Goal: Task Accomplishment & Management: Manage account settings

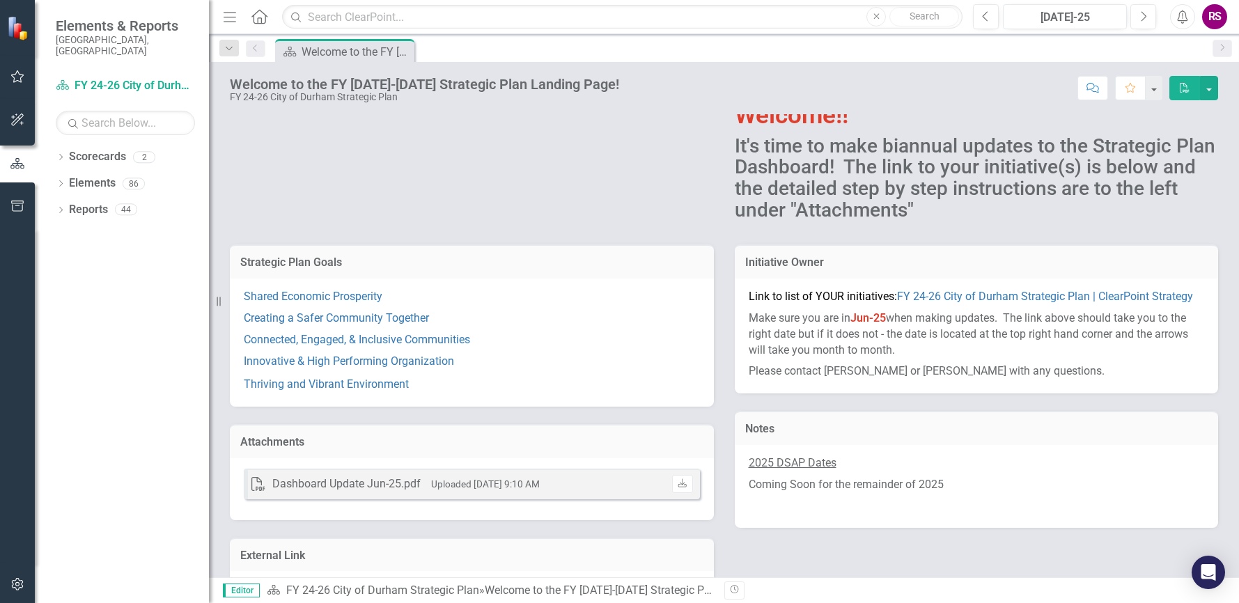
scroll to position [122, 0]
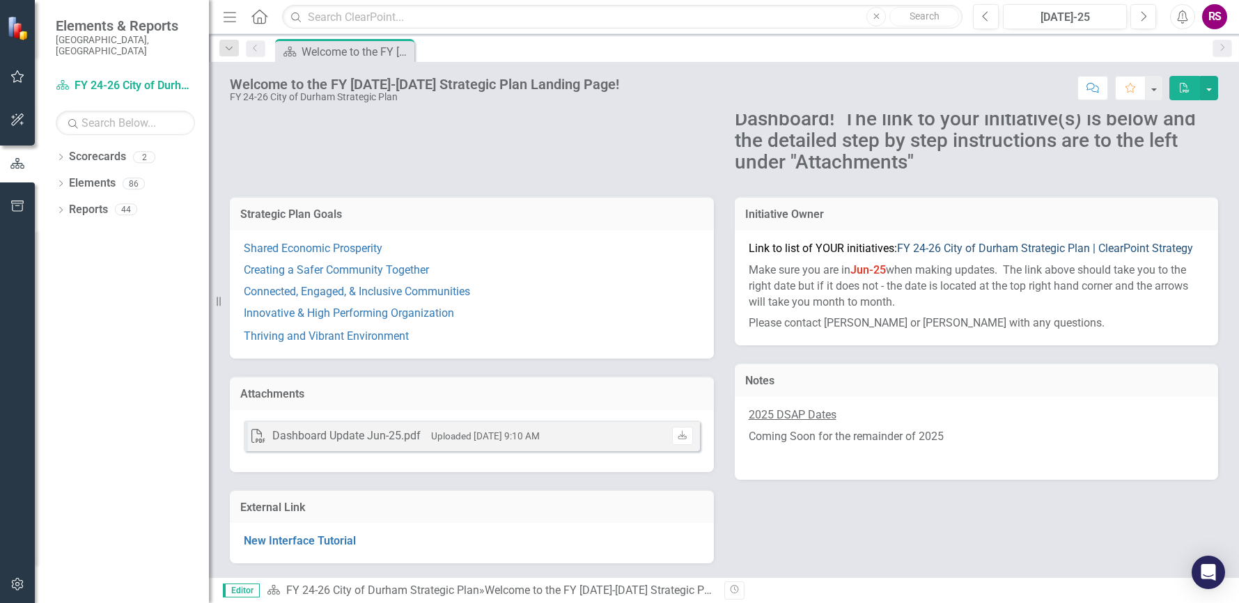
click at [992, 247] on link "FY 24-26 City of Durham Strategic Plan | ClearPoint Strategy" at bounding box center [1045, 248] width 296 height 13
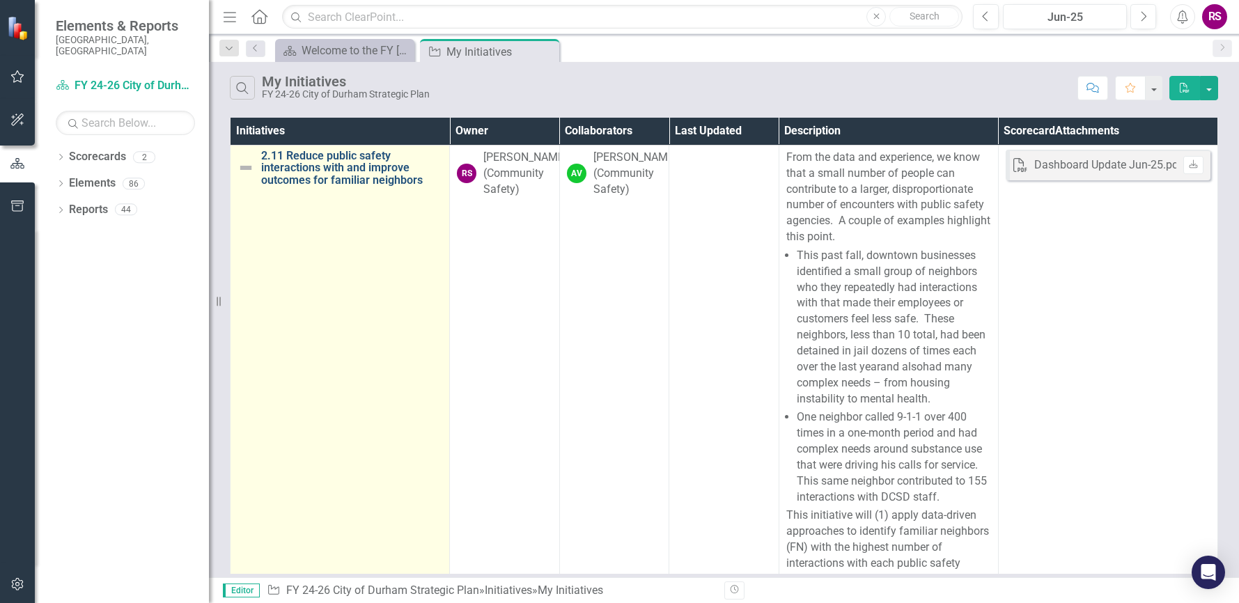
click at [299, 158] on link "2.11 Reduce public safety interactions with and improve outcomes for familiar n…" at bounding box center [351, 168] width 181 height 37
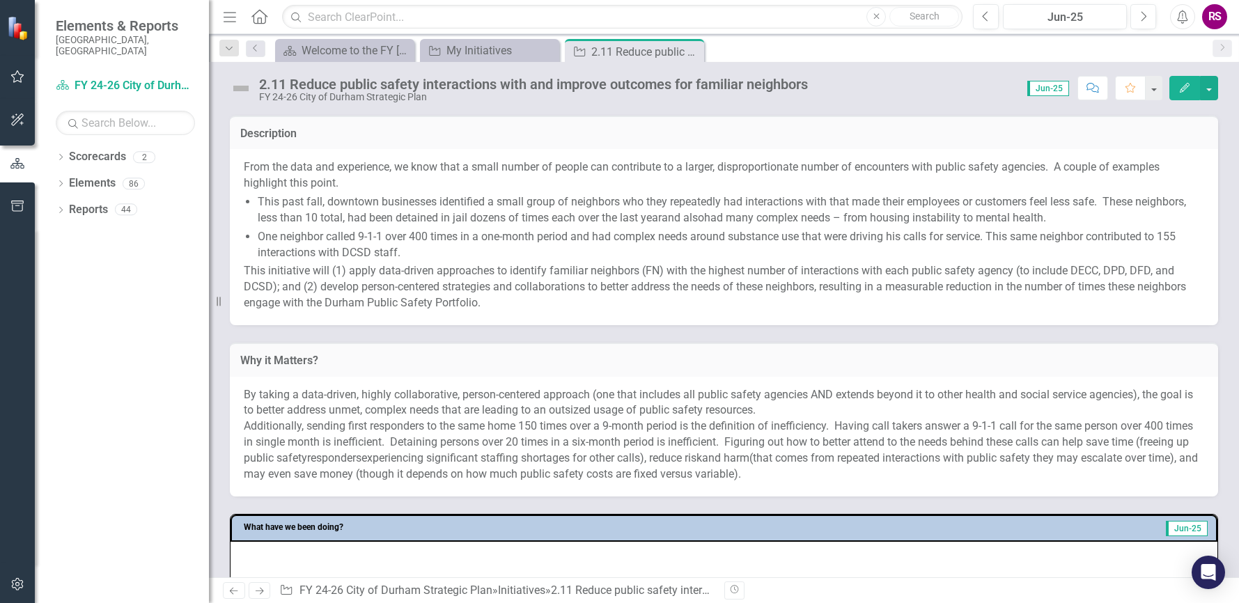
scroll to position [278, 0]
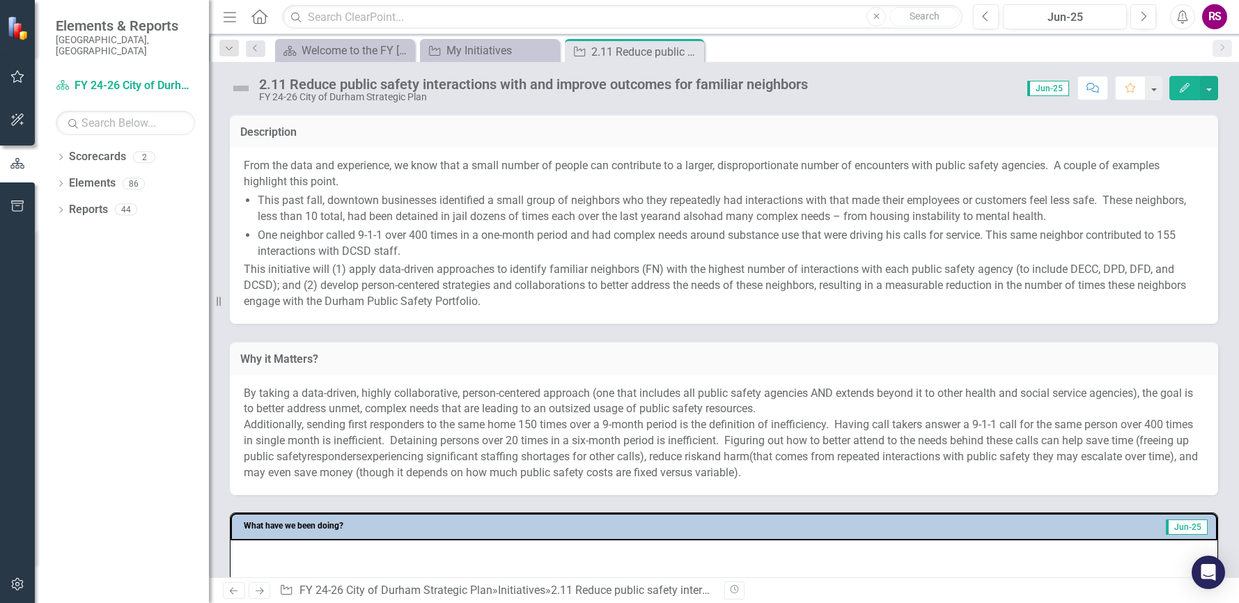
click at [1187, 86] on icon "button" at bounding box center [1184, 88] width 10 height 10
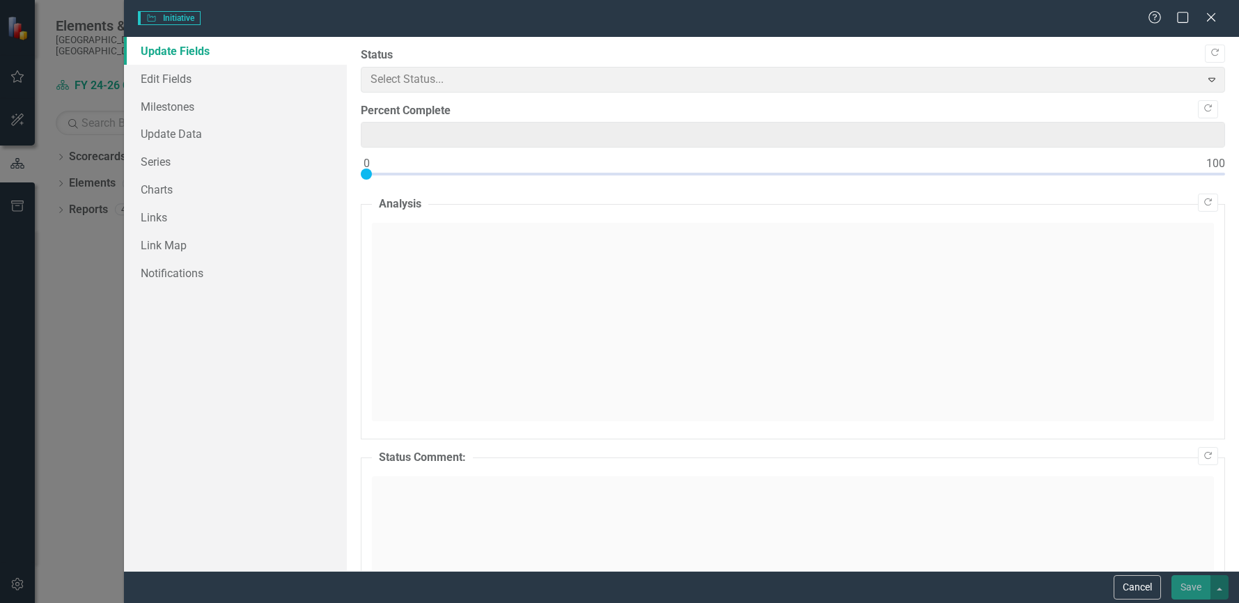
type input "0"
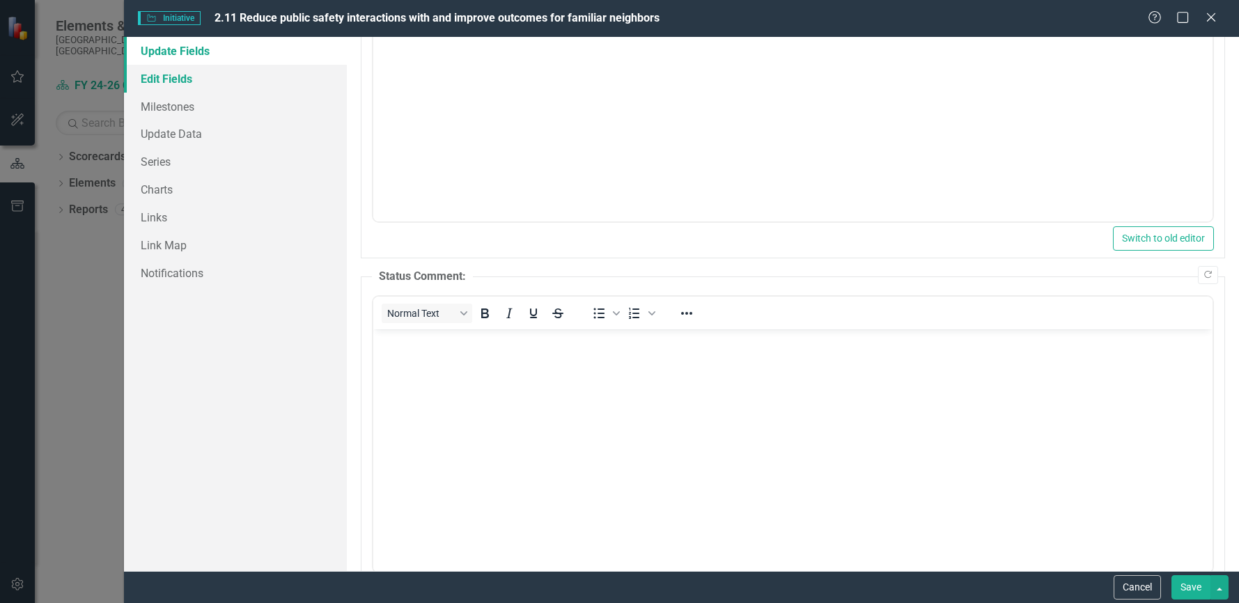
click at [173, 74] on link "Edit Fields" at bounding box center [235, 79] width 223 height 28
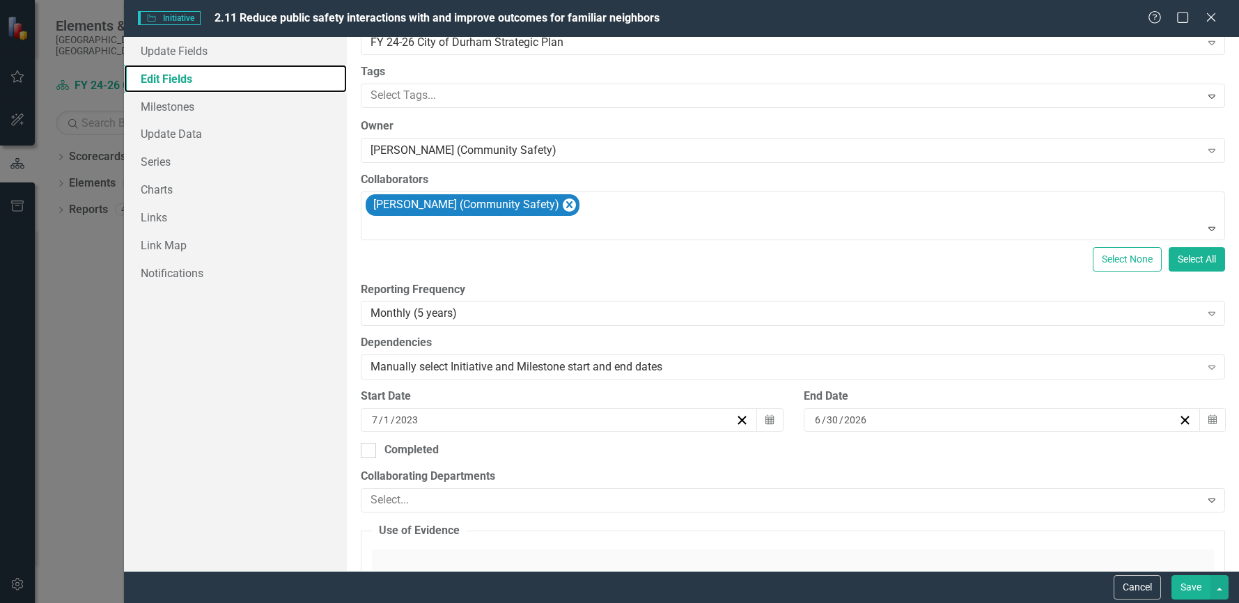
scroll to position [209, 0]
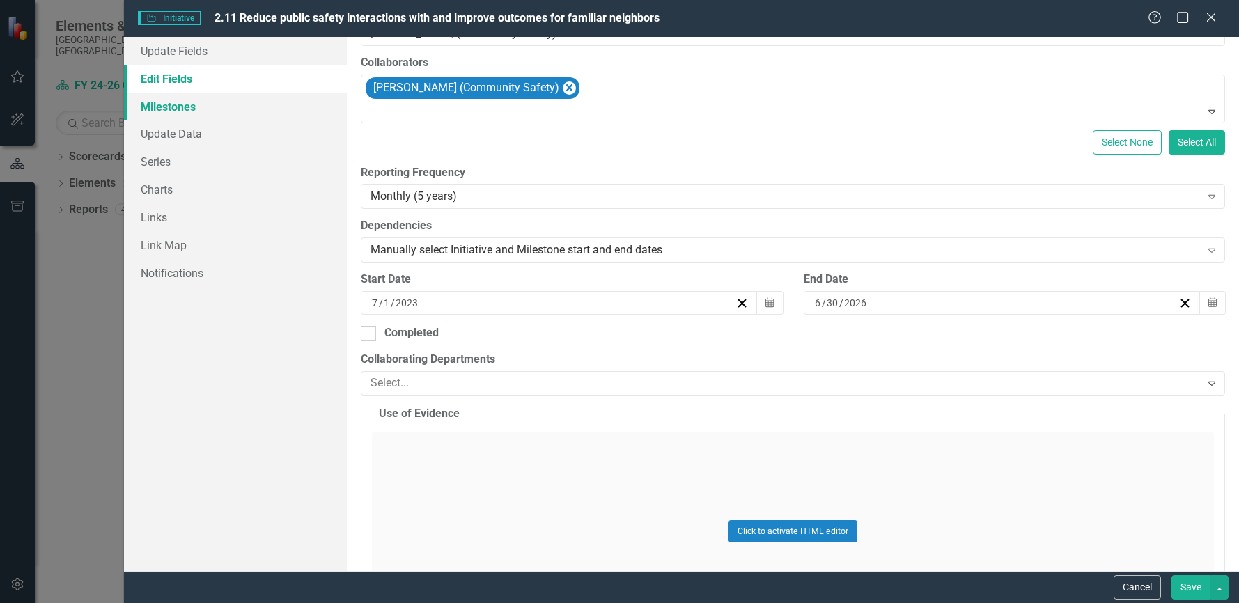
click at [168, 114] on link "Milestones" at bounding box center [235, 107] width 223 height 28
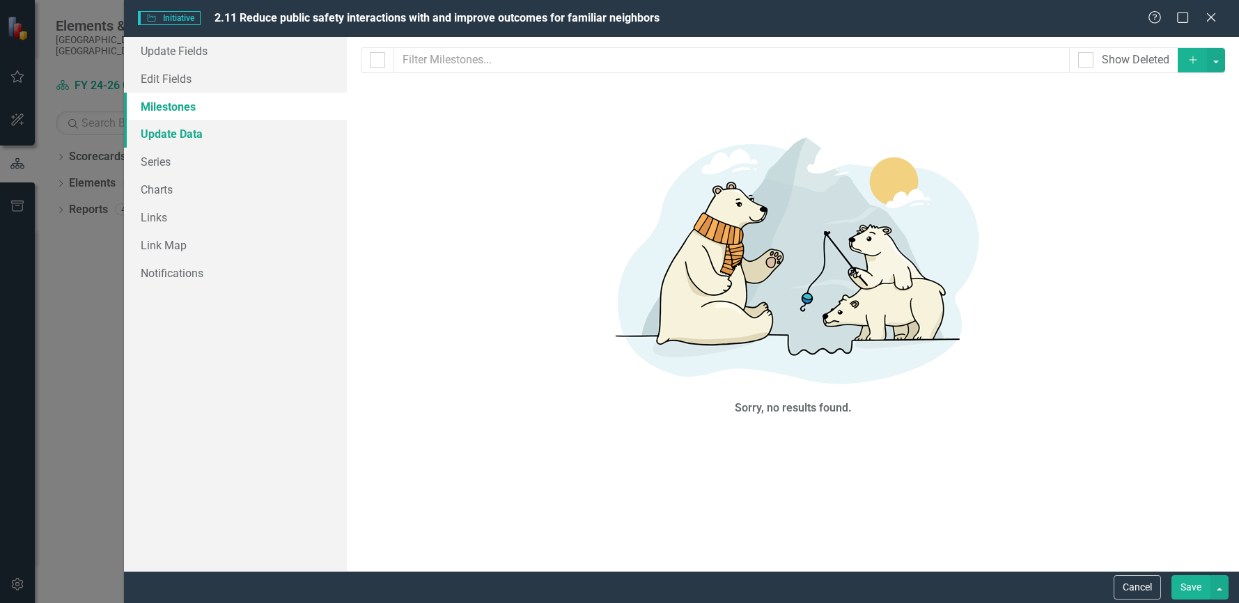
click at [173, 135] on link "Update Data" at bounding box center [235, 134] width 223 height 28
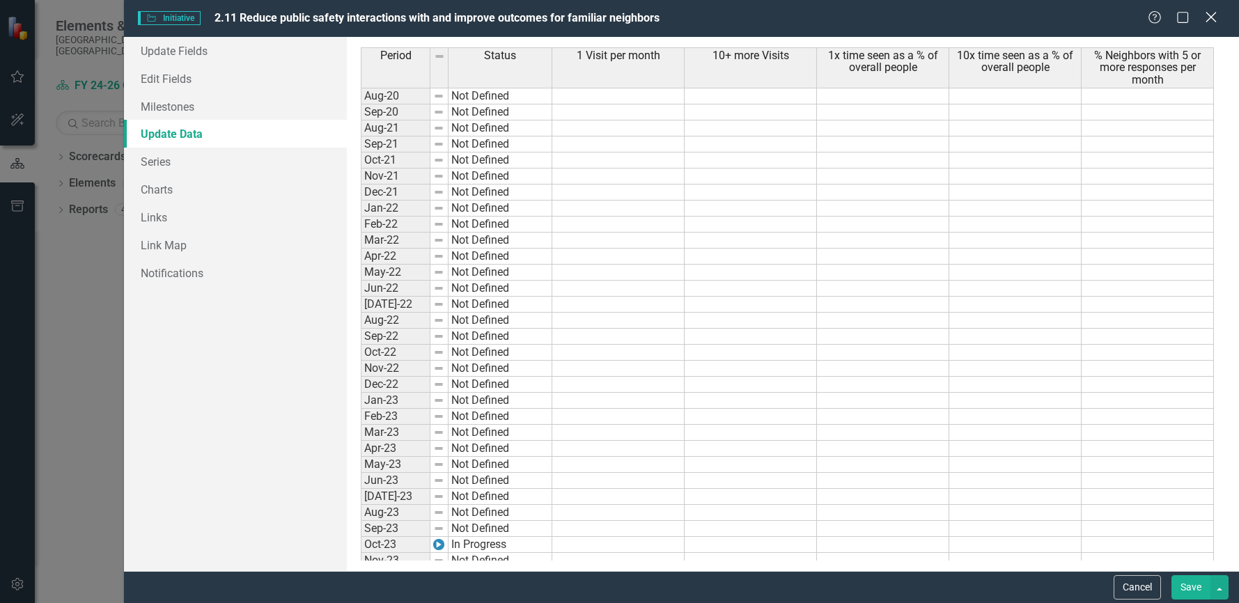
click at [1207, 15] on icon "Close" at bounding box center [1210, 16] width 17 height 13
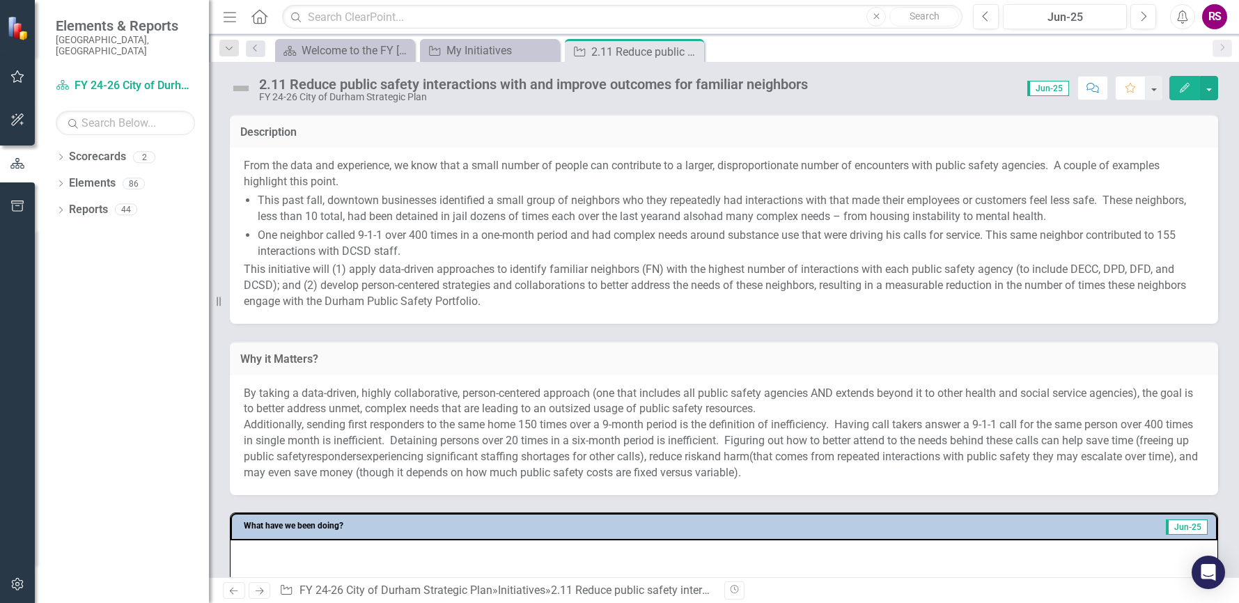
click at [493, 234] on span "One neighbor called 9-1-1 over 400 times in a one-month period and had complex …" at bounding box center [717, 242] width 918 height 29
click at [642, 238] on span "One neighbor called 9-1-1 over 400 times in a one-month period and had complex …" at bounding box center [717, 242] width 918 height 29
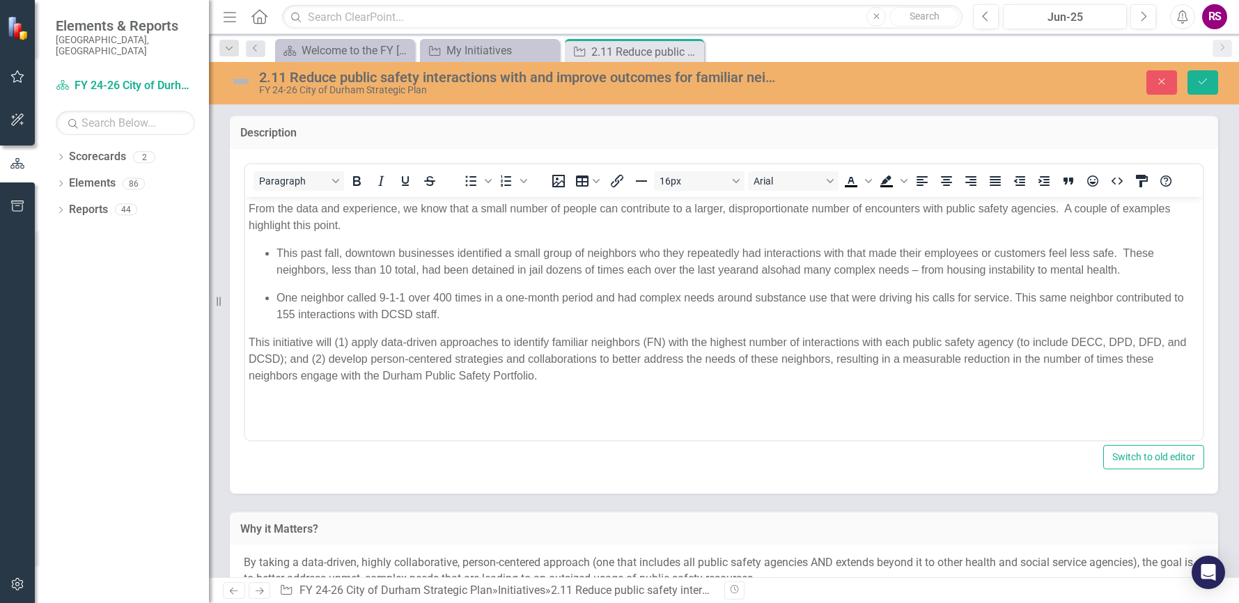
scroll to position [0, 0]
click at [349, 251] on span "This past fall, downtown businesses identified a small group of neighbors who t…" at bounding box center [714, 260] width 877 height 29
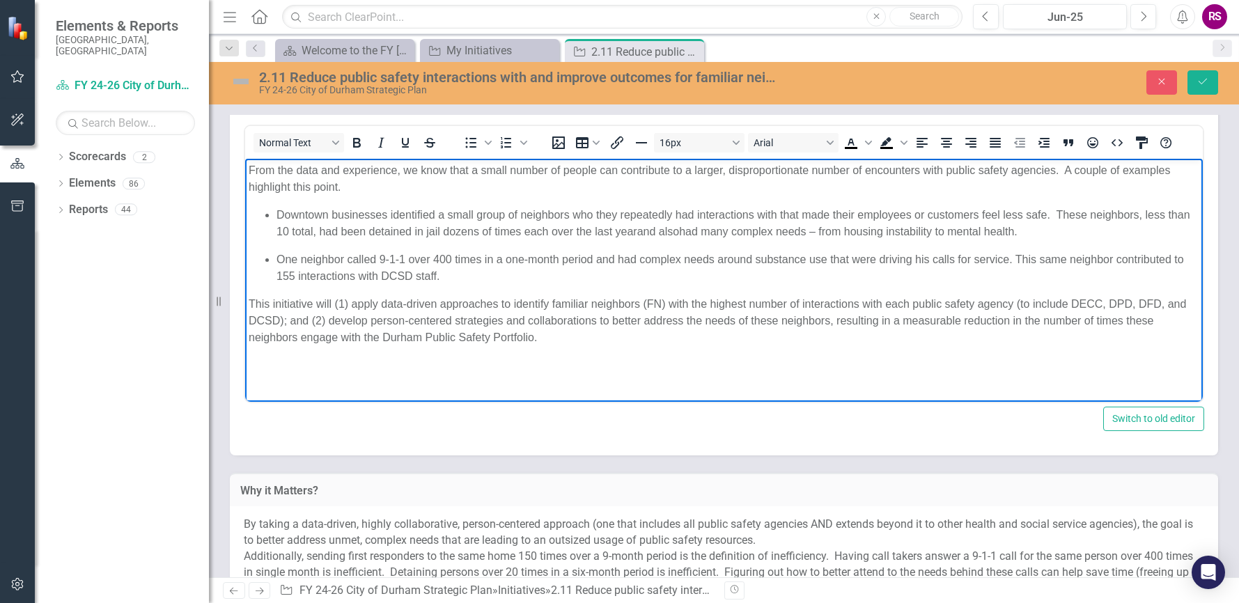
scroll to position [348, 0]
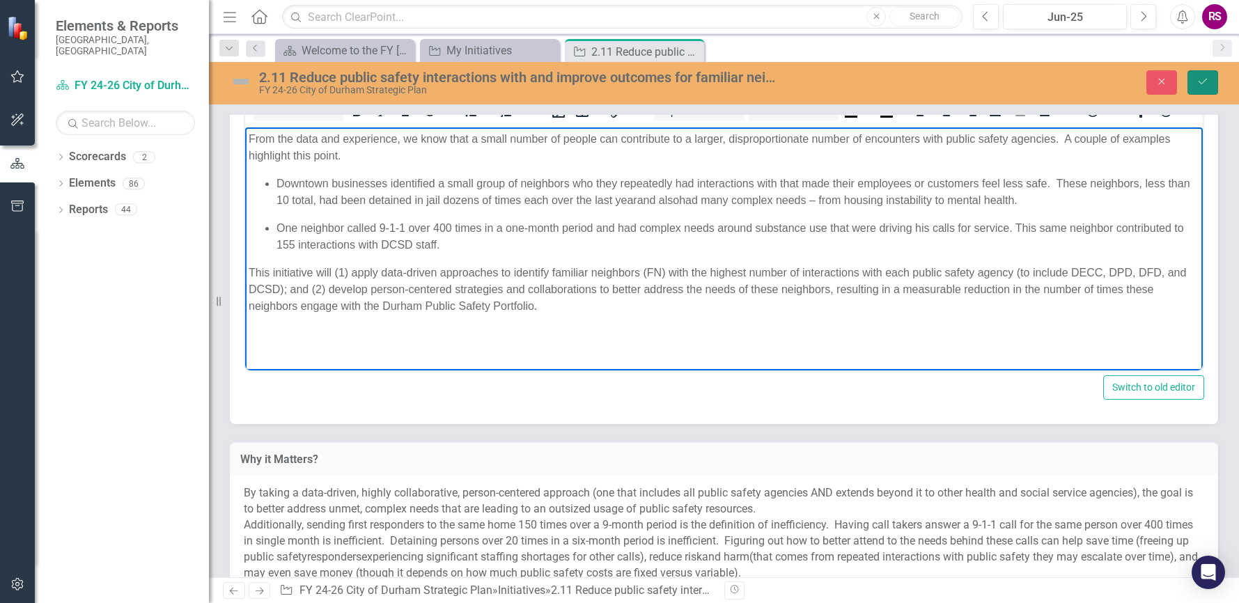
click at [1199, 79] on icon "Save" at bounding box center [1202, 82] width 13 height 10
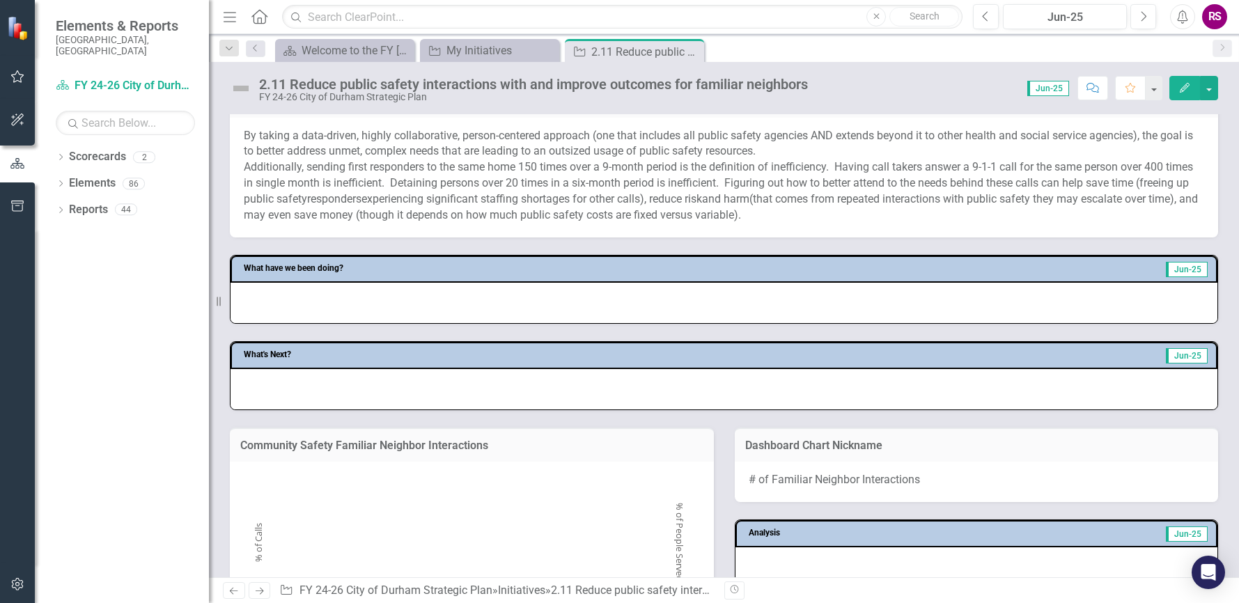
scroll to position [557, 0]
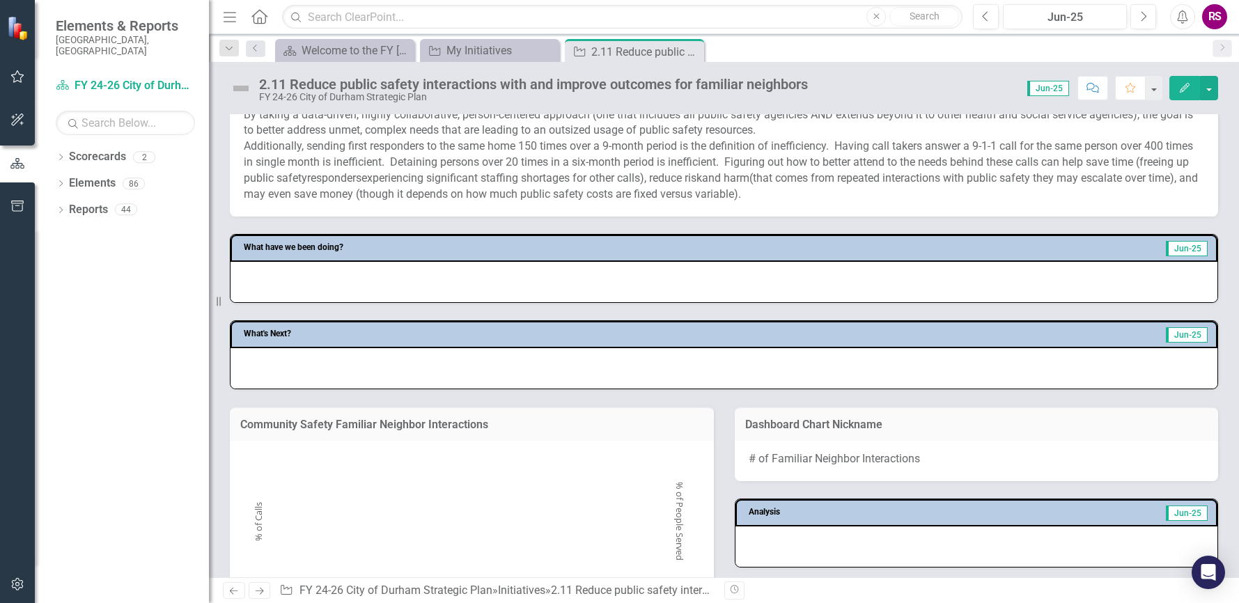
click at [593, 274] on div at bounding box center [723, 282] width 987 height 40
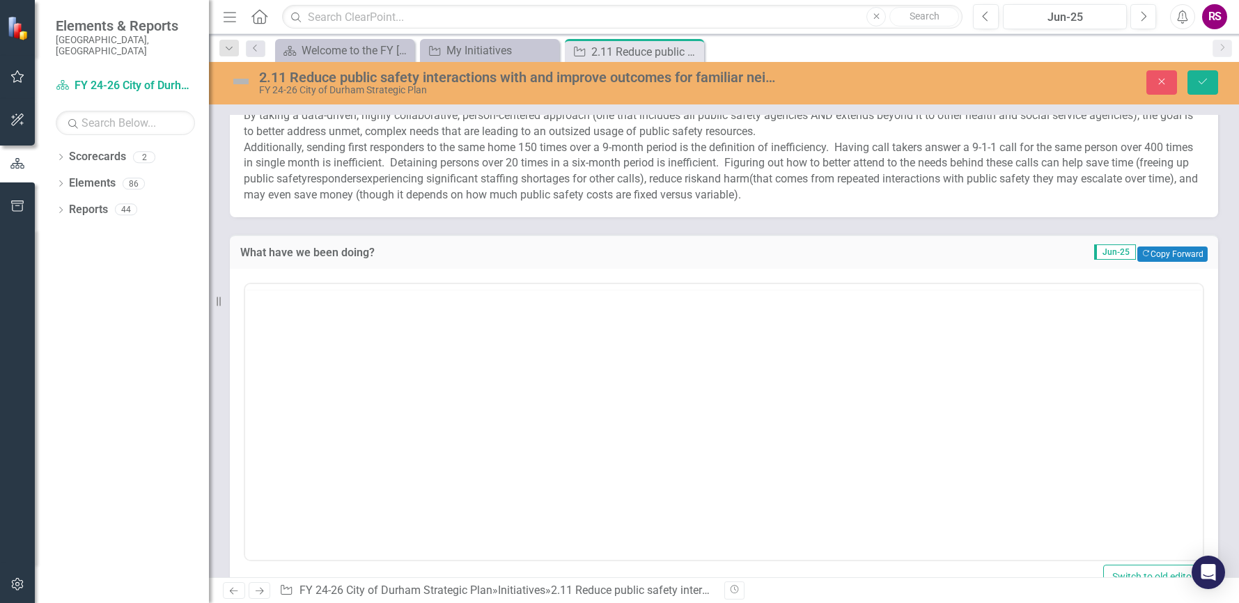
scroll to position [0, 0]
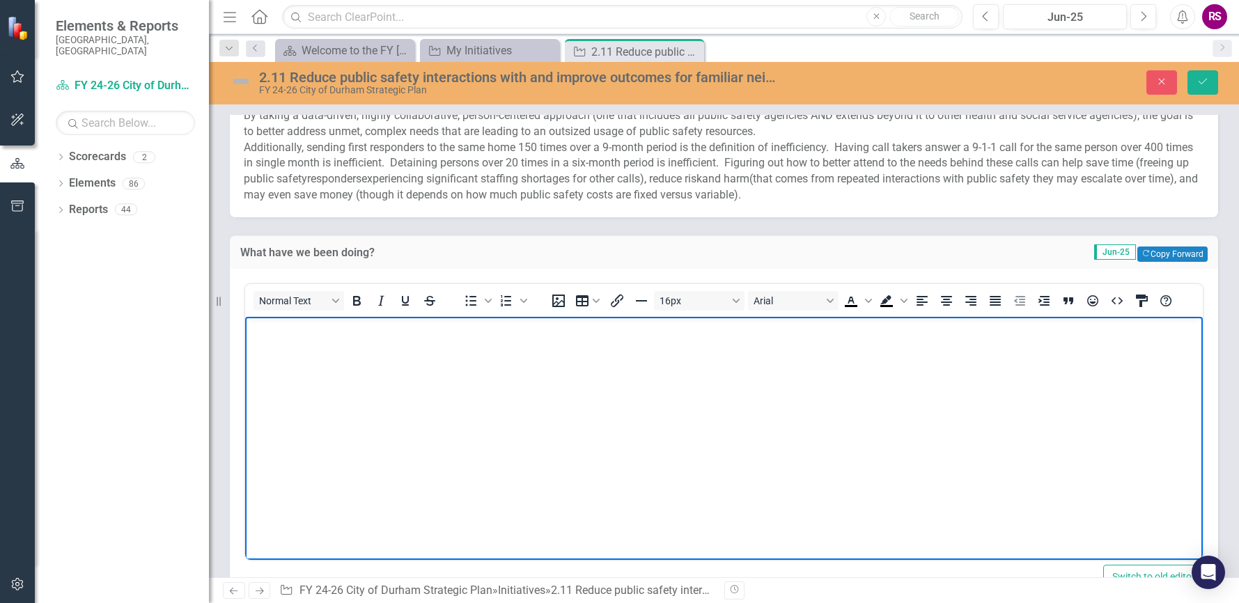
click at [304, 351] on body "Rich Text Area. Press ALT-0 for help." at bounding box center [723, 420] width 957 height 209
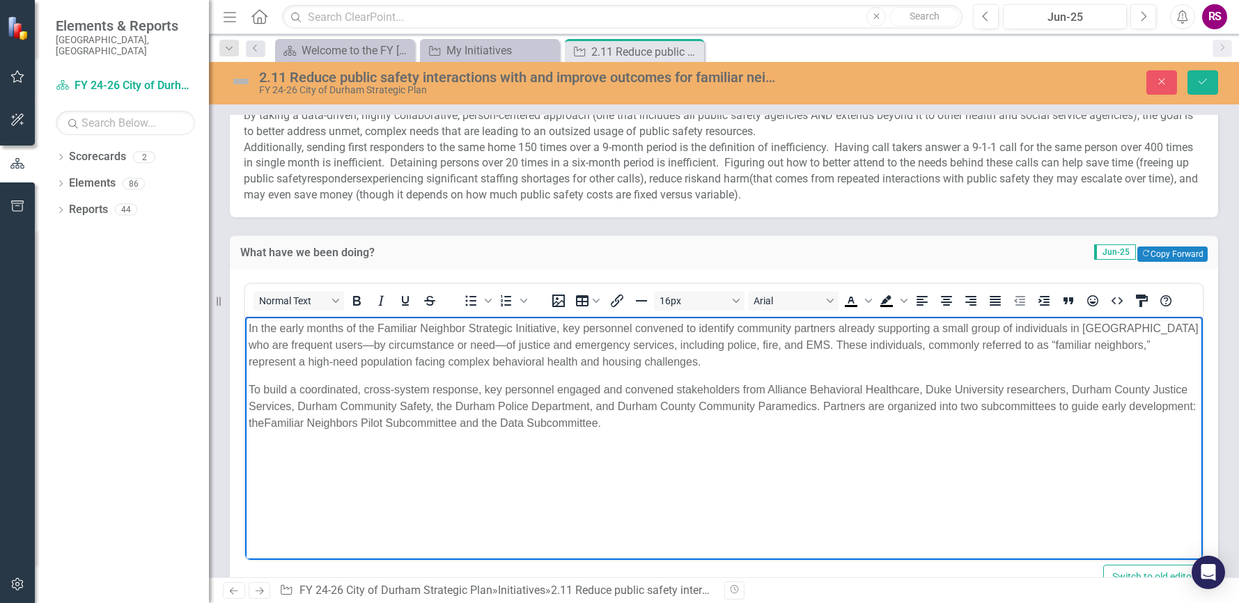
drag, startPoint x: 301, startPoint y: 460, endPoint x: 288, endPoint y: 462, distance: 13.4
click at [299, 461] on body "In the early months of the Familiar Neighbor Strategic Initiative, key personne…" at bounding box center [723, 420] width 957 height 209
click at [271, 462] on body "In the early months of the Familiar Neighbor Strategic Initiative, key personne…" at bounding box center [723, 420] width 957 height 209
click at [705, 427] on p "To build a coordinated, cross-system response, key personnel engaged and conven…" at bounding box center [724, 406] width 950 height 50
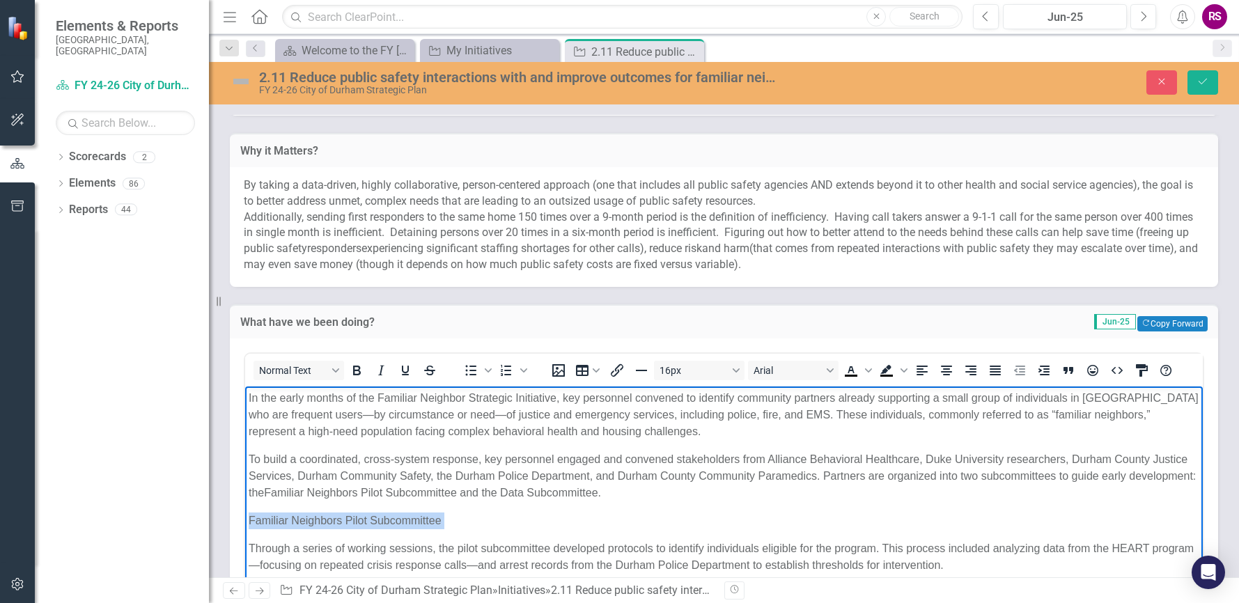
drag, startPoint x: 445, startPoint y: 517, endPoint x: 482, endPoint y: 909, distance: 393.1
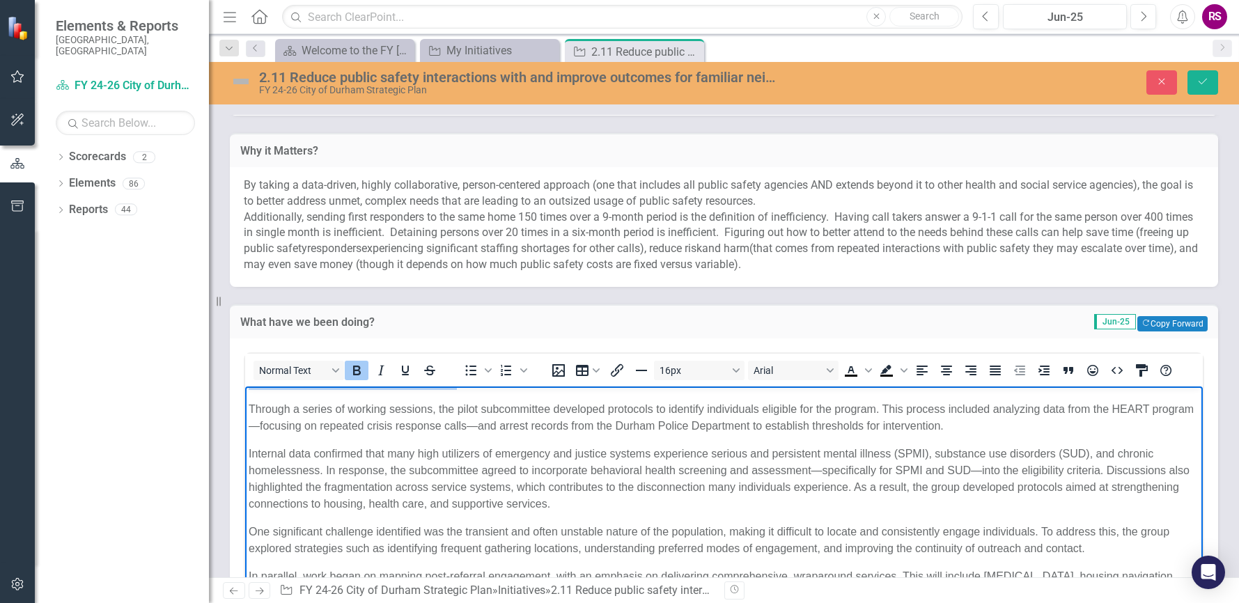
scroll to position [70, 0]
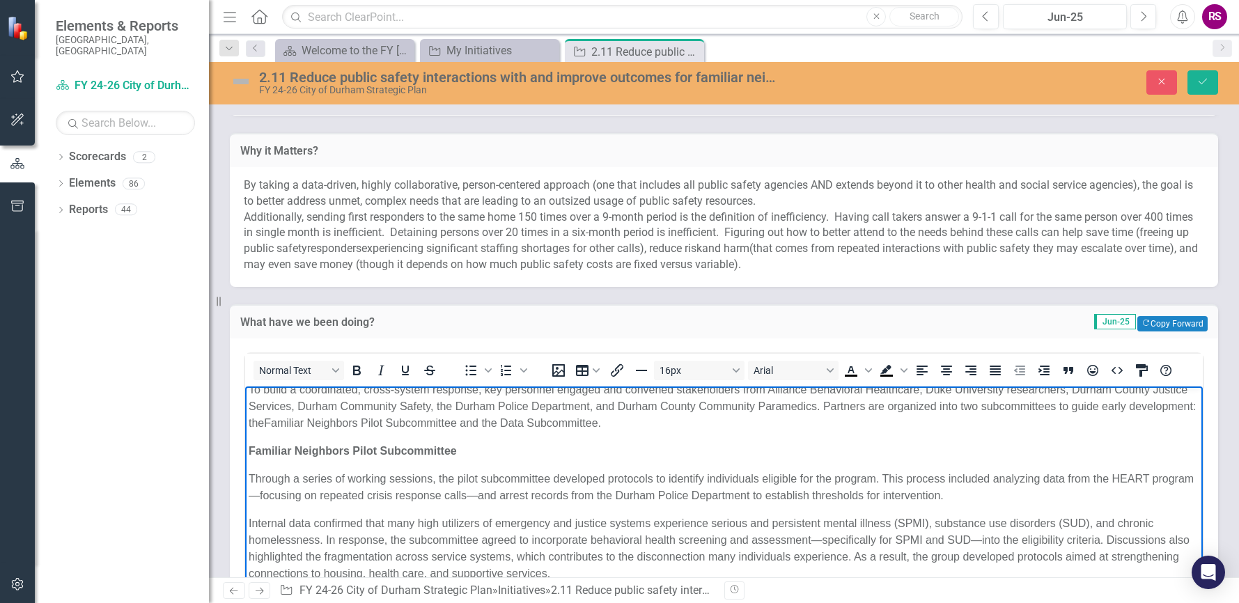
click at [436, 493] on span "Through a series of working sessions, the pilot subcommittee developed protocol…" at bounding box center [721, 486] width 945 height 29
click at [607, 477] on span "Through a series of working sessions, the pilot subcommittee developed protocol…" at bounding box center [721, 486] width 945 height 29
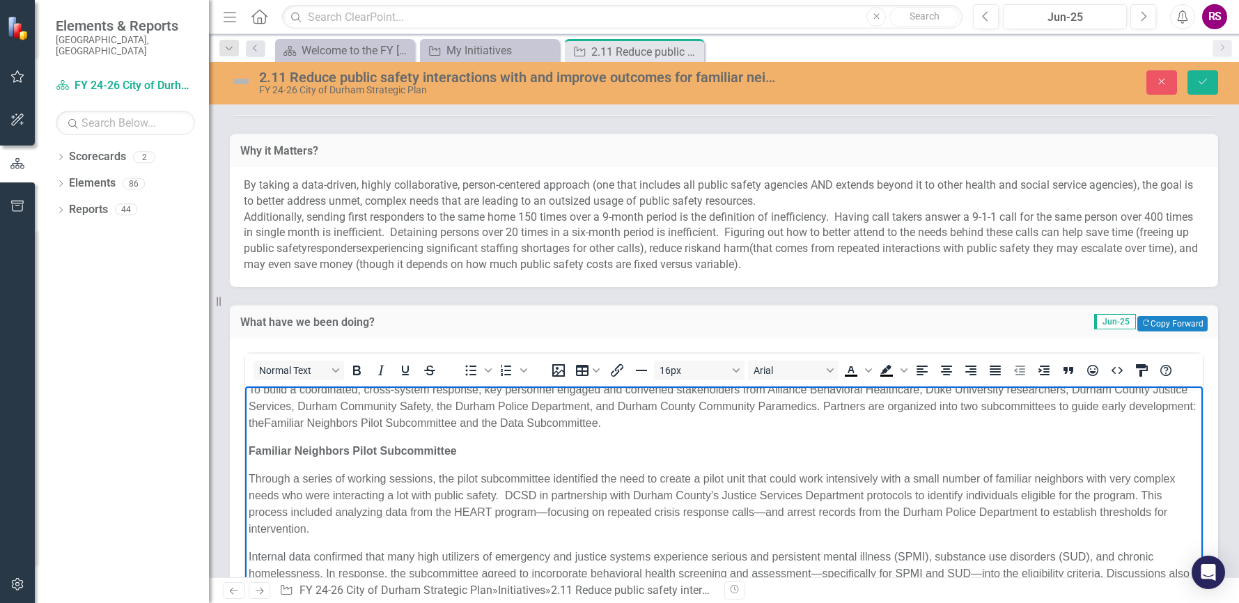
click at [505, 492] on span "Through a series of working sessions, the pilot subcommittee identified the nee…" at bounding box center [712, 503] width 926 height 62
click at [860, 492] on span "Through a series of working sessions, the pilot subcommittee identified the nee…" at bounding box center [712, 503] width 926 height 62
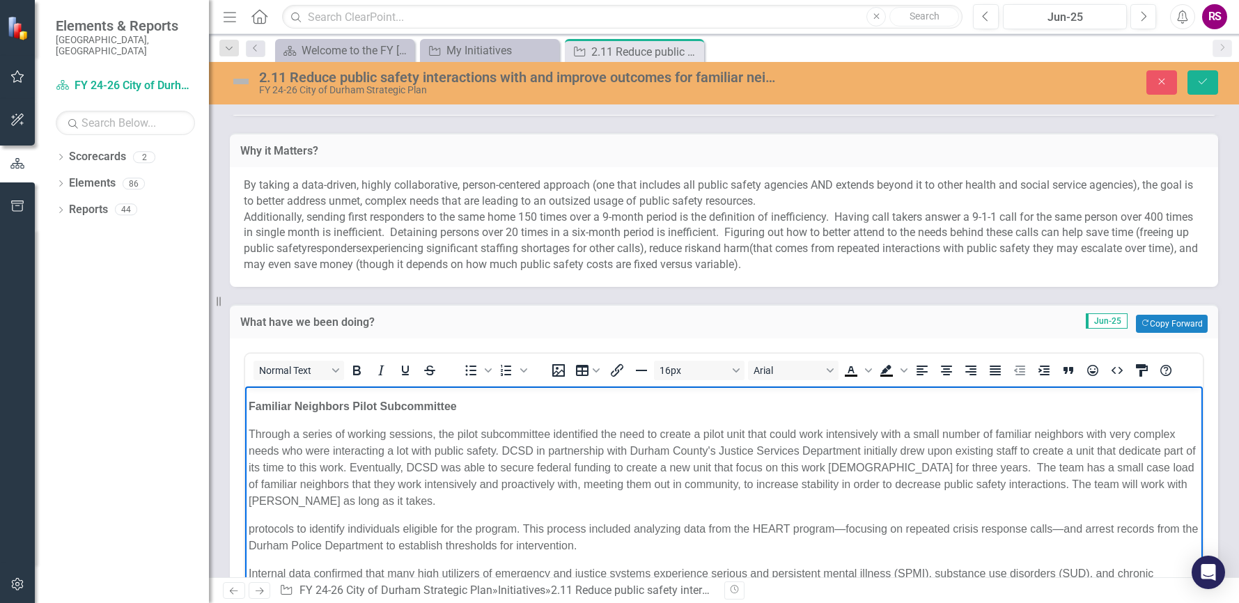
scroll to position [139, 0]
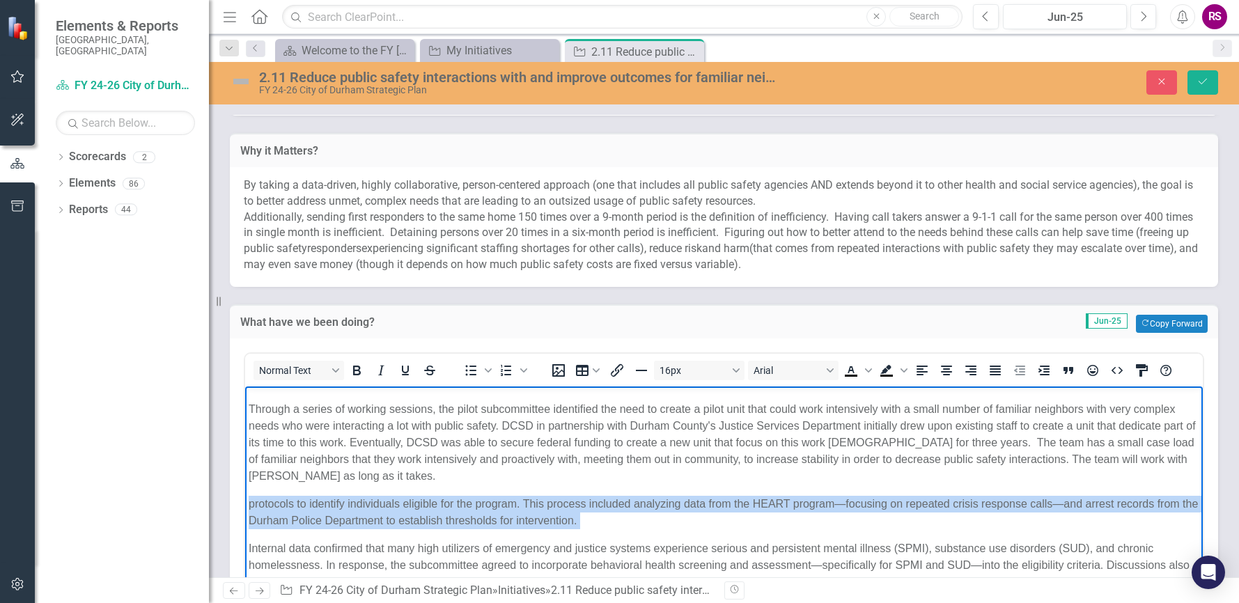
drag, startPoint x: 589, startPoint y: 520, endPoint x: 186, endPoint y: 508, distance: 403.3
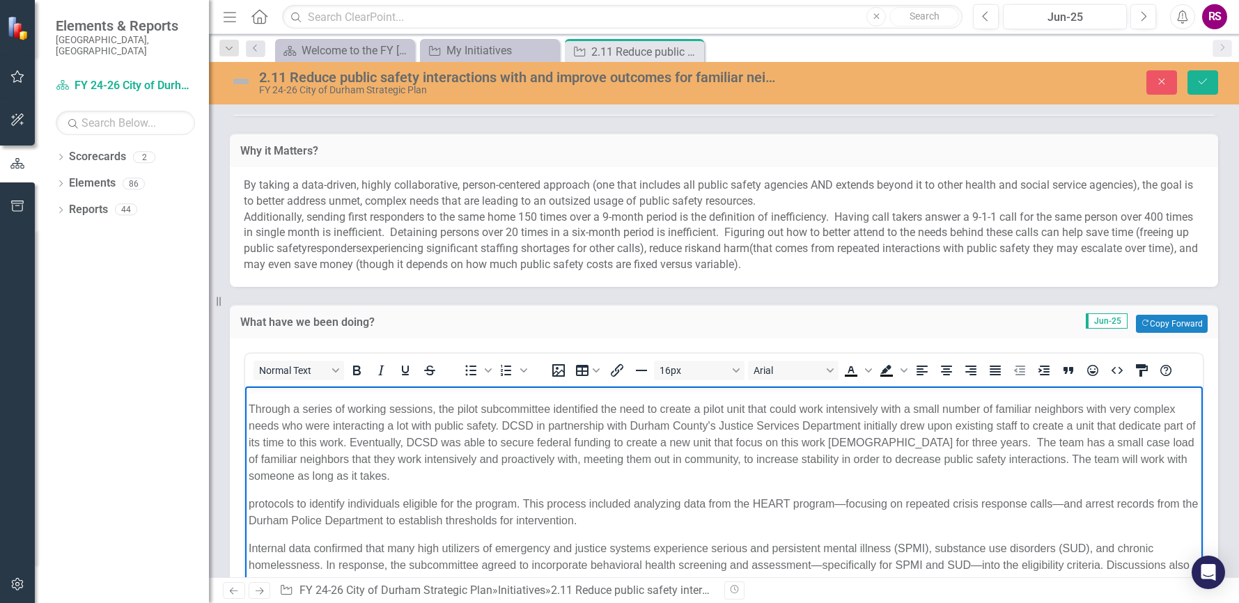
click at [557, 494] on div "Through a series of working sessions, the pilot subcommittee identified the nee…" at bounding box center [724, 465] width 950 height 128
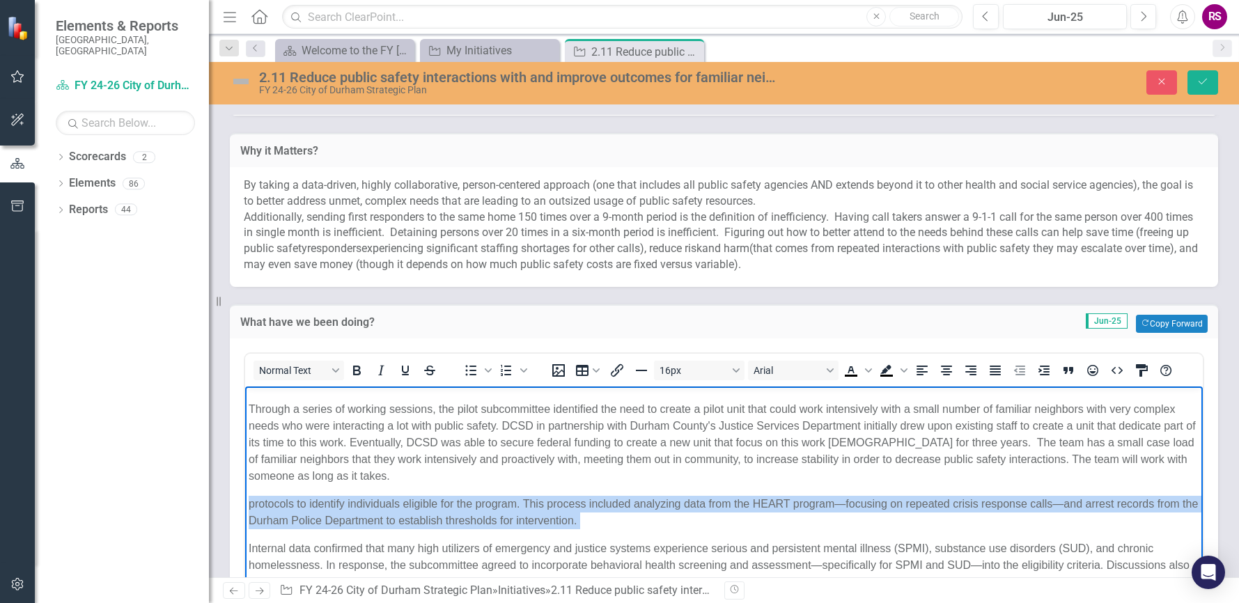
drag, startPoint x: 644, startPoint y: 518, endPoint x: 488, endPoint y: 893, distance: 405.7
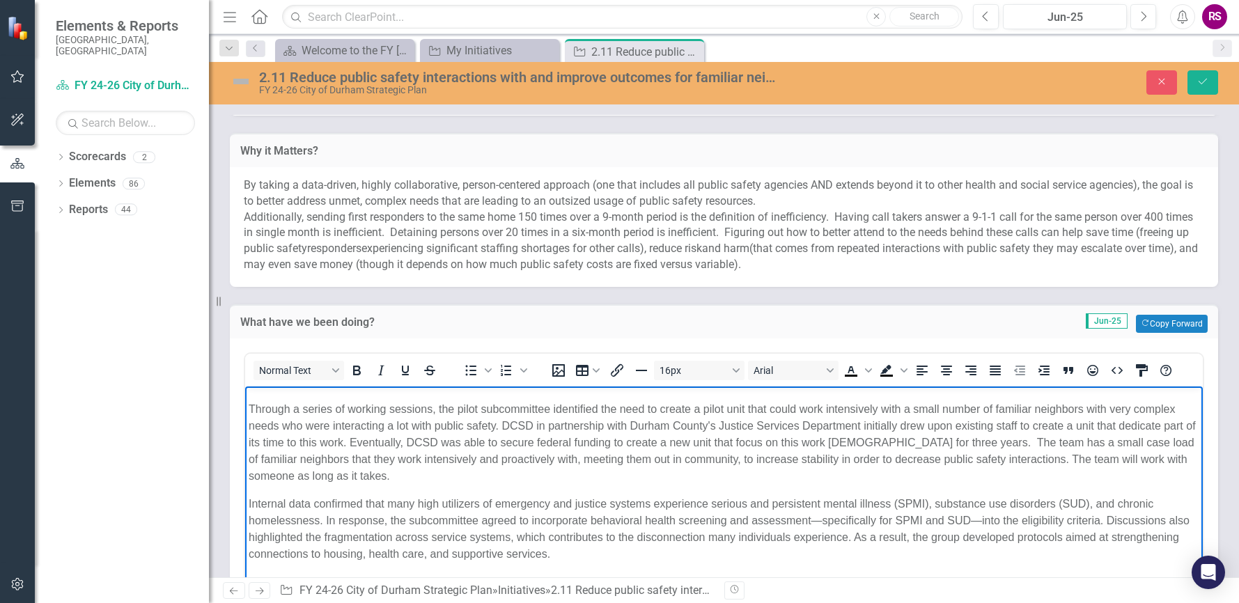
click at [304, 504] on span "Internal data confirmed that many high utilizers of emergency and justice syste…" at bounding box center [719, 529] width 941 height 62
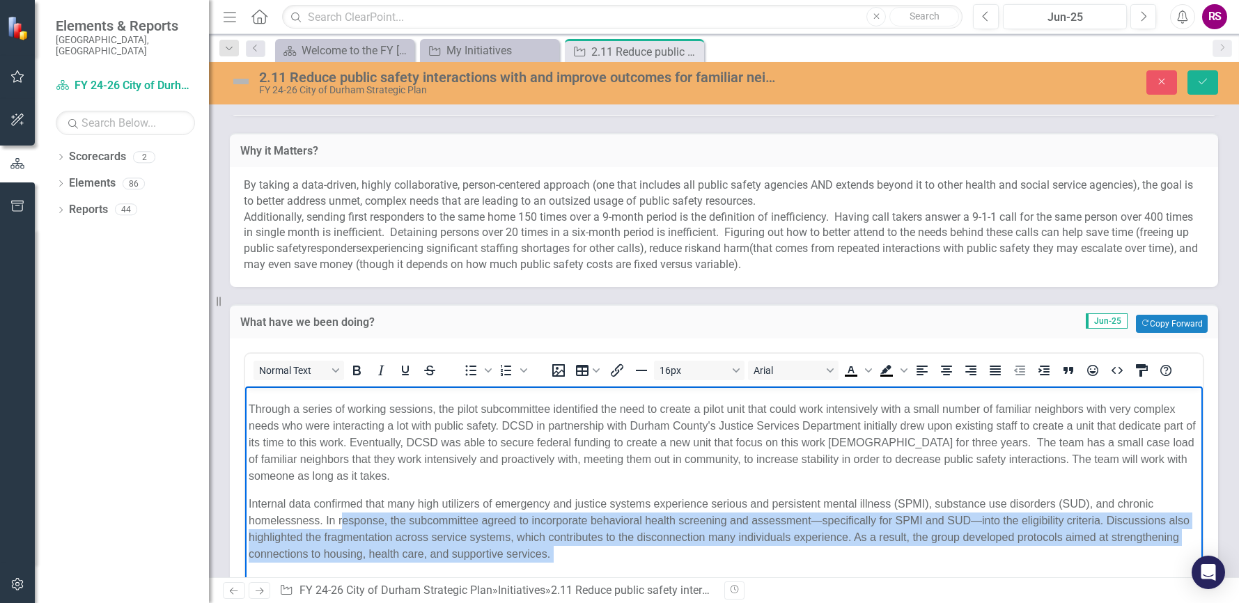
drag, startPoint x: 631, startPoint y: 553, endPoint x: 342, endPoint y: 523, distance: 290.5
click at [342, 523] on p "Internal data confirmed that many high utilizers of emergency and justice syste…" at bounding box center [724, 529] width 950 height 67
click at [714, 528] on p "Internal data confirmed that many high utilizers of emergency and justice syste…" at bounding box center [724, 529] width 950 height 67
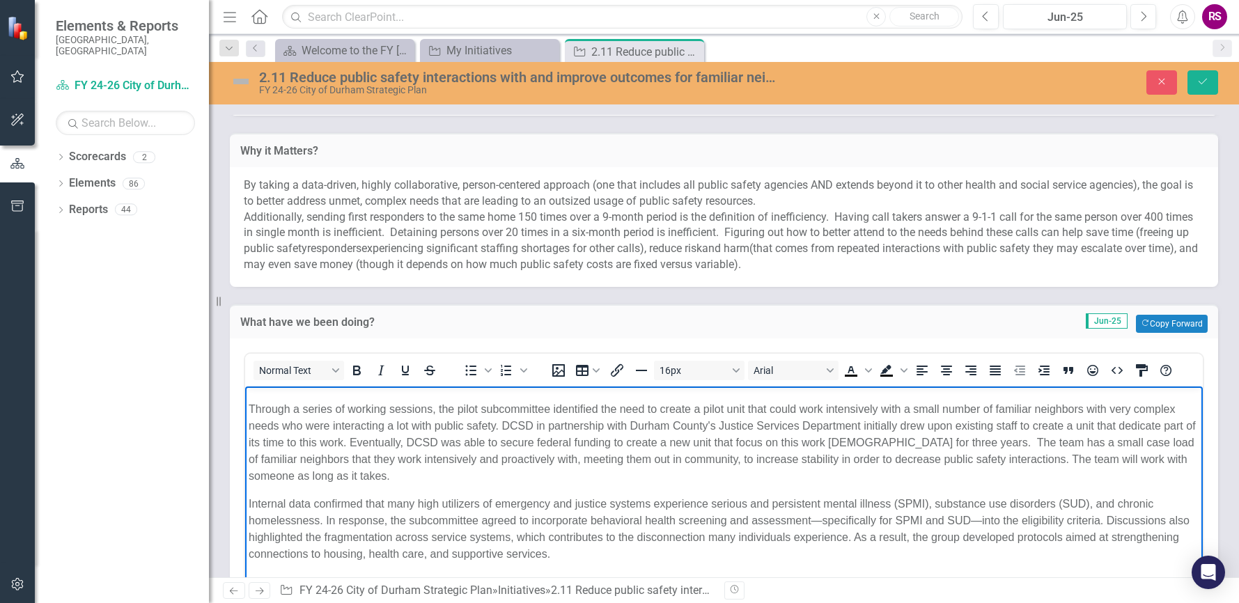
click at [822, 521] on span "Internal data confirmed that many high utilizers of emergency and justice syste…" at bounding box center [719, 529] width 941 height 62
click at [771, 502] on span "Internal data confirmed that many high utilizers of emergency and justice syste…" at bounding box center [719, 529] width 941 height 62
drag, startPoint x: 712, startPoint y: 503, endPoint x: 928, endPoint y: 508, distance: 216.6
click at [928, 508] on span "Internal data confirmed that many high utilizers of emergency and justice syste…" at bounding box center [719, 529] width 941 height 62
click at [857, 508] on span "Internal data confirmed that many high utilizers of emergency and justice syste…" at bounding box center [719, 529] width 941 height 62
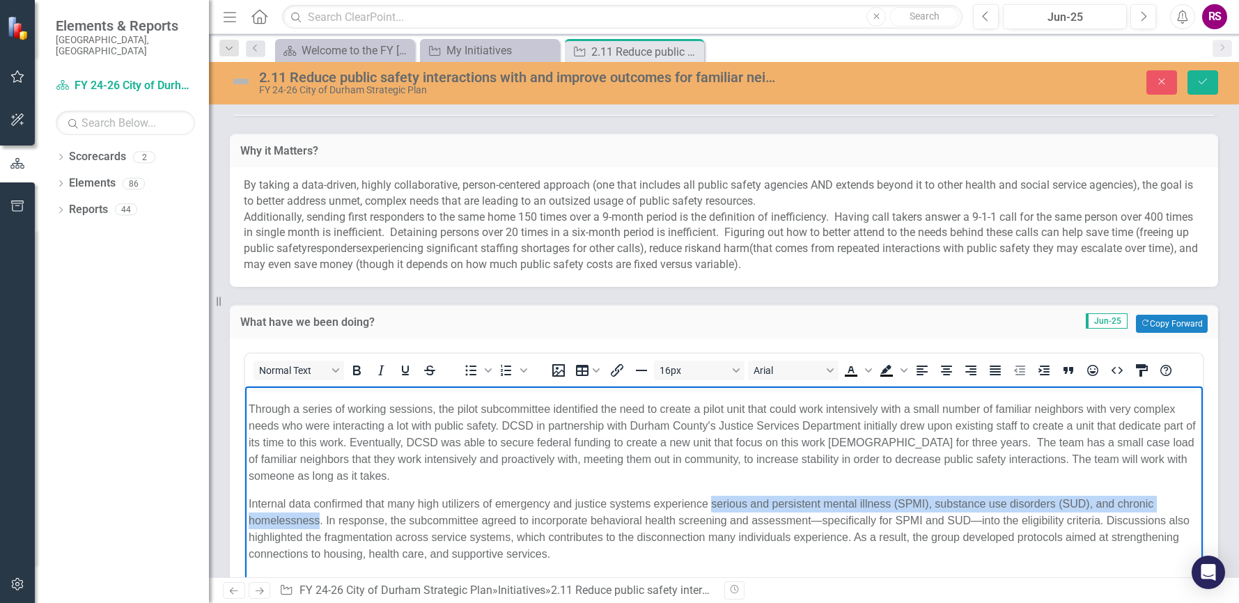
drag, startPoint x: 712, startPoint y: 507, endPoint x: 320, endPoint y: 523, distance: 392.3
click at [320, 523] on span "Internal data confirmed that many high utilizers of emergency and justice syste…" at bounding box center [719, 529] width 941 height 62
copy span "serious and persistent mental illness (SPMI), substance use disorders (SUD), an…"
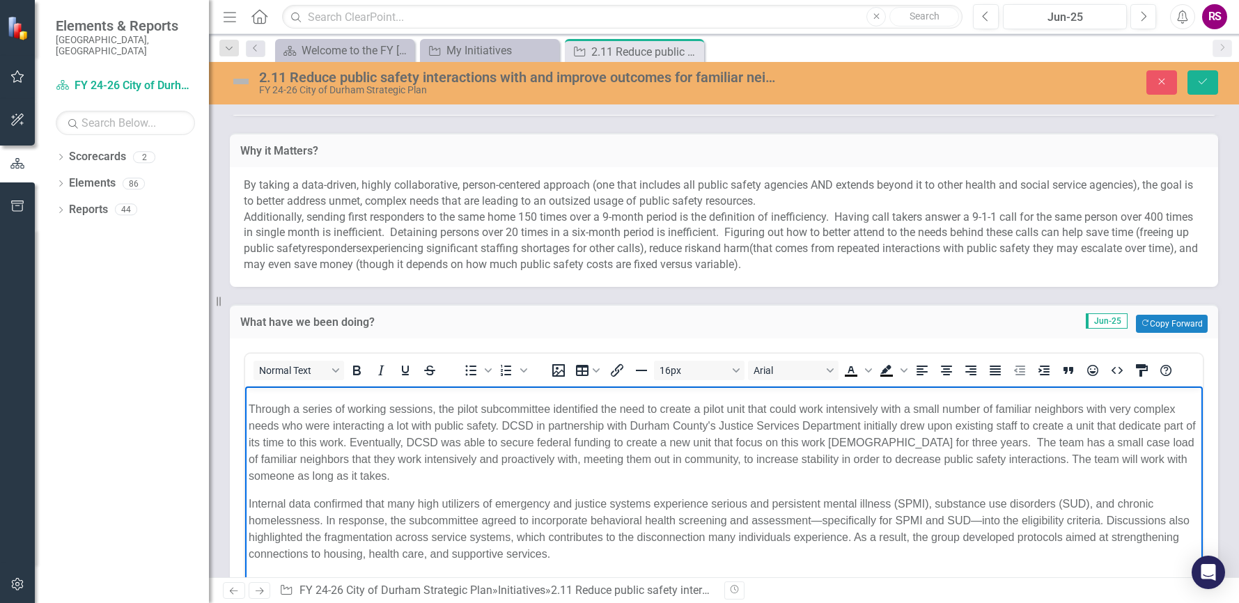
click at [283, 425] on span "Through a series of working sessions, the pilot subcommittee identified the nee…" at bounding box center [722, 442] width 947 height 79
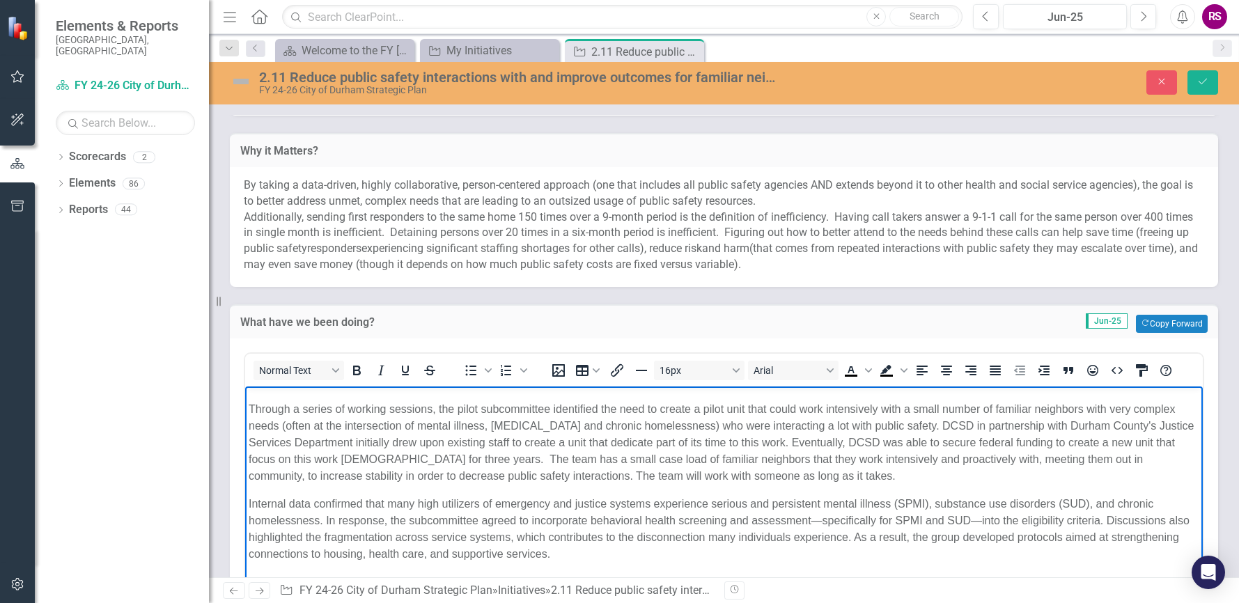
click at [555, 518] on span "Internal data confirmed that many high utilizers of emergency and justice syste…" at bounding box center [719, 529] width 941 height 62
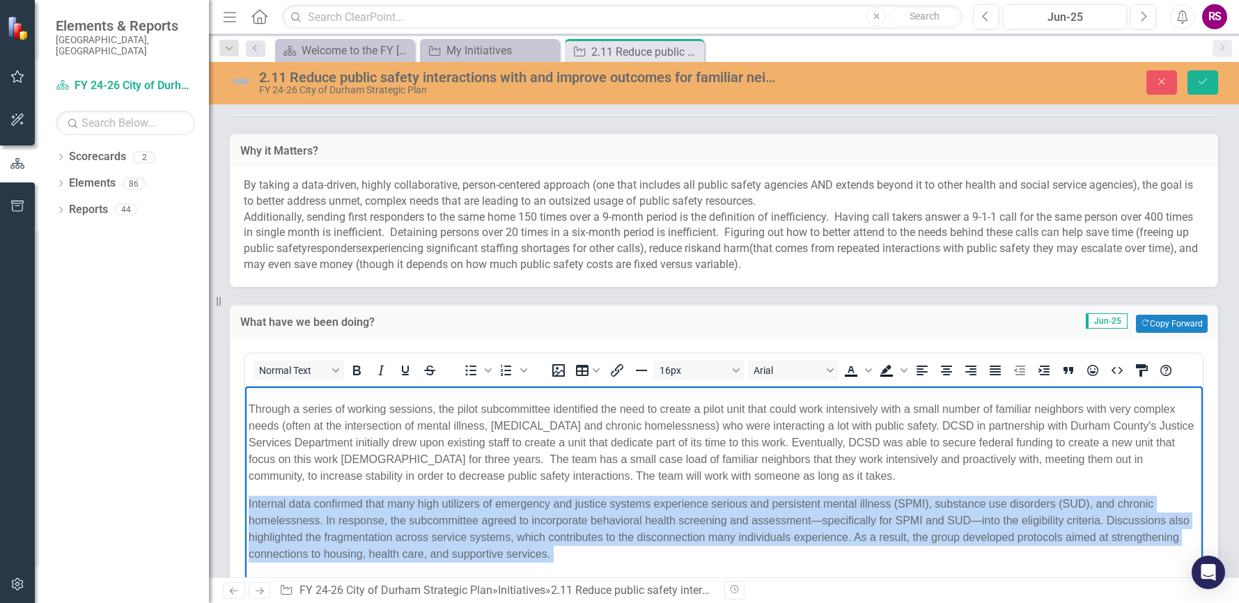
drag, startPoint x: 619, startPoint y: 545, endPoint x: 159, endPoint y: 496, distance: 462.8
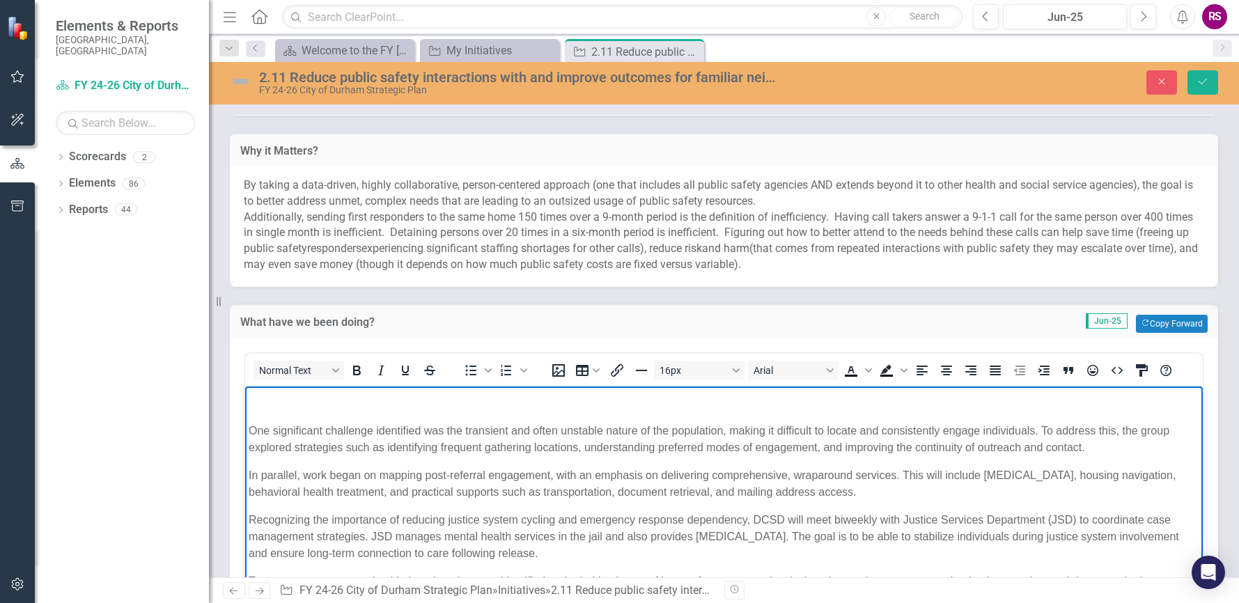
scroll to position [209, 0]
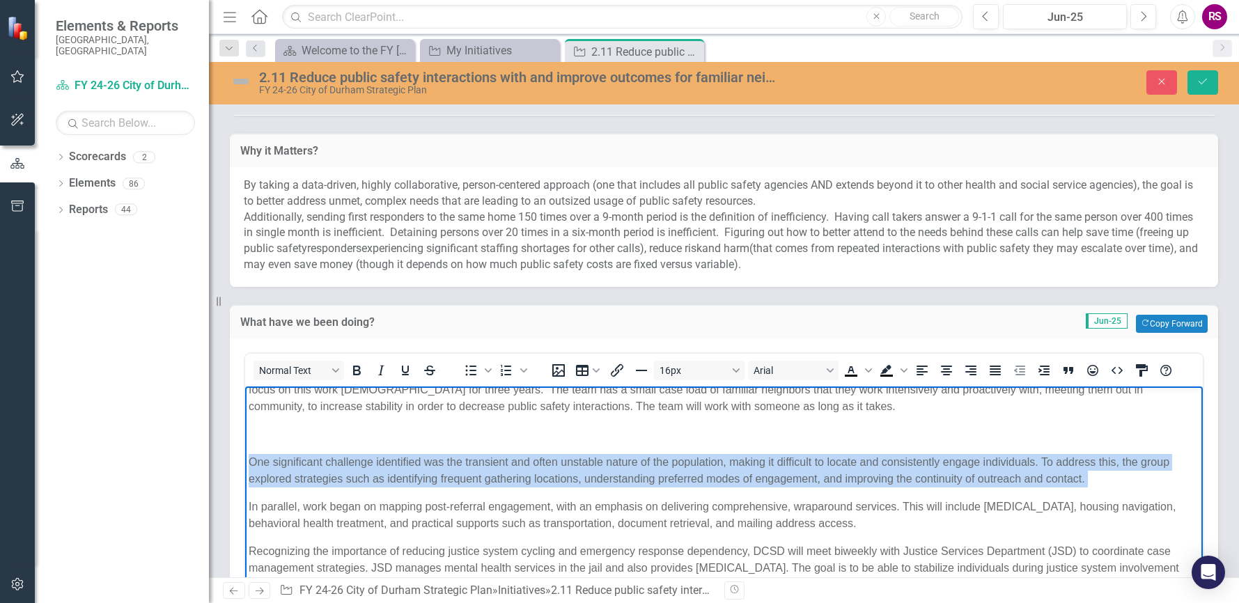
drag, startPoint x: 1113, startPoint y: 477, endPoint x: 471, endPoint y: 853, distance: 743.9
click at [245, 466] on html "In the early months of the Familiar Neighbor Strategic Initiative, key personne…" at bounding box center [723, 566] width 957 height 776
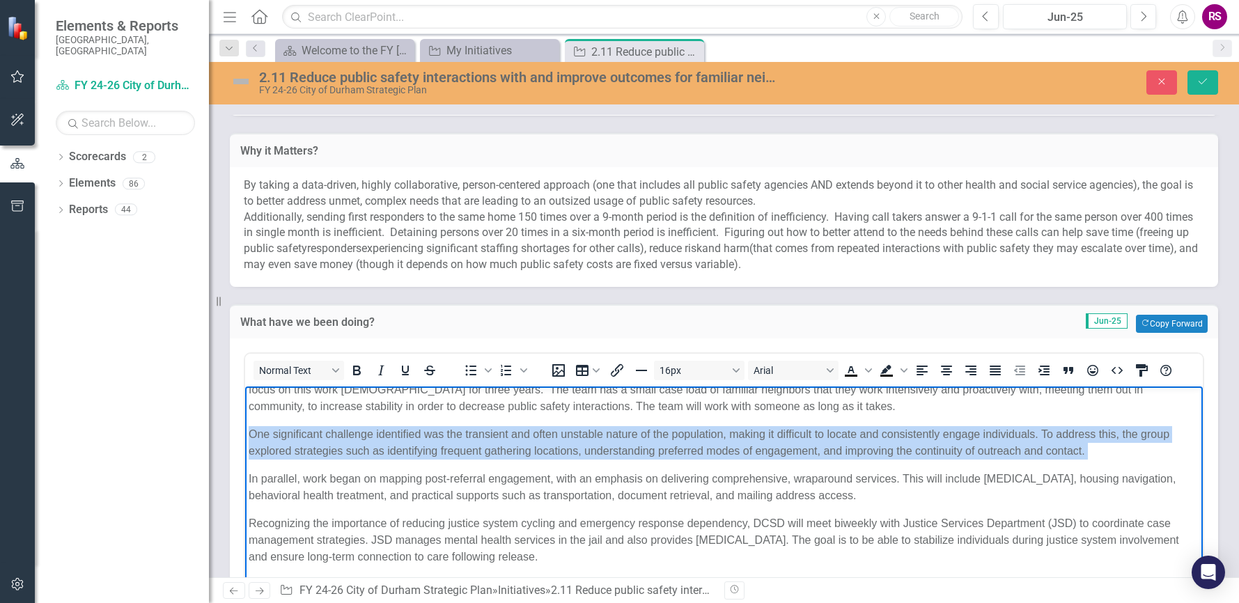
drag, startPoint x: 1132, startPoint y: 451, endPoint x: 171, endPoint y: 435, distance: 960.9
click at [245, 435] on html "In the early months of the Familiar Neighbor Strategic Initiative, key personne…" at bounding box center [723, 552] width 957 height 748
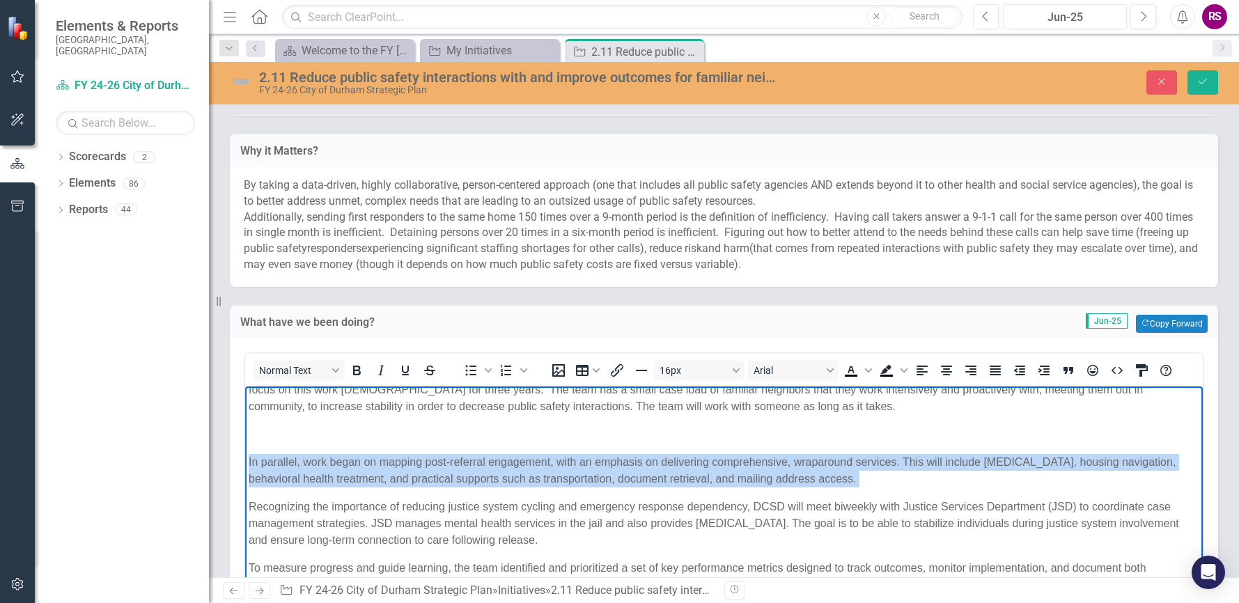
drag, startPoint x: 847, startPoint y: 476, endPoint x: 247, endPoint y: 440, distance: 600.5
click at [247, 440] on body "In the early months of the Familiar Neighbor Strategic Initiative, key personne…" at bounding box center [723, 543] width 957 height 731
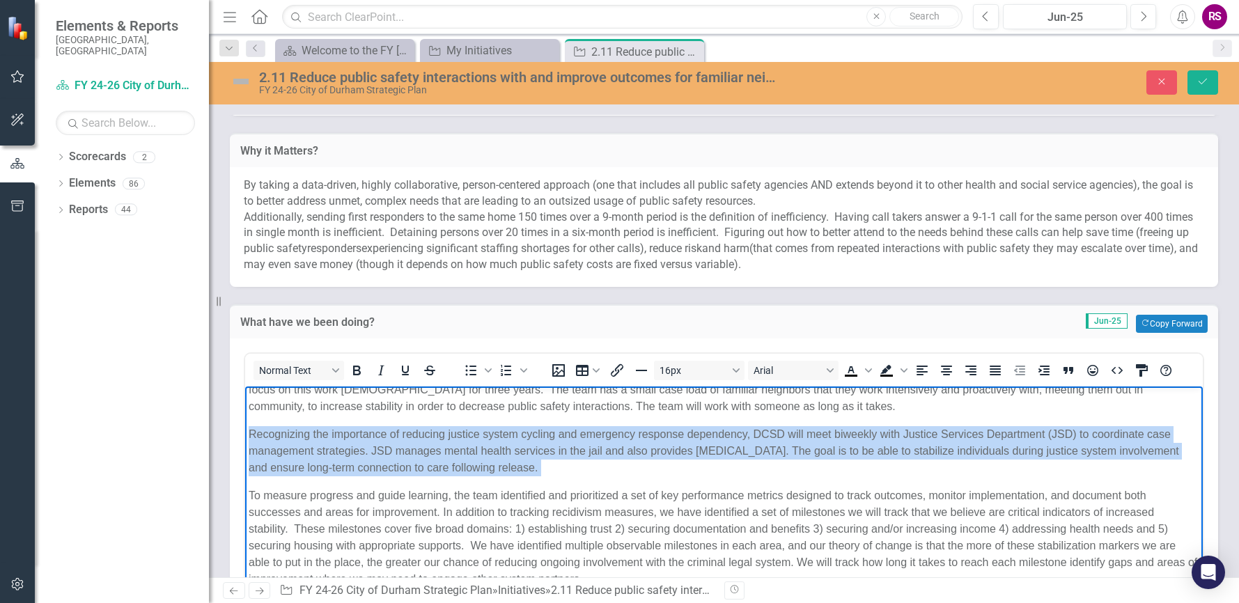
drag, startPoint x: 624, startPoint y: 468, endPoint x: 440, endPoint y: 812, distance: 390.9
click at [245, 425] on html "In the early months of the Familiar Neighbor Strategic Initiative, key personne…" at bounding box center [723, 507] width 957 height 659
drag, startPoint x: 614, startPoint y: 466, endPoint x: 250, endPoint y: 423, distance: 366.7
click at [250, 423] on div "To build a coordinated, cross-system response, key personnel engaged and conven…" at bounding box center [724, 531] width 950 height 579
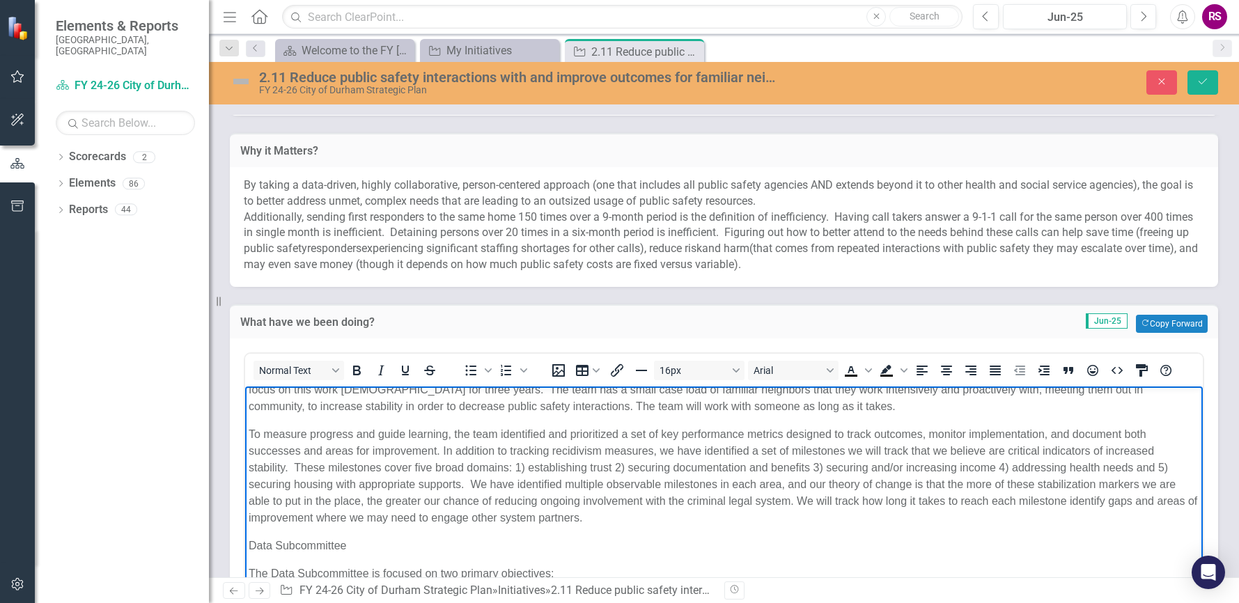
click at [250, 432] on span "To measure progress and guide learning, the team identified and prioritized a s…" at bounding box center [723, 475] width 948 height 95
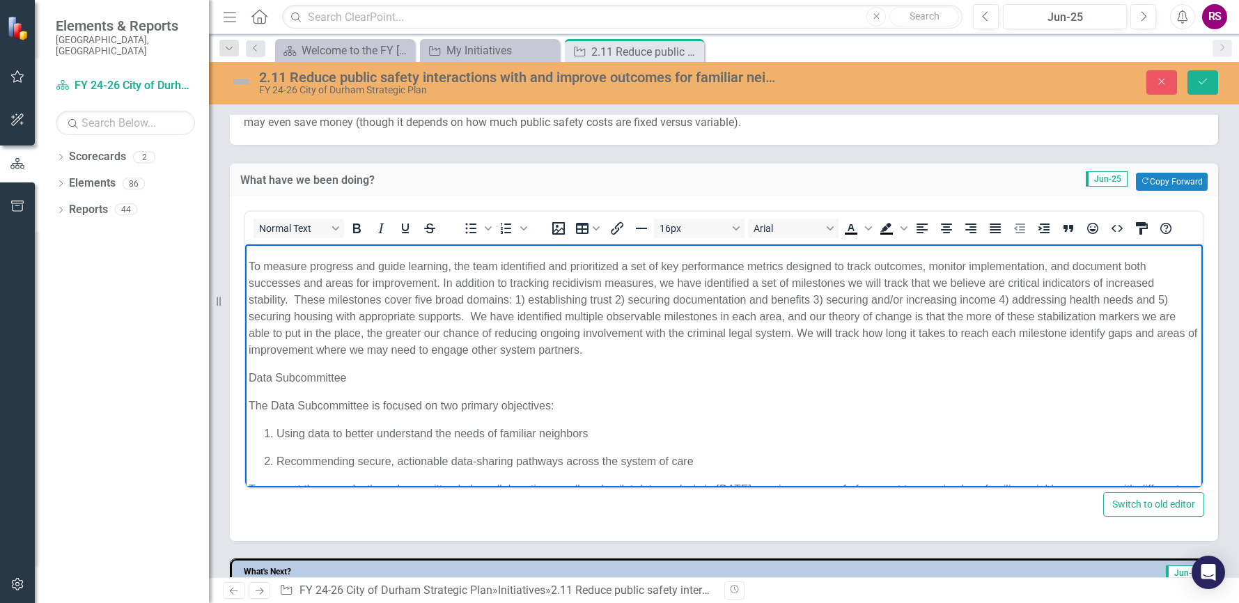
scroll to position [139, 0]
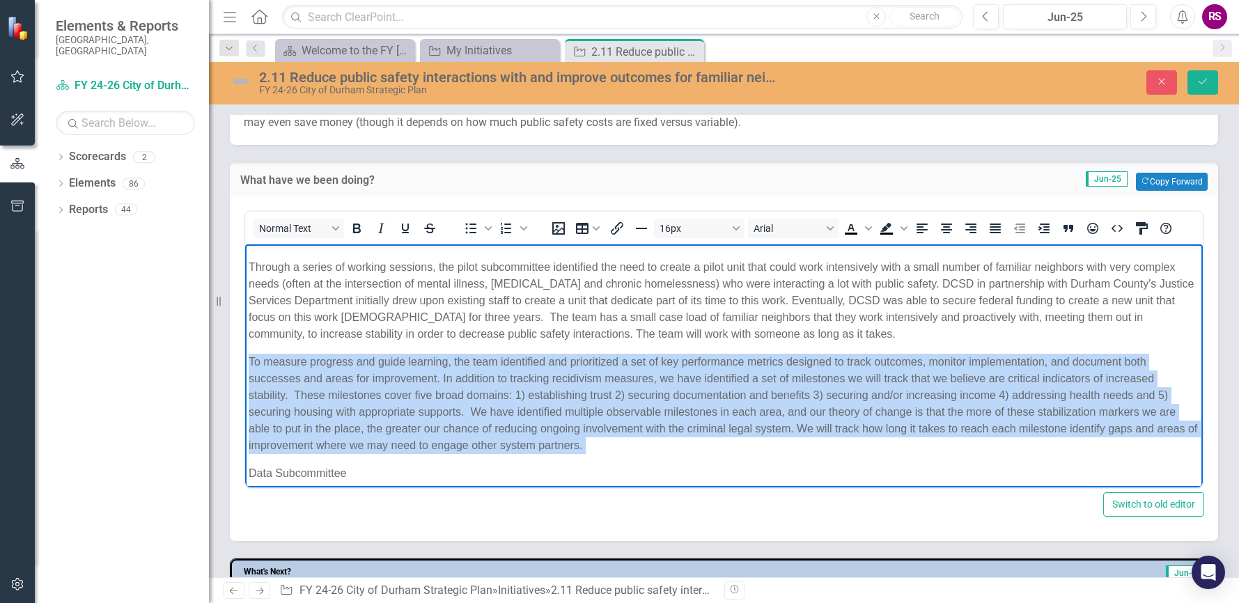
drag, startPoint x: 629, startPoint y: 444, endPoint x: 230, endPoint y: 363, distance: 407.7
click at [245, 363] on html "In the early months of the Familiar Neighbor Strategic Initiative, key personne…" at bounding box center [723, 403] width 957 height 597
copy p "To measure progress and guide learning, the team identified and prioritized a s…"
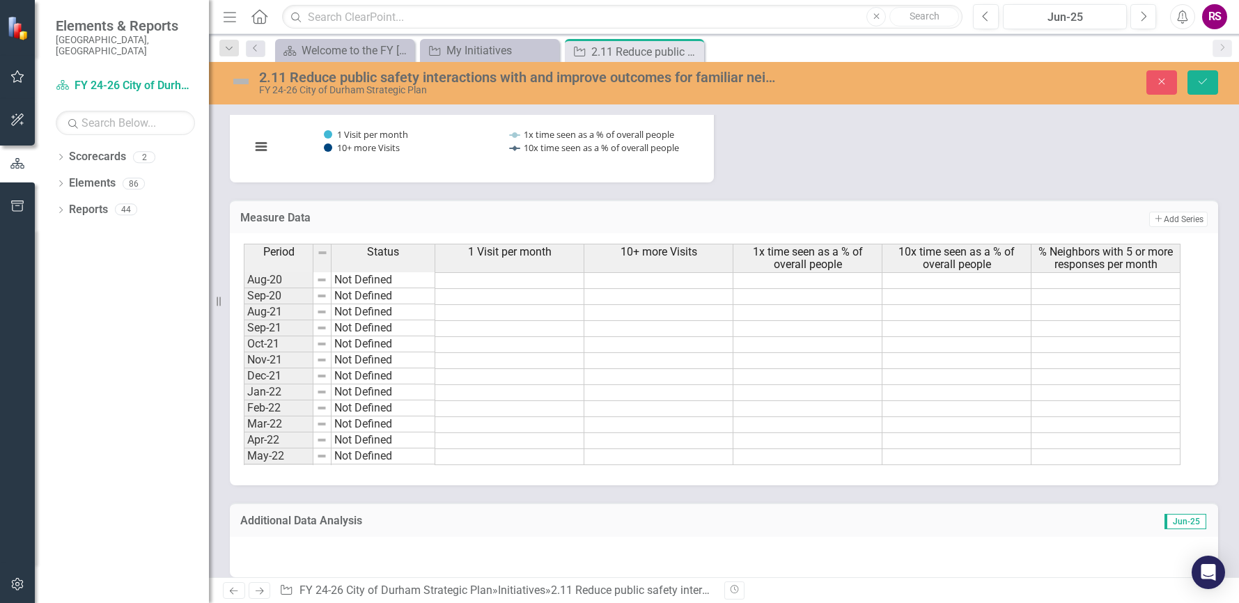
scroll to position [1464, 0]
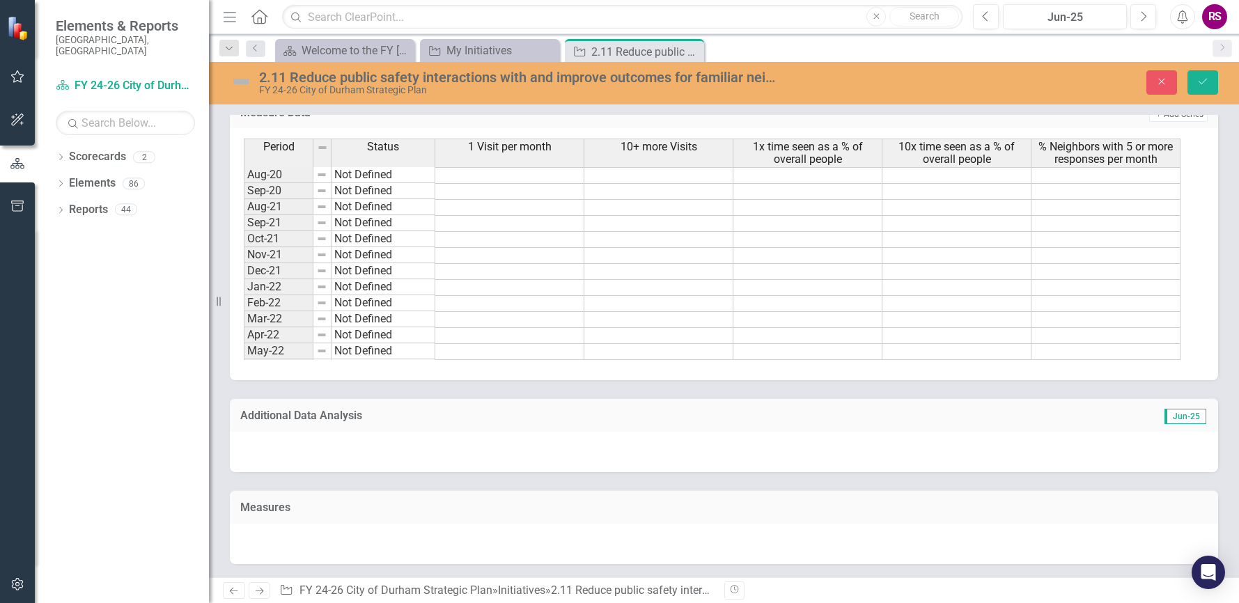
click at [276, 540] on div at bounding box center [724, 544] width 988 height 40
click at [278, 540] on div at bounding box center [724, 544] width 988 height 40
click at [256, 537] on div at bounding box center [724, 544] width 988 height 40
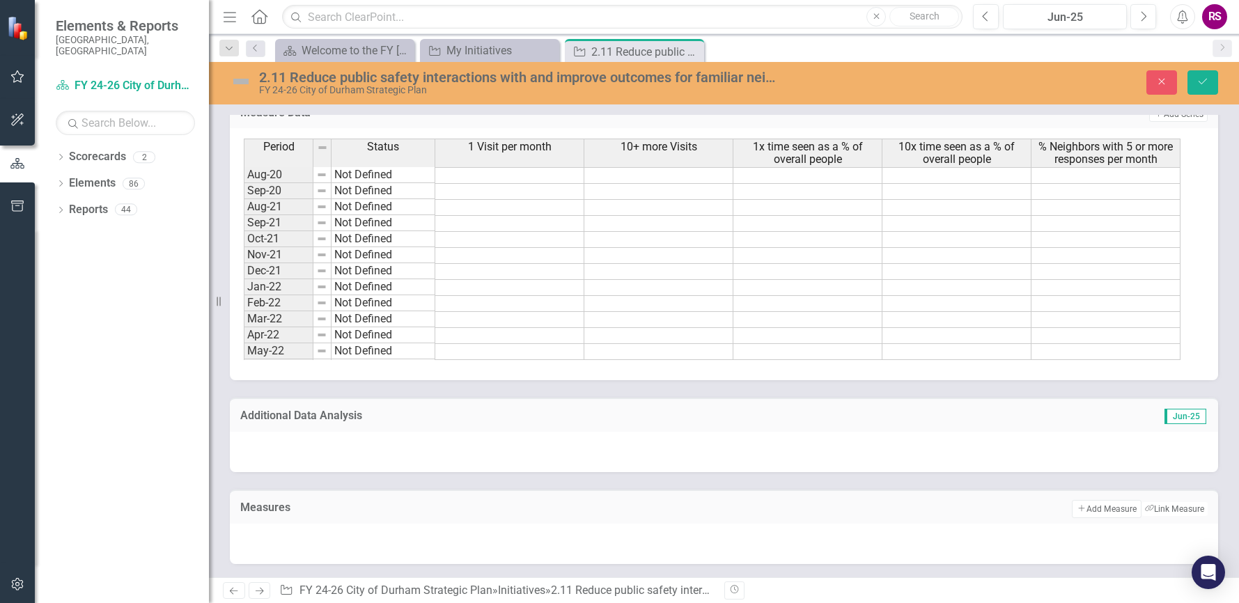
click at [256, 537] on div at bounding box center [724, 544] width 988 height 40
click at [251, 542] on div at bounding box center [724, 544] width 988 height 40
click at [1200, 86] on icon "Save" at bounding box center [1202, 82] width 13 height 10
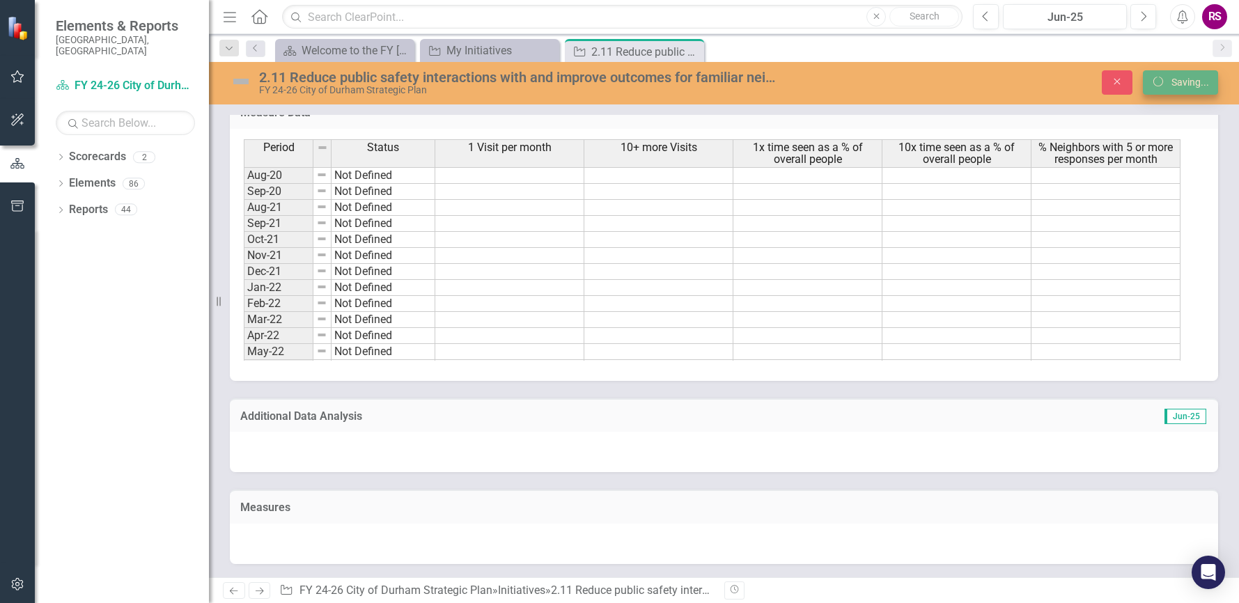
scroll to position [1154, 0]
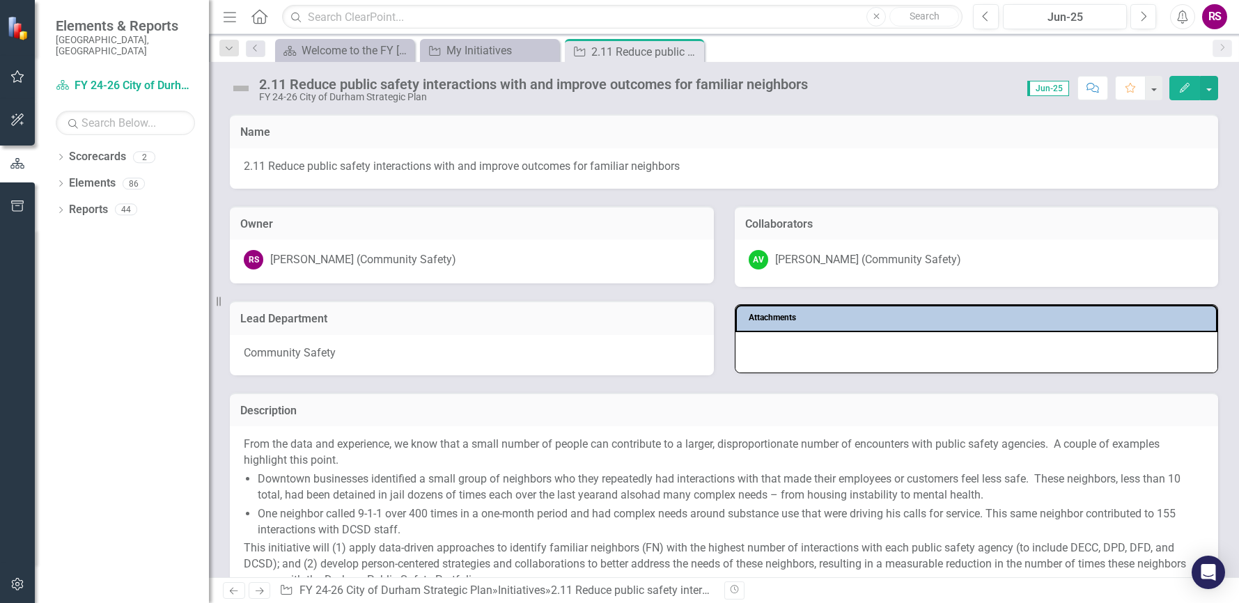
click at [1188, 86] on icon "Edit" at bounding box center [1184, 88] width 13 height 10
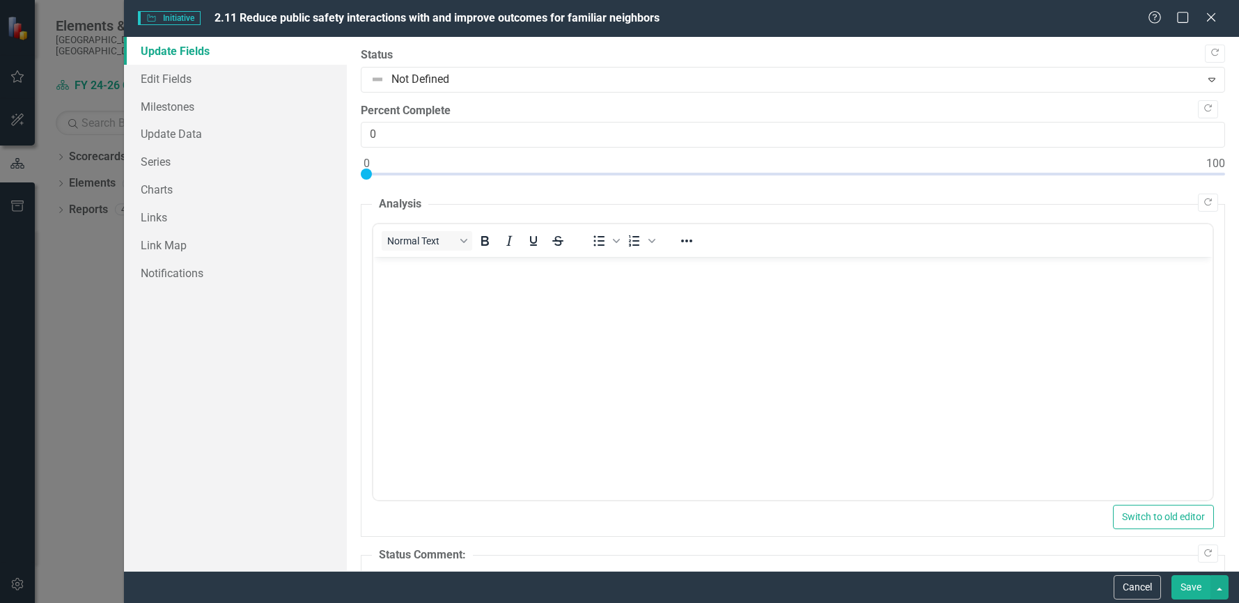
scroll to position [0, 0]
click at [1211, 22] on icon "Close" at bounding box center [1210, 16] width 17 height 13
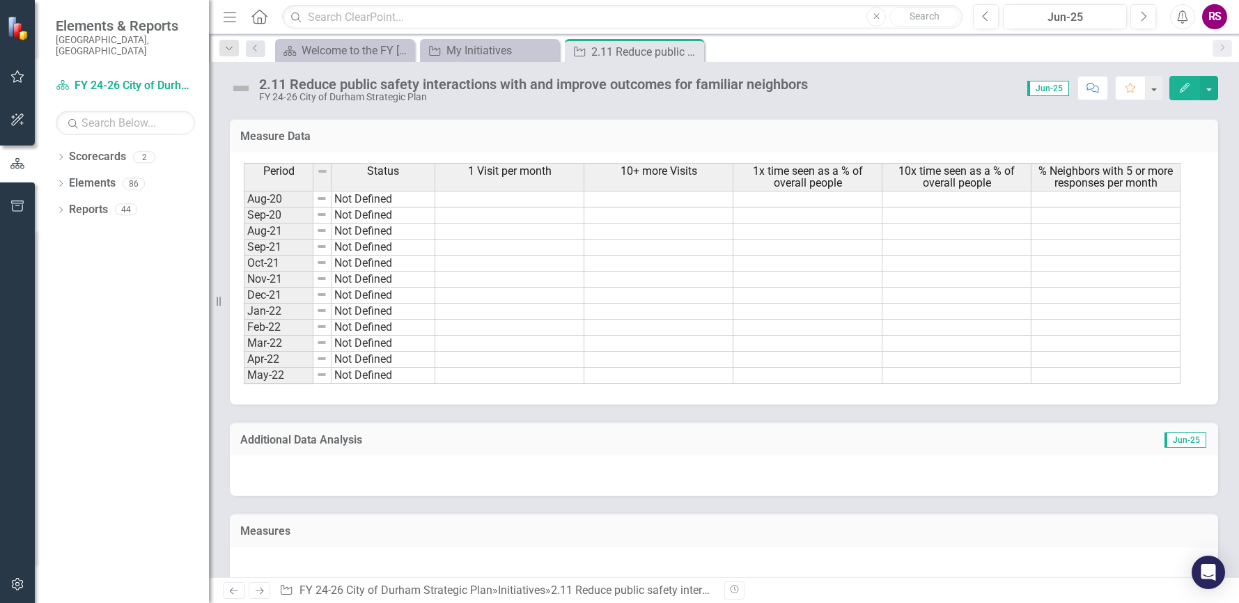
scroll to position [1512, 0]
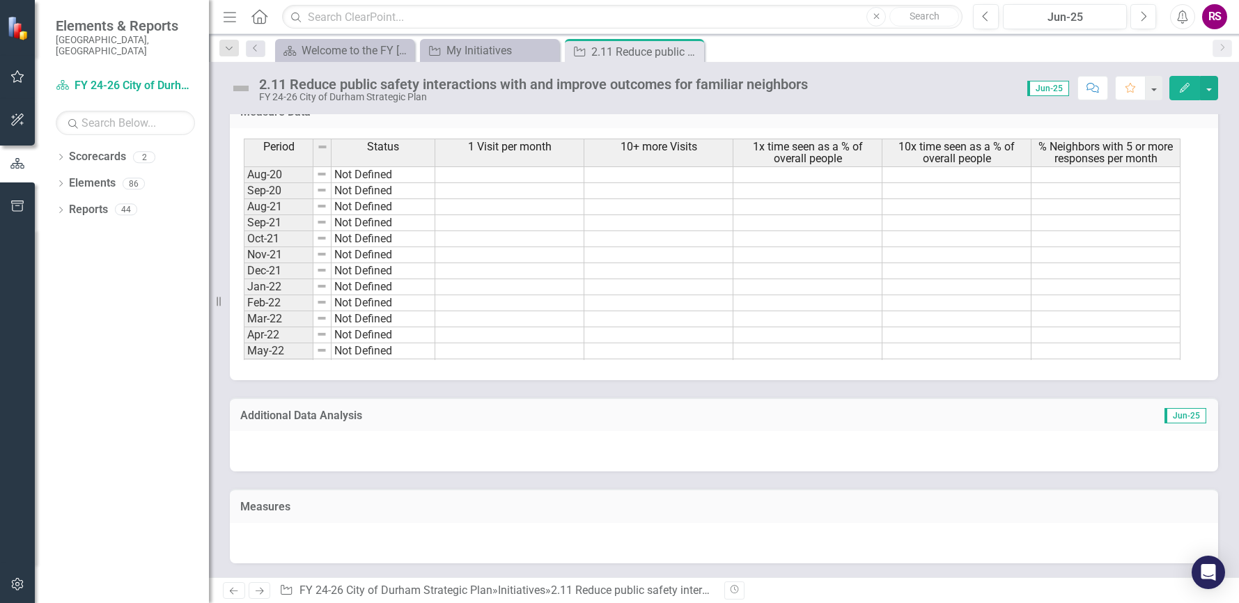
click at [243, 545] on div at bounding box center [724, 543] width 988 height 40
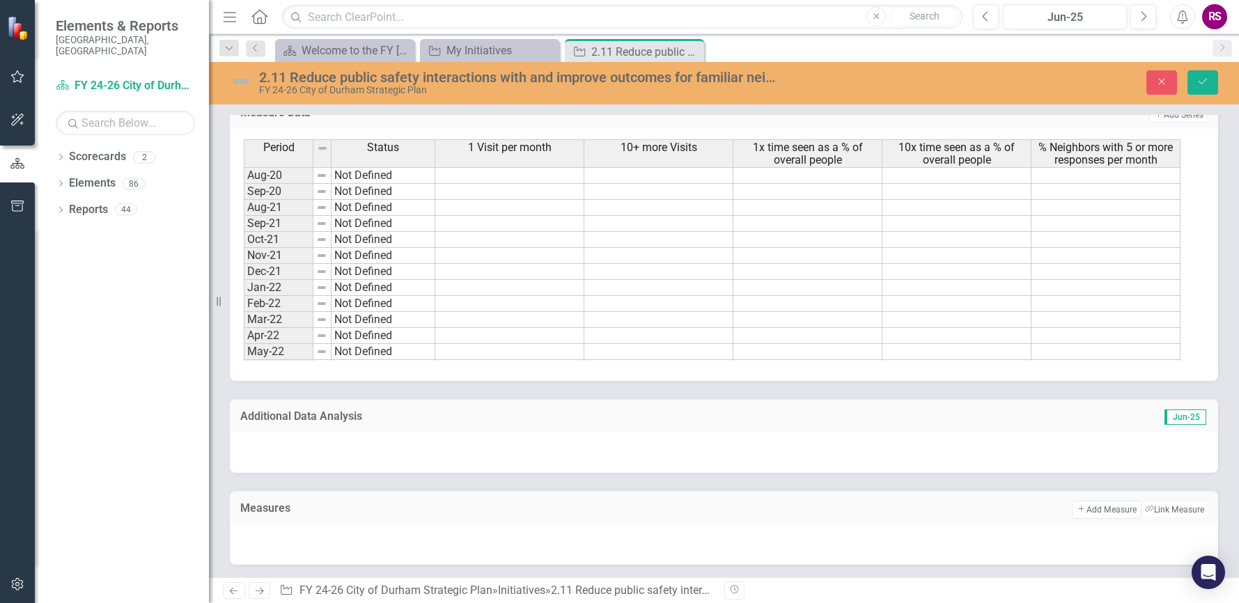
click at [298, 540] on div at bounding box center [724, 544] width 988 height 40
click at [293, 540] on div at bounding box center [724, 544] width 988 height 40
click at [266, 543] on div at bounding box center [724, 544] width 988 height 40
click at [269, 537] on div at bounding box center [724, 544] width 988 height 40
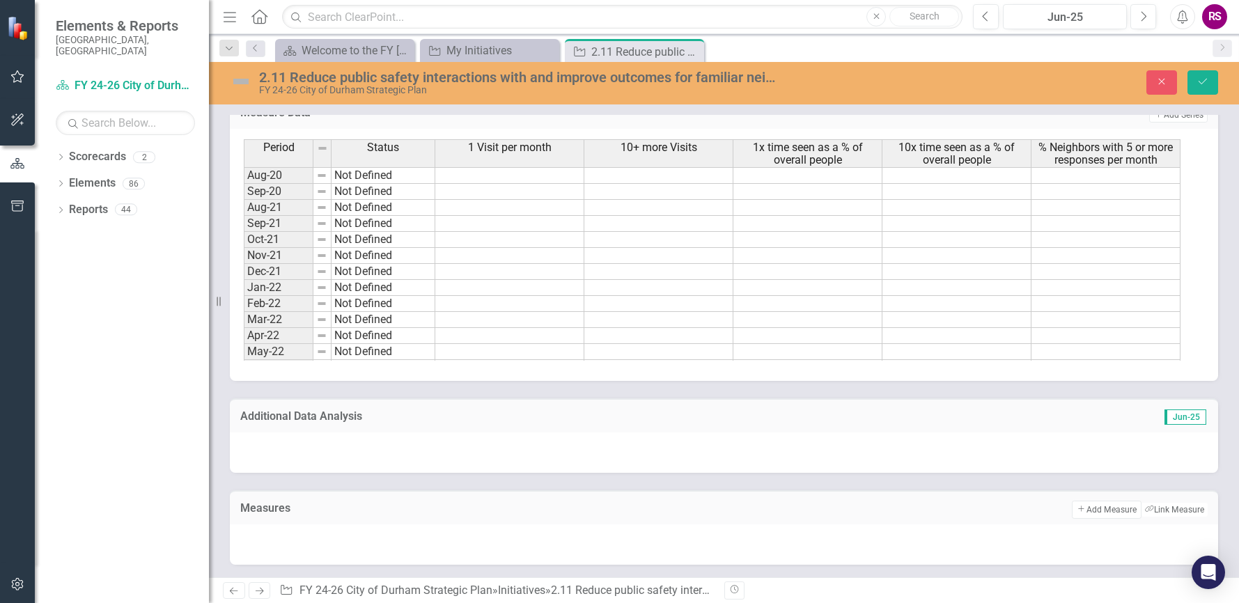
click at [269, 537] on div at bounding box center [724, 544] width 988 height 40
click at [343, 450] on div at bounding box center [724, 452] width 988 height 40
click at [345, 455] on div at bounding box center [724, 452] width 988 height 40
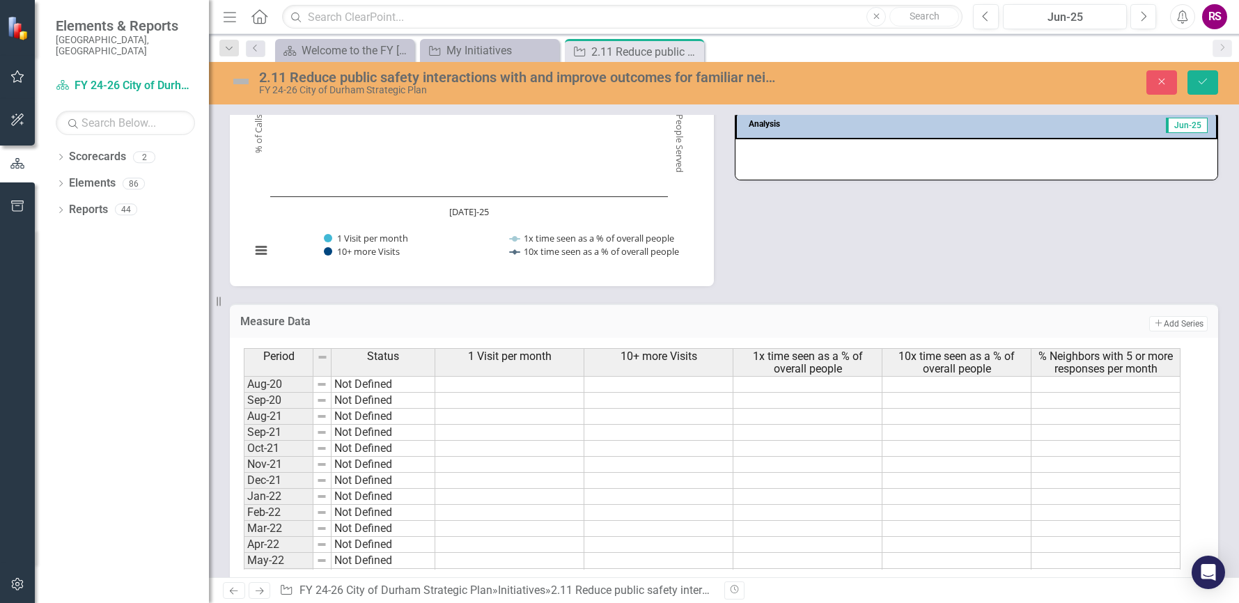
scroll to position [1025, 0]
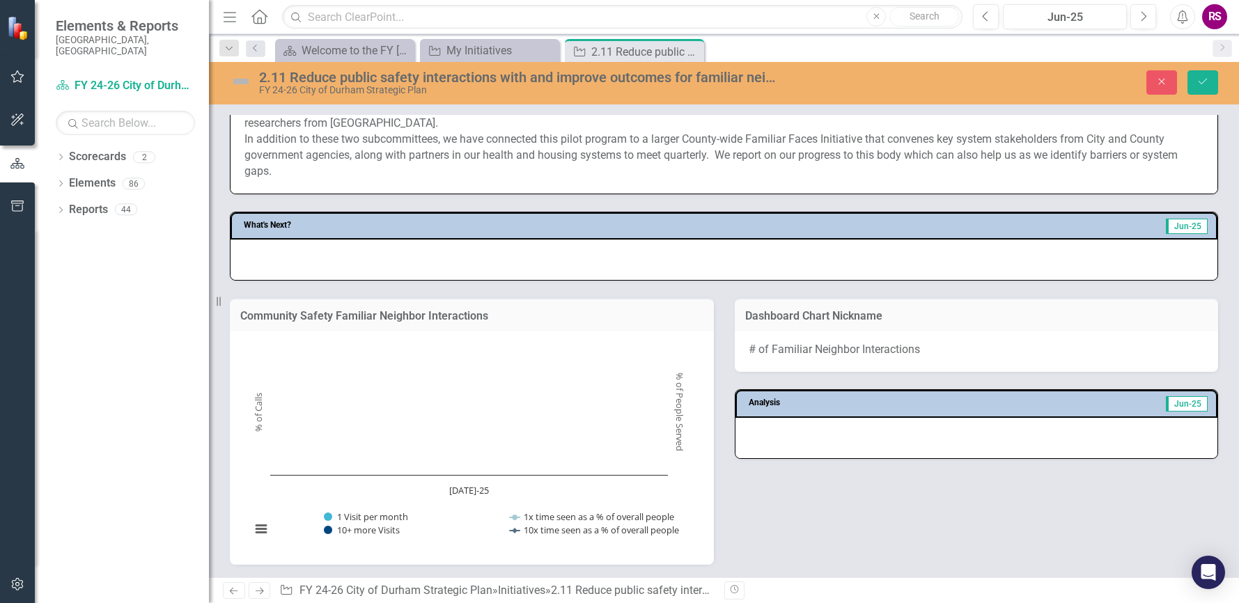
click at [759, 429] on div at bounding box center [976, 438] width 482 height 40
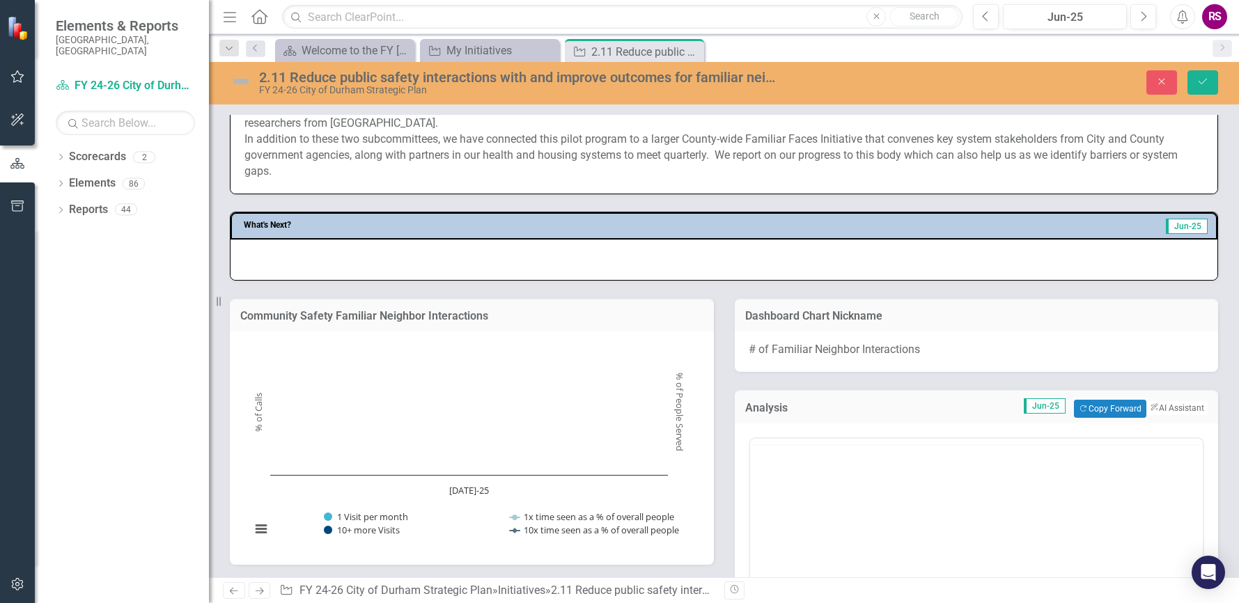
scroll to position [0, 0]
click at [762, 486] on p "Rich Text Area. Press ALT-0 for help." at bounding box center [976, 483] width 446 height 17
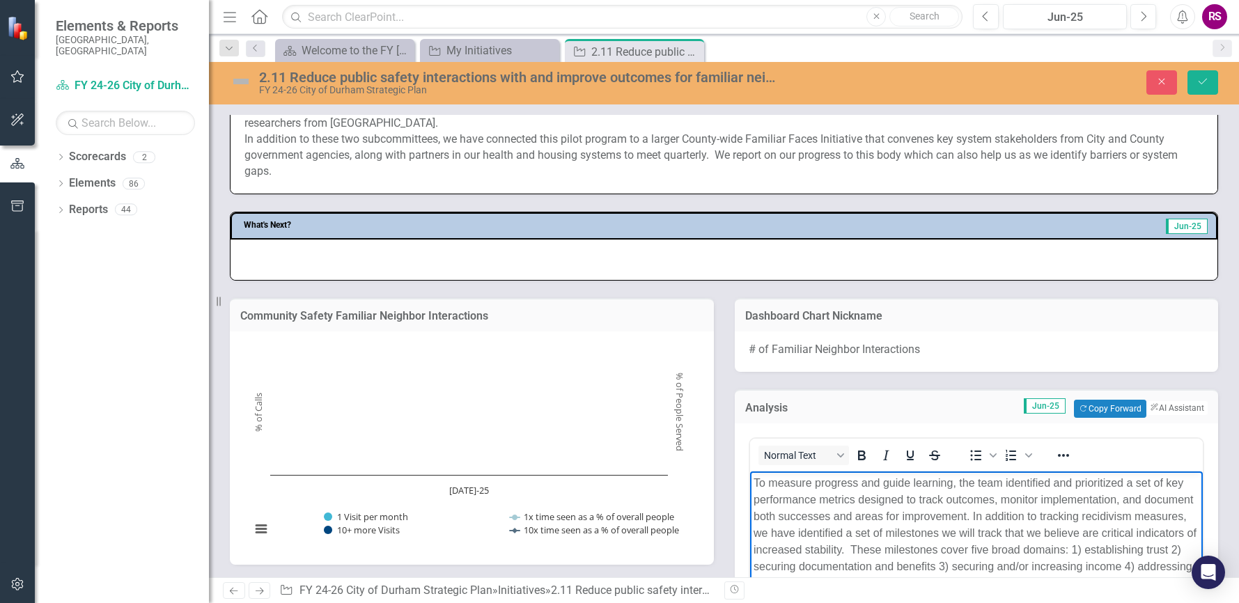
scroll to position [1110, 0]
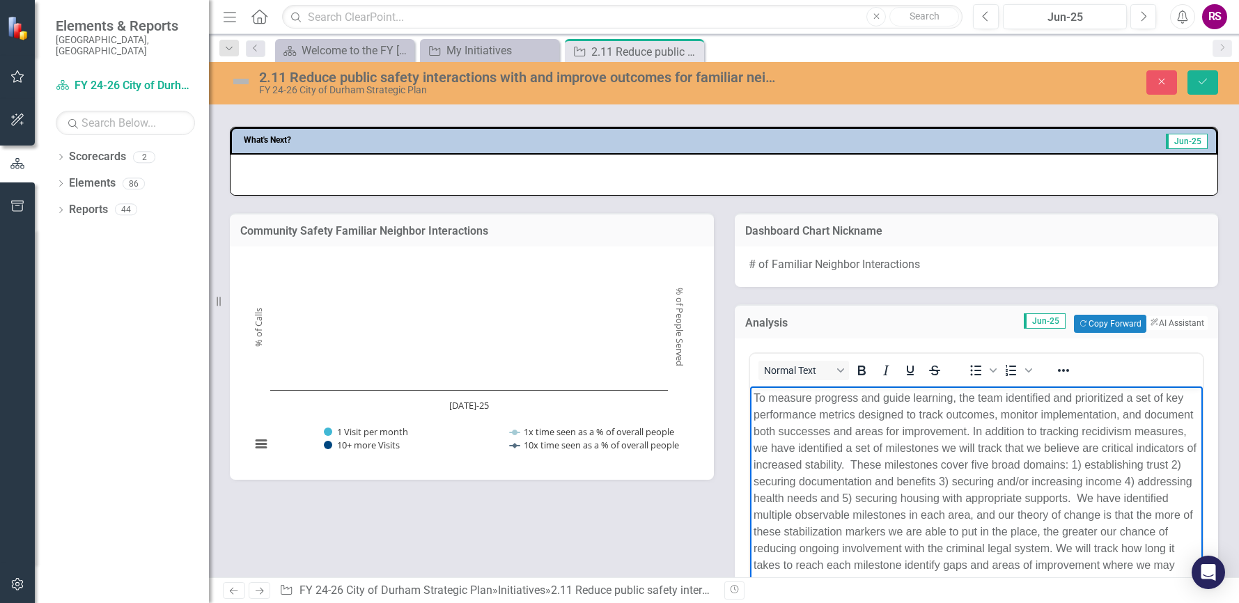
click at [863, 407] on p "To measure progress and guide learning, the team identified and prioritized a s…" at bounding box center [976, 490] width 446 height 201
click at [750, 396] on body "To measure progress and guide learning, the team identified and prioritized a s…" at bounding box center [975, 495] width 453 height 219
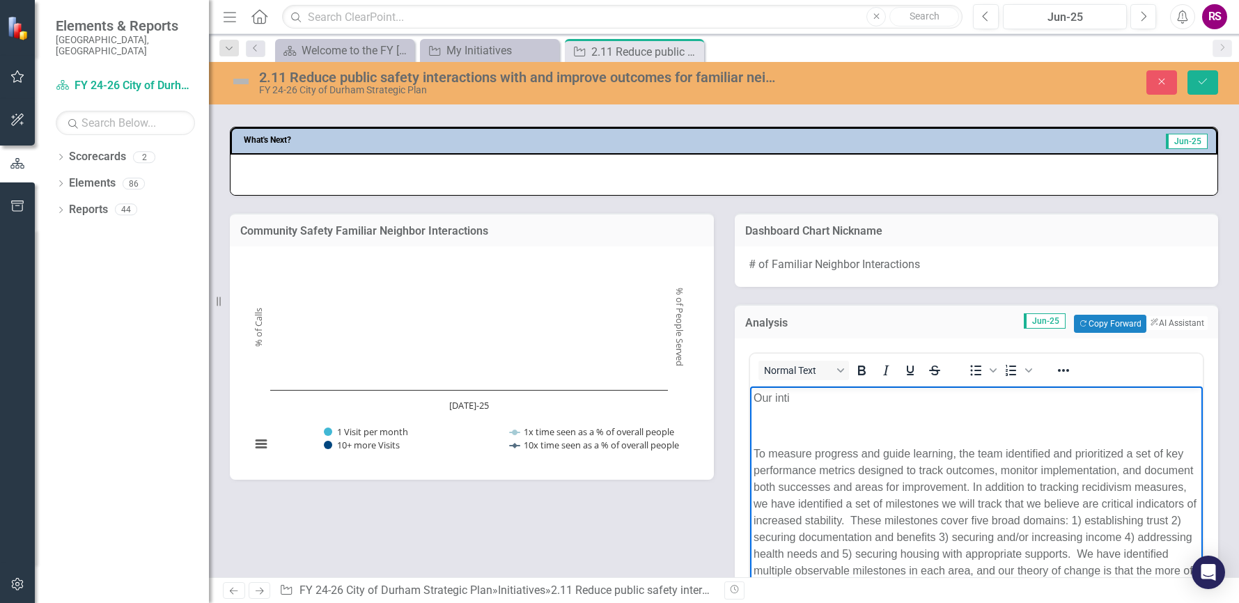
click at [891, 439] on body "Our inti To measure progress and guide learning, the team identified and priori…" at bounding box center [975, 523] width 453 height 274
click at [802, 396] on p "Our inti" at bounding box center [976, 398] width 446 height 17
drag, startPoint x: 802, startPoint y: 396, endPoint x: 746, endPoint y: 403, distance: 56.1
drag, startPoint x: 746, startPoint y: 403, endPoint x: 845, endPoint y: 423, distance: 100.2
click at [872, 481] on span "To measure progress and guide learning, the team identified and prioritized a s…" at bounding box center [974, 546] width 443 height 196
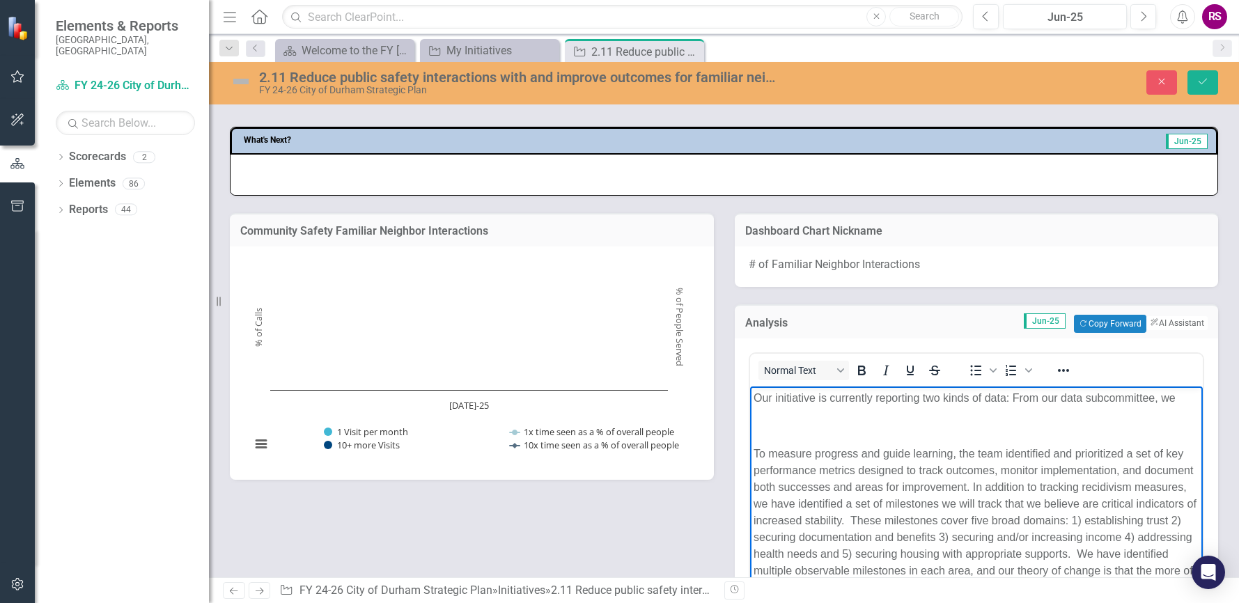
click at [1184, 398] on body "Our initiative is currently reporting two kinds of data: From our data subcommi…" at bounding box center [975, 523] width 453 height 274
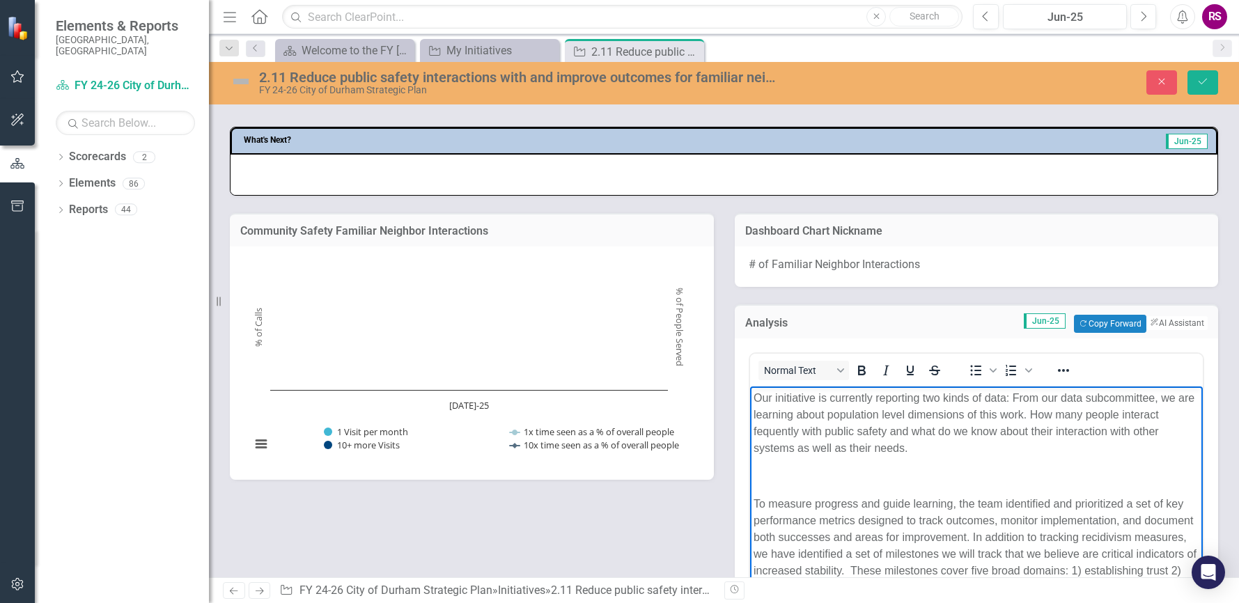
click at [1013, 392] on span "Our initiative is currently reporting two kinds of data: From our data subcommi…" at bounding box center [973, 423] width 441 height 62
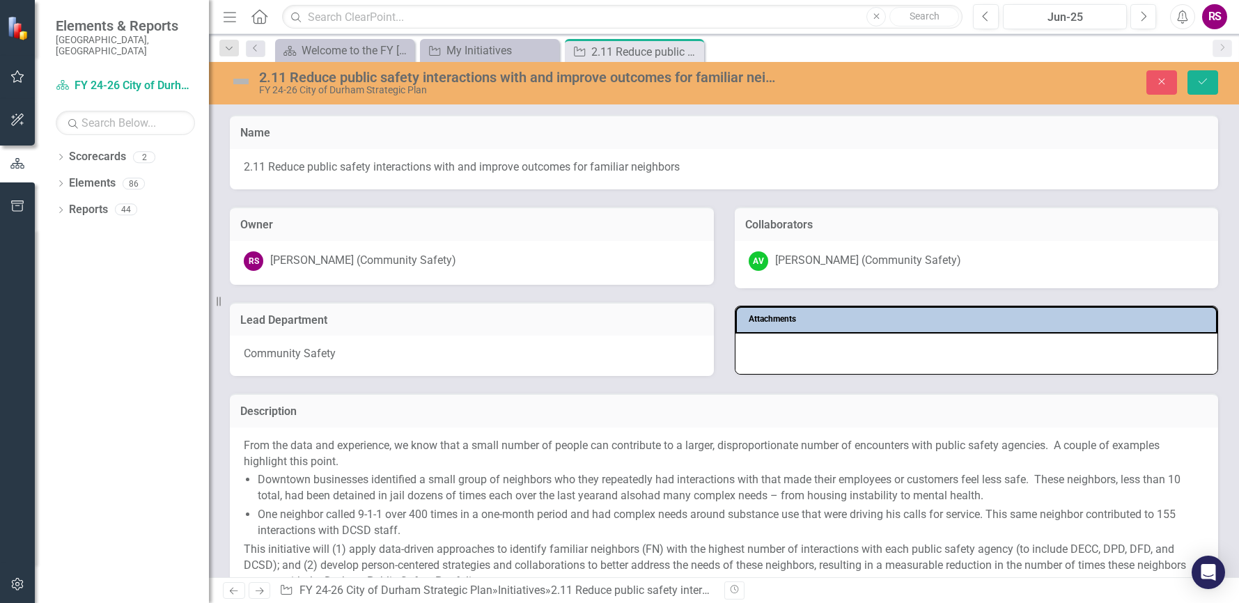
scroll to position [1110, 0]
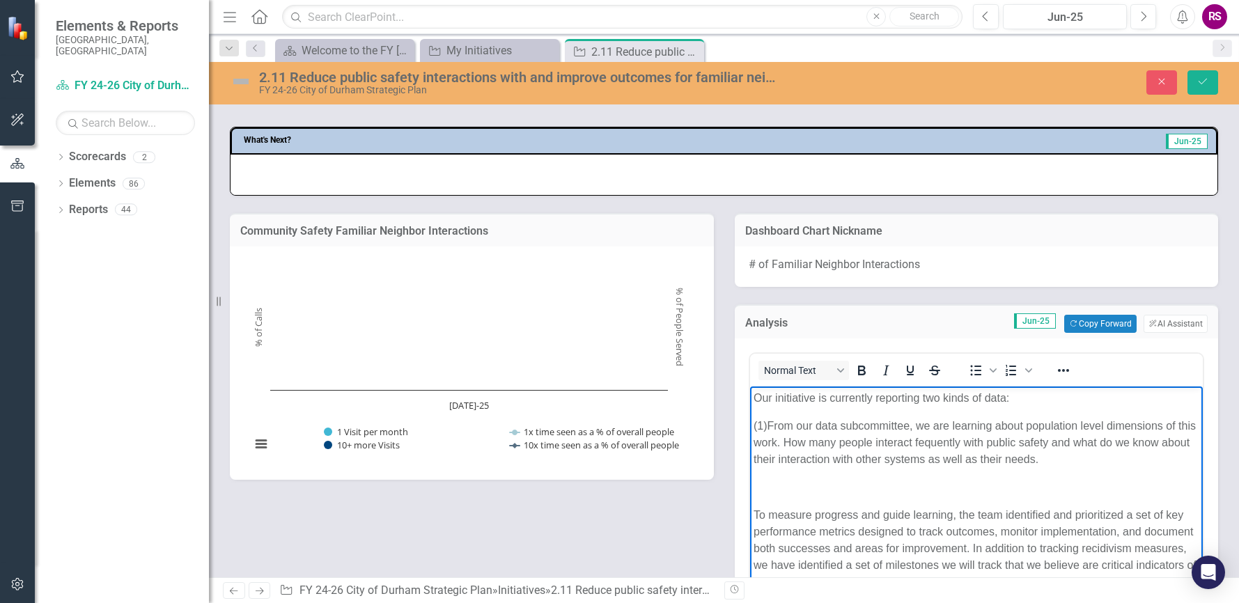
click at [783, 507] on p "To measure progress and guide learning, the team identified and prioritized a s…" at bounding box center [976, 607] width 446 height 201
drag, startPoint x: 1024, startPoint y: 425, endPoint x: 1162, endPoint y: 429, distance: 137.9
click at [1162, 429] on span "(1)From our data subcommittee, we are learning about population level dimension…" at bounding box center [974, 442] width 442 height 45
click at [758, 489] on p "Rich Text Area. Press ALT-0 for help." at bounding box center [976, 487] width 446 height 17
click at [965, 486] on span "(2)From our pilot team, we are learning more granular details about" at bounding box center [918, 487] width 331 height 12
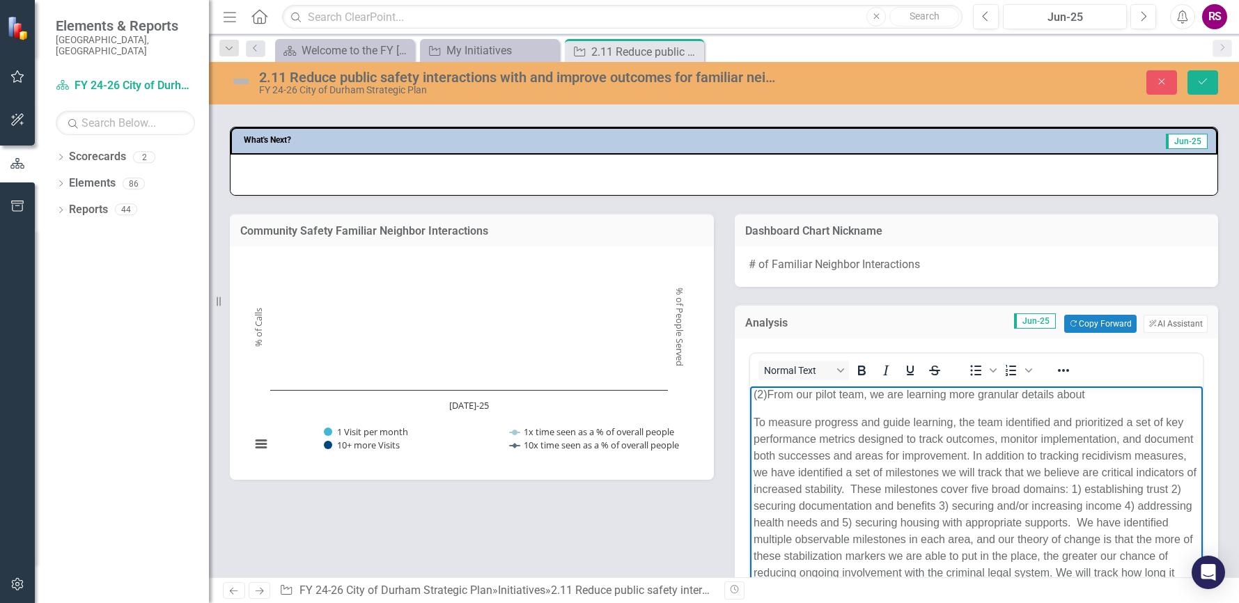
scroll to position [0, 0]
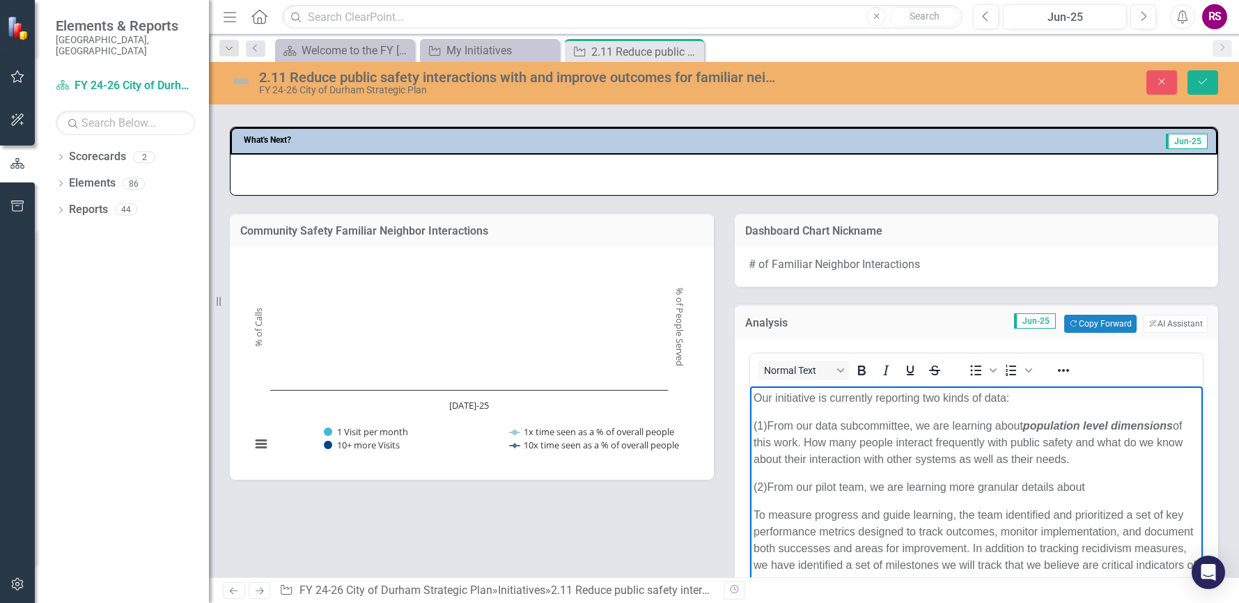
click at [1110, 492] on p "(2)From our pilot team, we are learning more granular details about" at bounding box center [976, 487] width 446 height 17
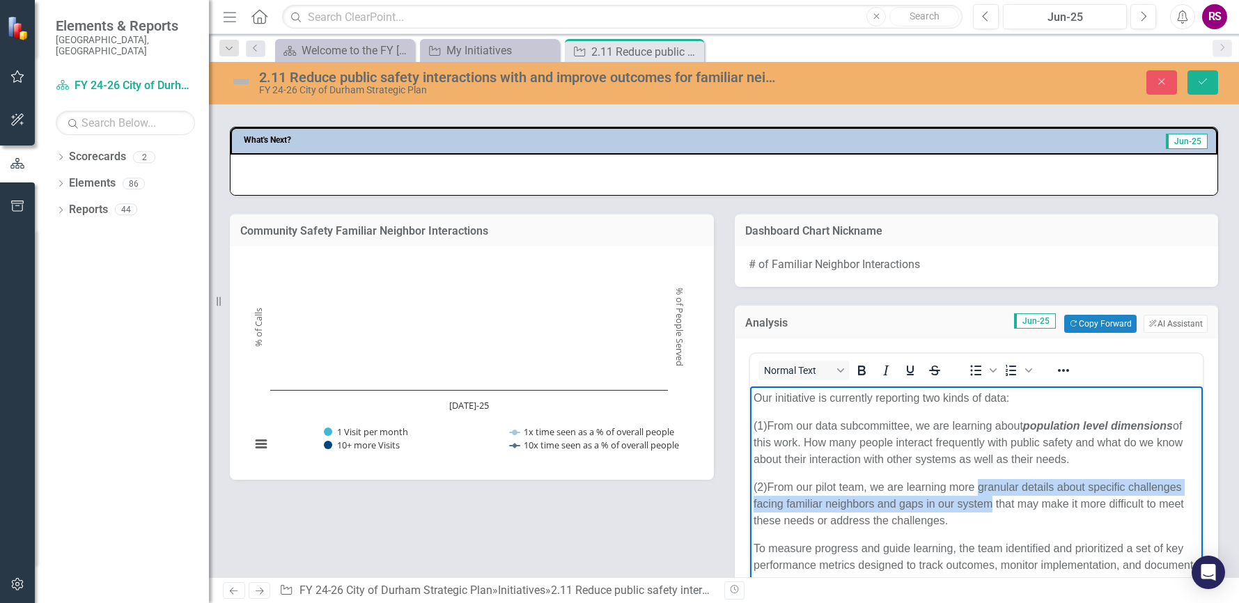
drag, startPoint x: 977, startPoint y: 489, endPoint x: 992, endPoint y: 505, distance: 22.7
click at [992, 505] on span "(2)From our pilot team, we are learning more granular details about specific ch…" at bounding box center [968, 503] width 430 height 45
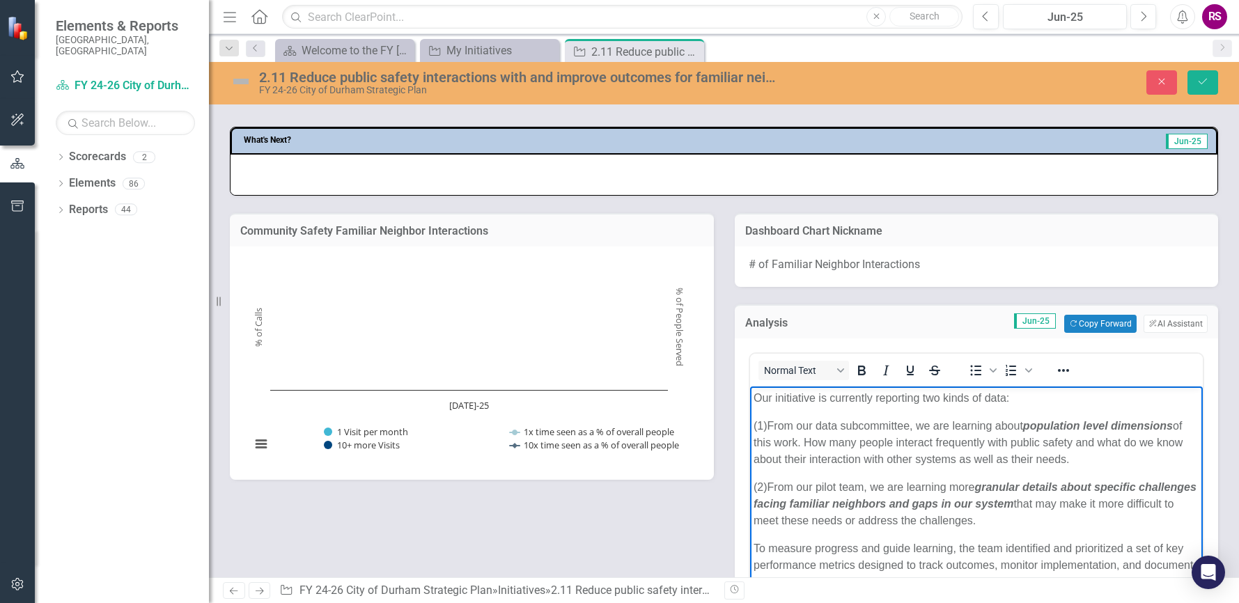
click at [1136, 501] on span "(2)From our pilot team, we are learning more granular details about specific ch…" at bounding box center [974, 503] width 443 height 45
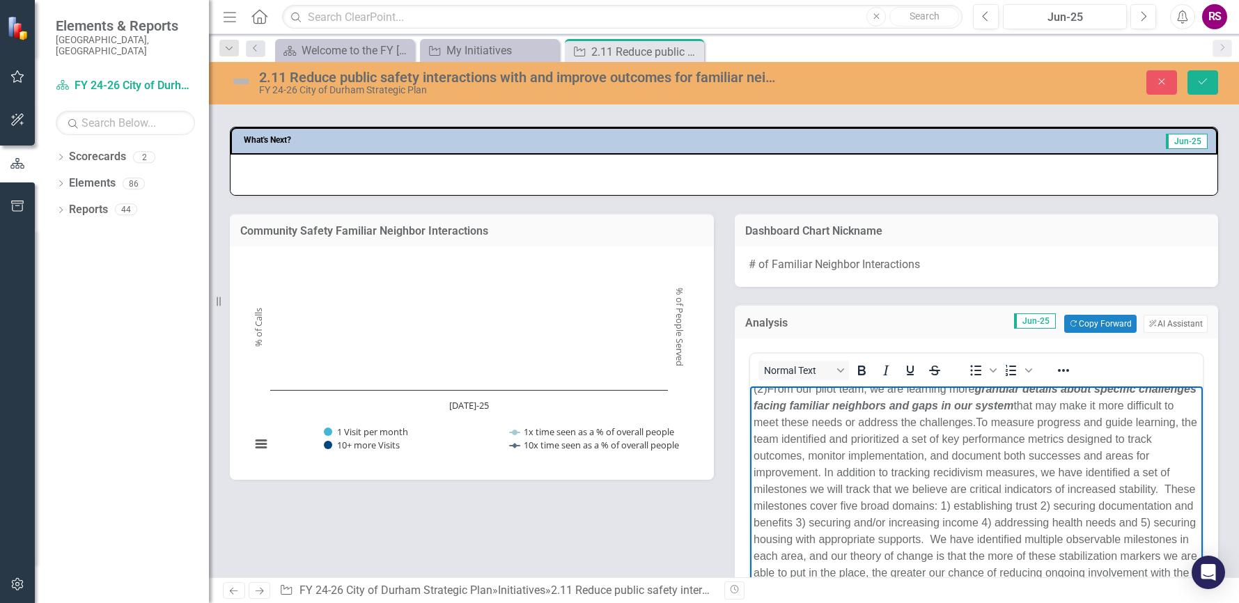
scroll to position [1179, 0]
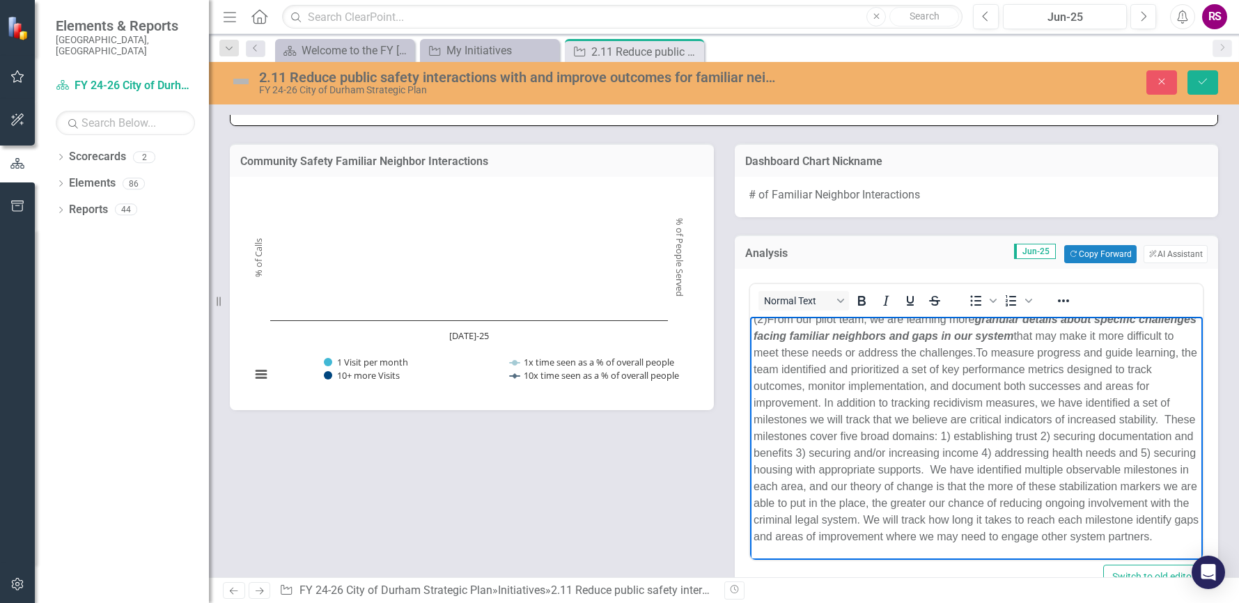
click at [1134, 450] on span "To measure progress and guide learning, the team identified and prioritized a s…" at bounding box center [975, 445] width 445 height 196
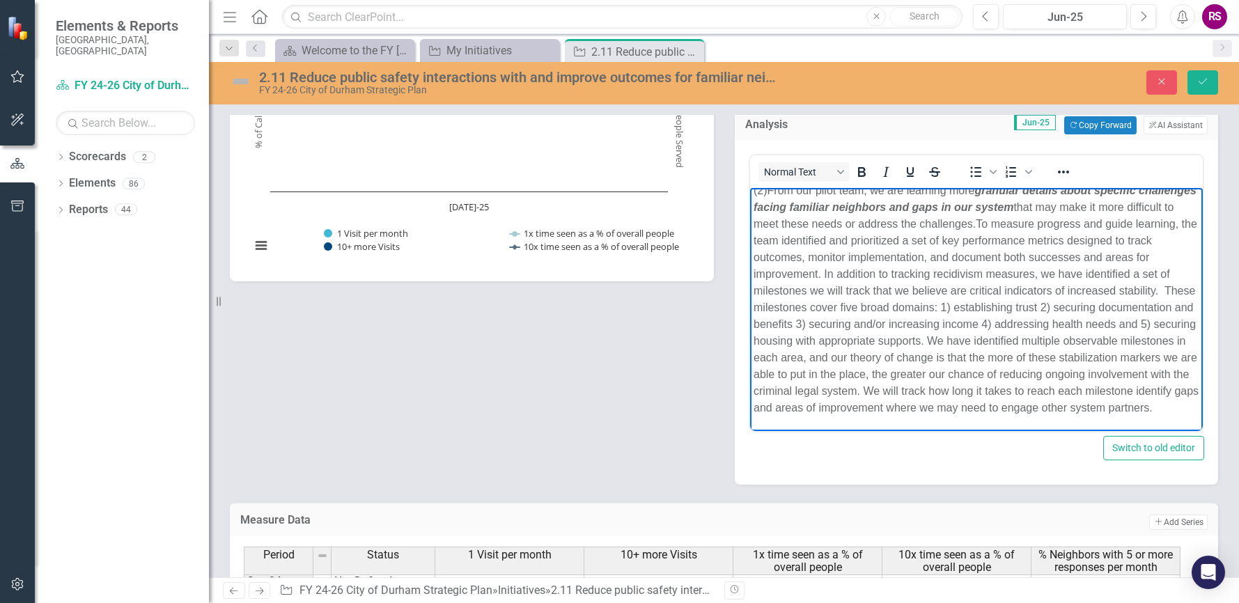
scroll to position [1186, 0]
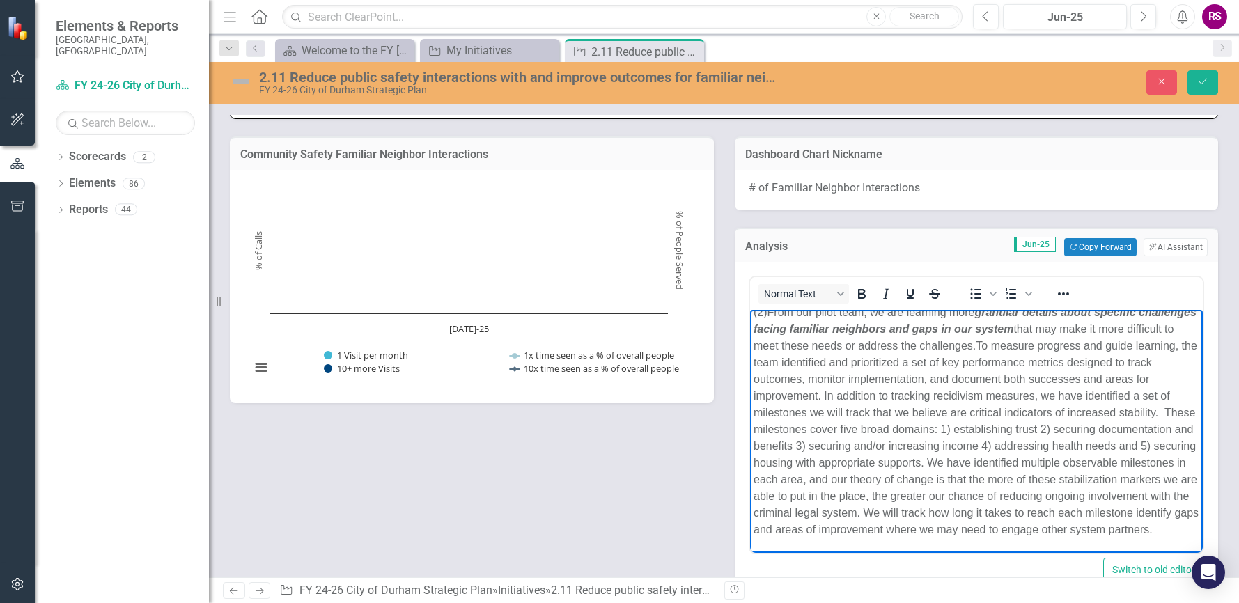
click at [712, 510] on div "Community Safety Familiar Neighbor Interactions Chart Combination chart with 4 …" at bounding box center [723, 363] width 1009 height 488
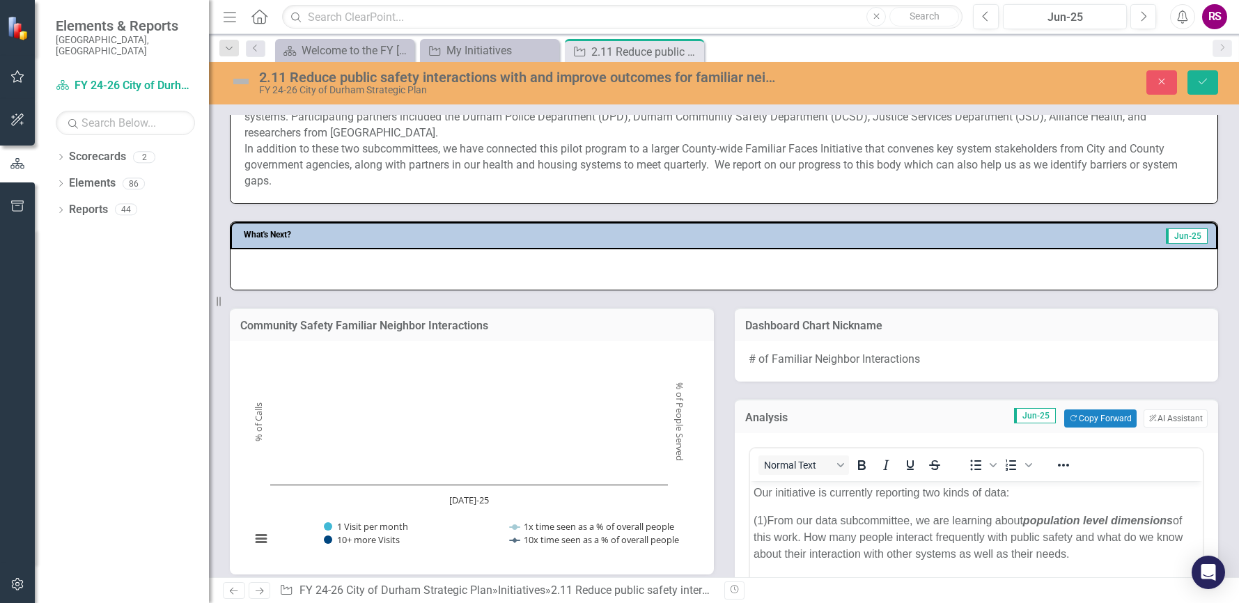
scroll to position [838, 0]
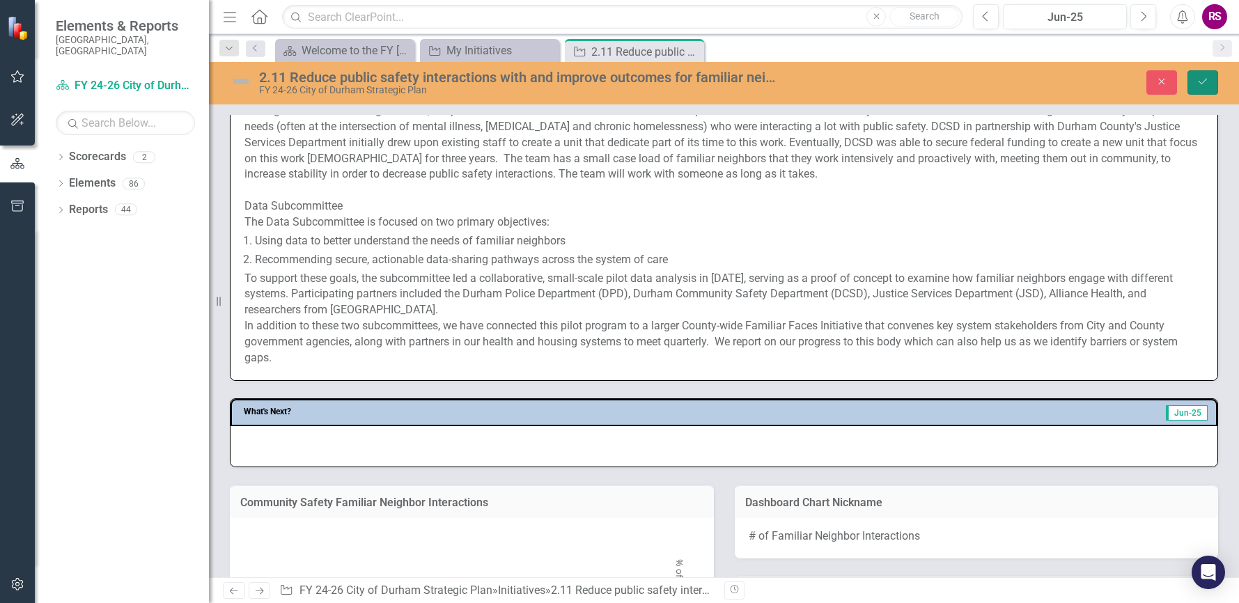
click at [1200, 80] on icon "Save" at bounding box center [1202, 82] width 13 height 10
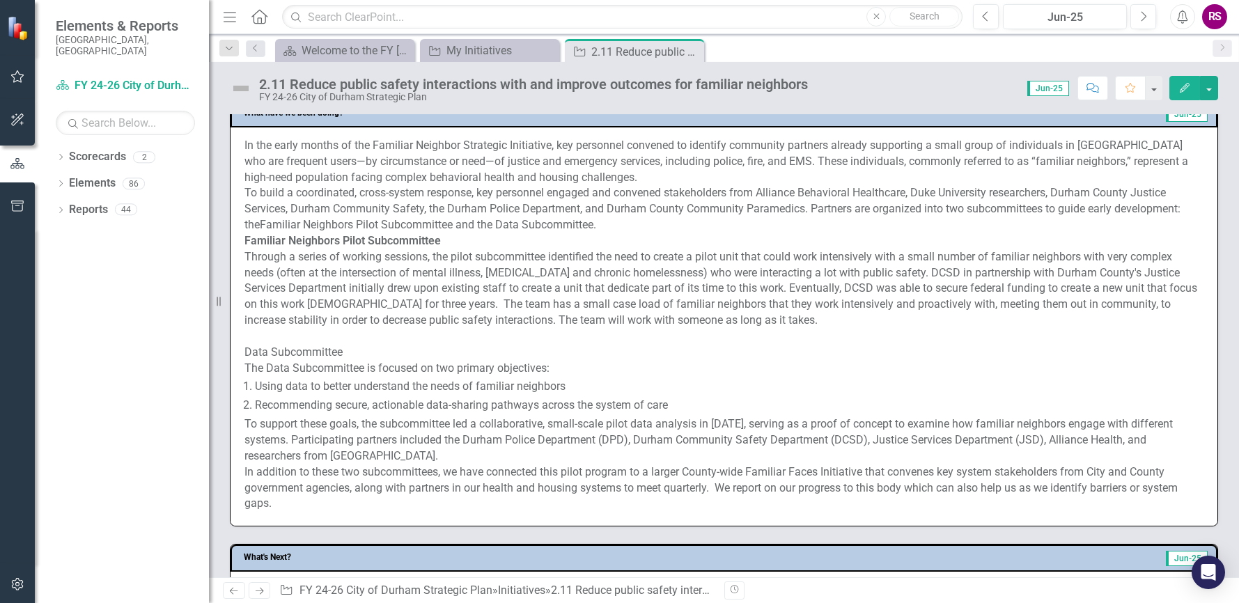
scroll to position [696, 0]
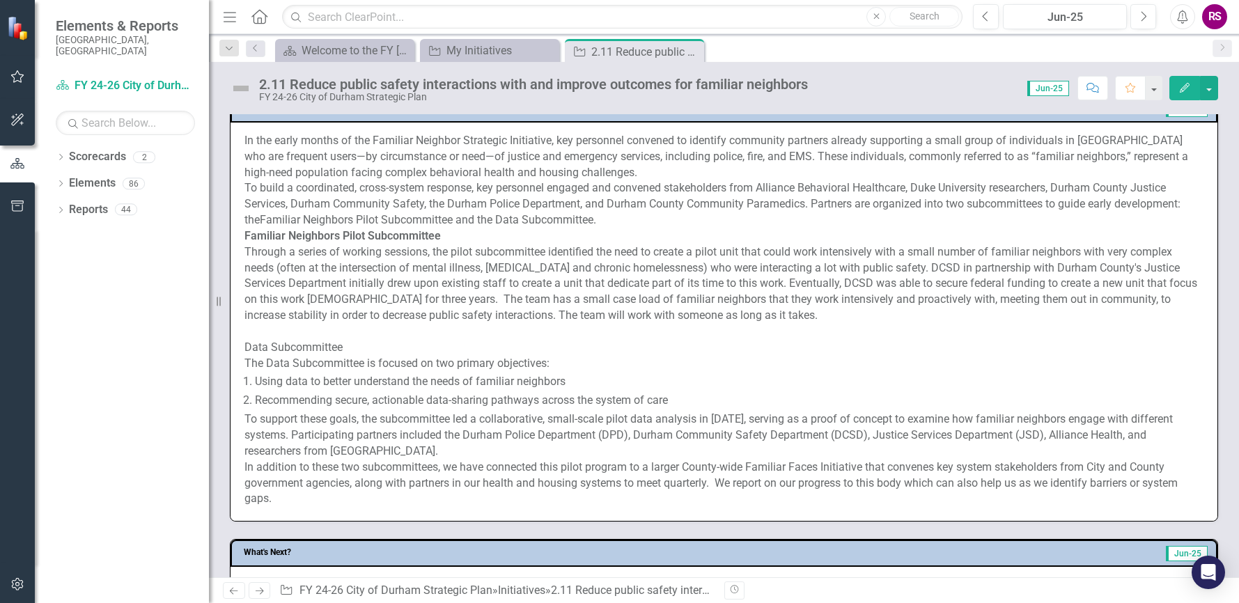
click at [382, 353] on p "Data Subcommittee" at bounding box center [723, 348] width 959 height 16
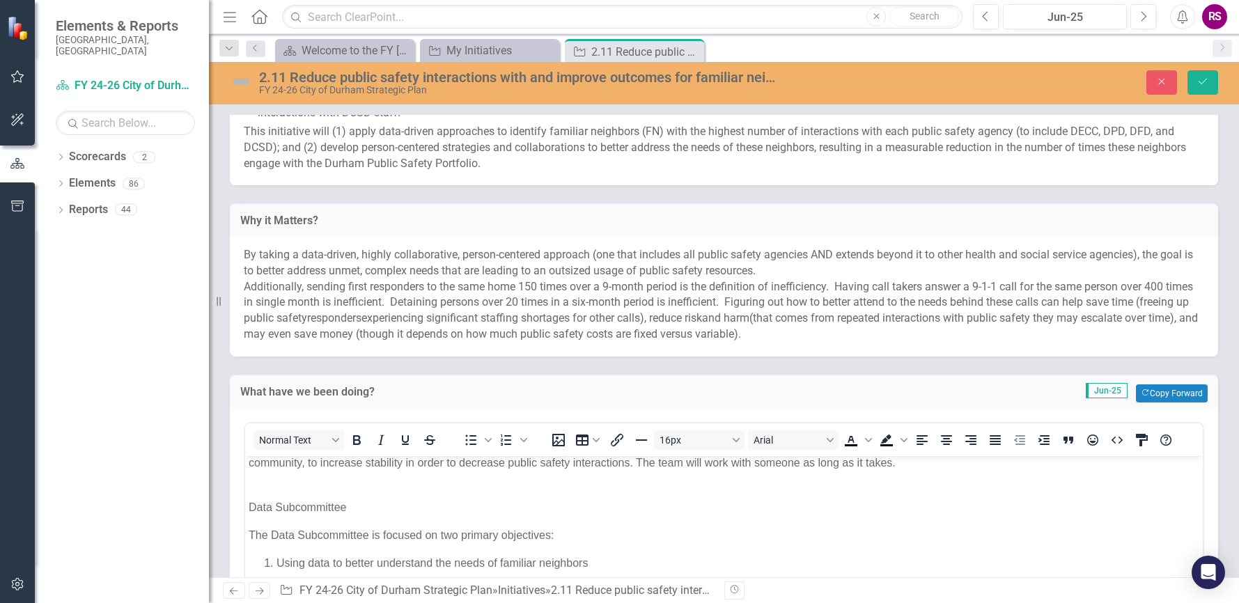
scroll to position [190, 0]
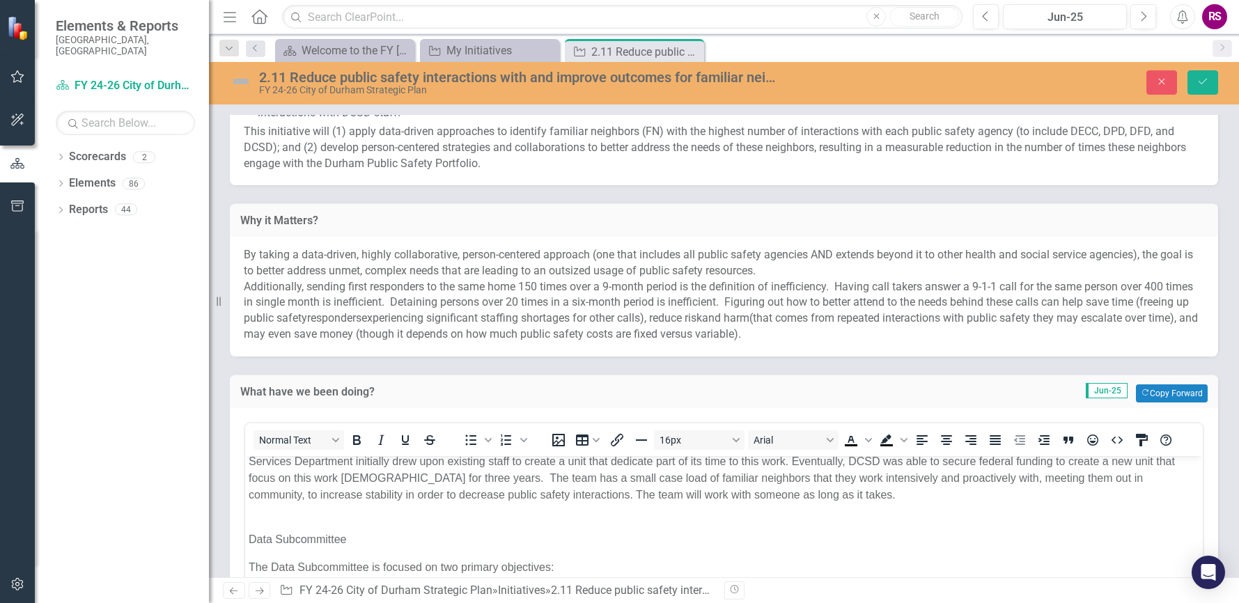
click at [256, 524] on div "Rich Text Area. Press ALT-0 for help." at bounding box center [724, 522] width 950 height 17
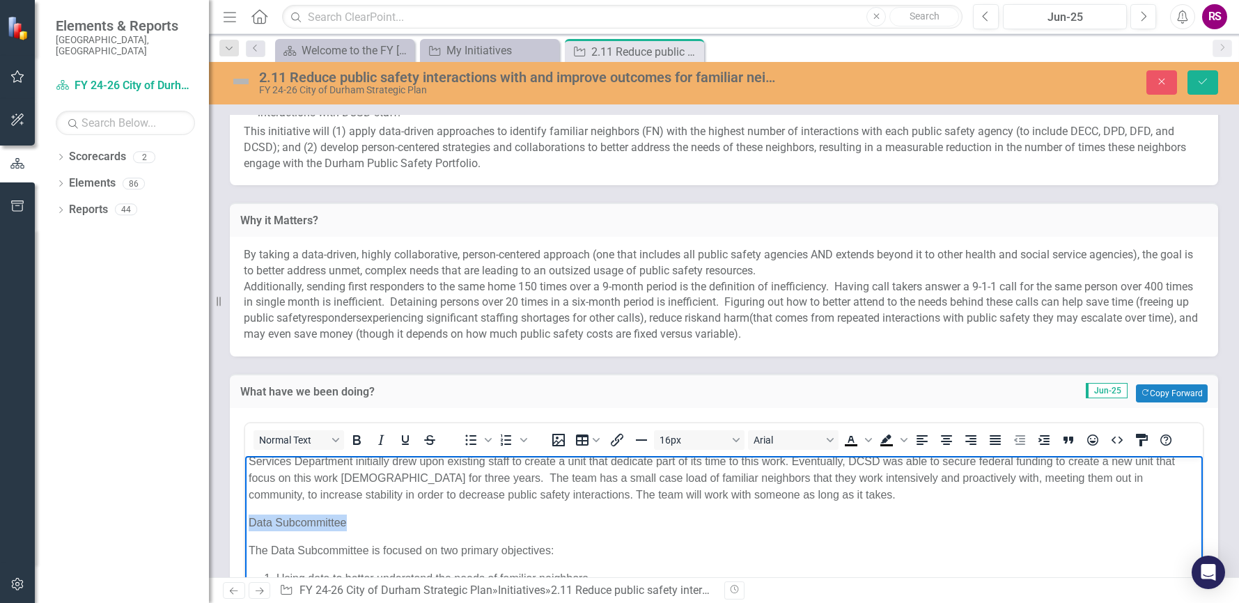
drag, startPoint x: 345, startPoint y: 526, endPoint x: 602, endPoint y: 856, distance: 417.7
click at [245, 520] on html "In the early months of the Familiar Neighbor Strategic Initiative, key personne…" at bounding box center [723, 509] width 957 height 486
drag, startPoint x: 354, startPoint y: 430, endPoint x: 359, endPoint y: 448, distance: 17.9
click at [354, 431] on button "Bold" at bounding box center [357, 439] width 24 height 19
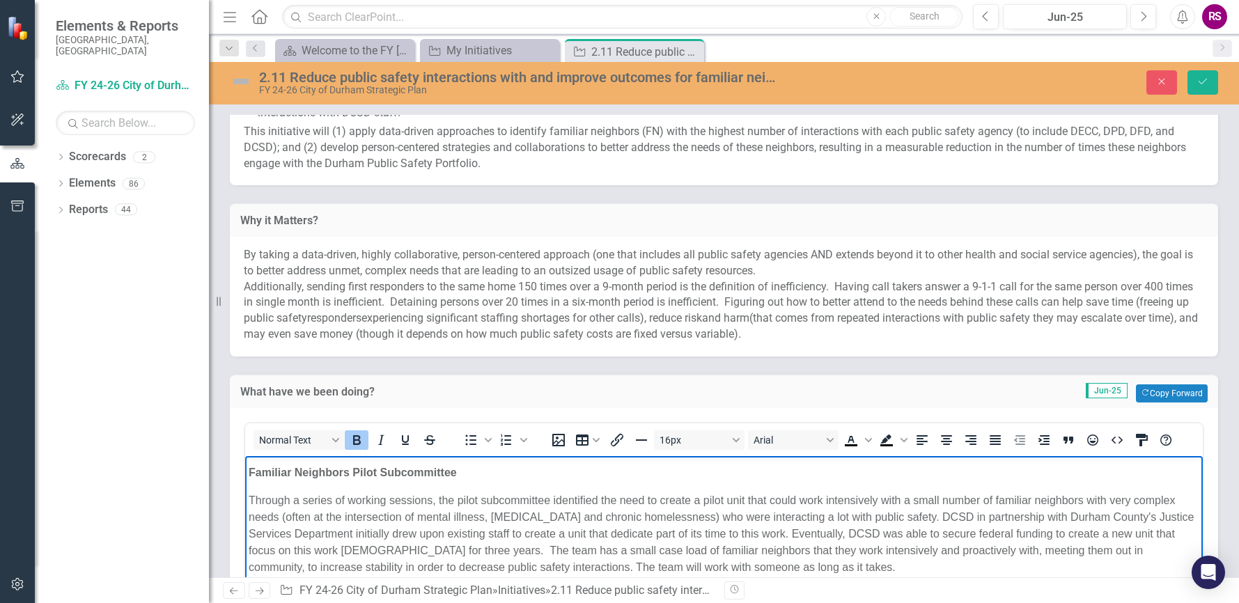
scroll to position [243, 0]
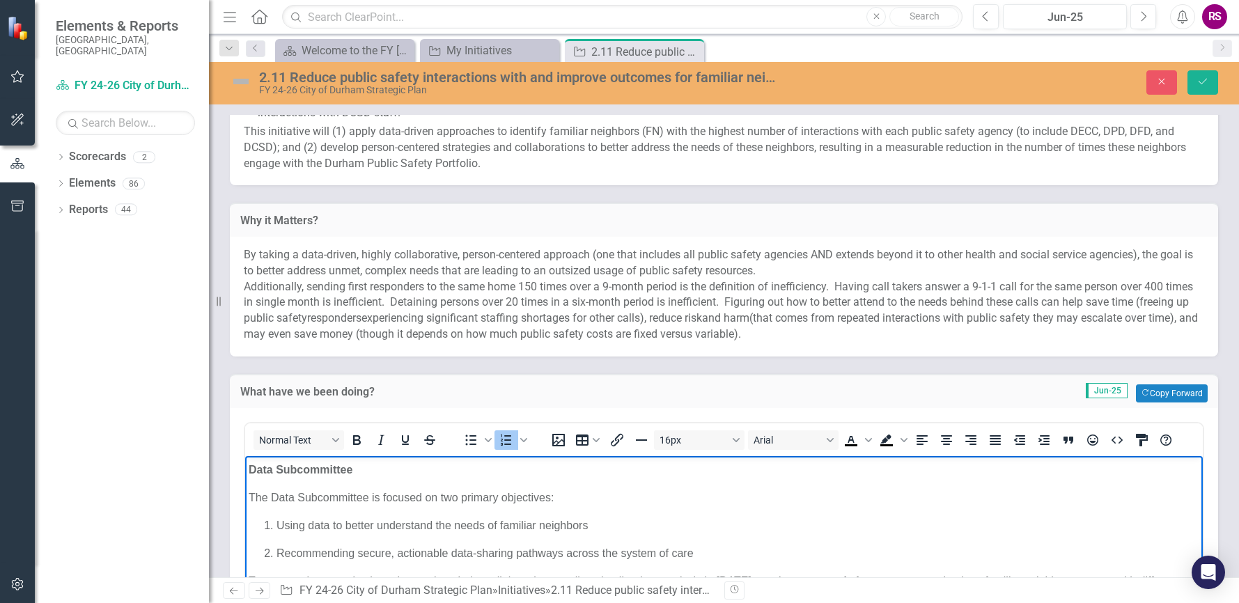
click at [365, 512] on div "Data Subcommittee The Data Subcommittee is focused on two primary objectives: U…" at bounding box center [724, 573] width 950 height 223
click at [361, 537] on div "Data Subcommittee The Data Subcommittee is focused on two primary objectives: U…" at bounding box center [724, 573] width 950 height 223
click at [533, 530] on span "Using data to better understand the needs of familiar neighbors" at bounding box center [431, 525] width 311 height 12
click at [589, 528] on span "Rich Text Area. Press ALT-0 for help." at bounding box center [589, 525] width 3 height 12
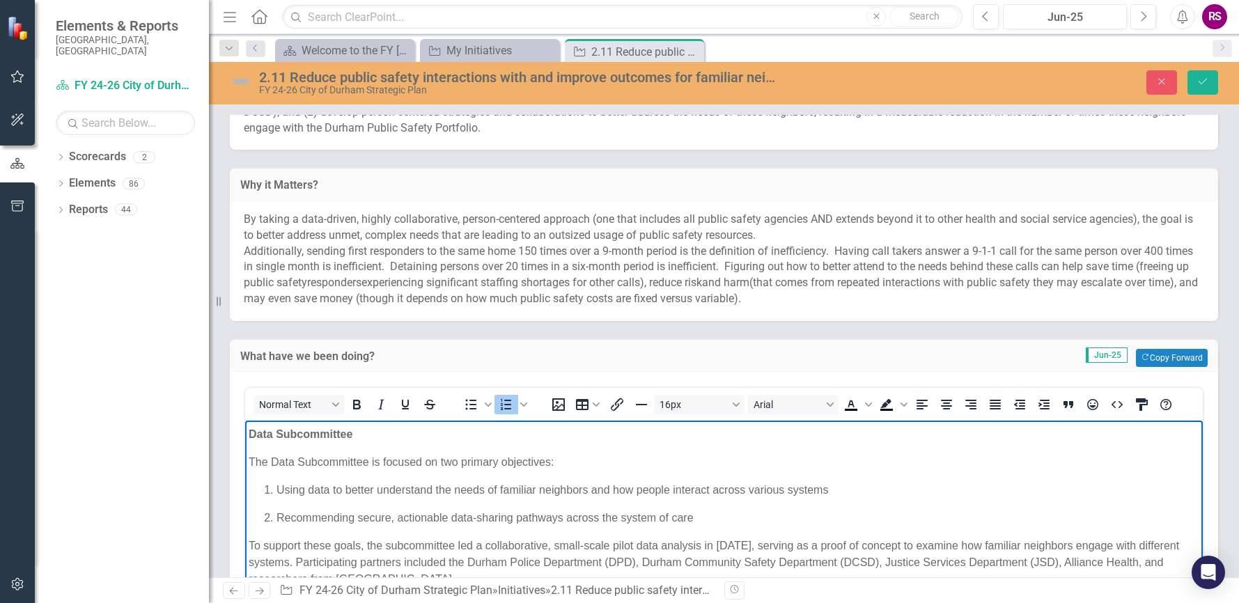
scroll to position [487, 0]
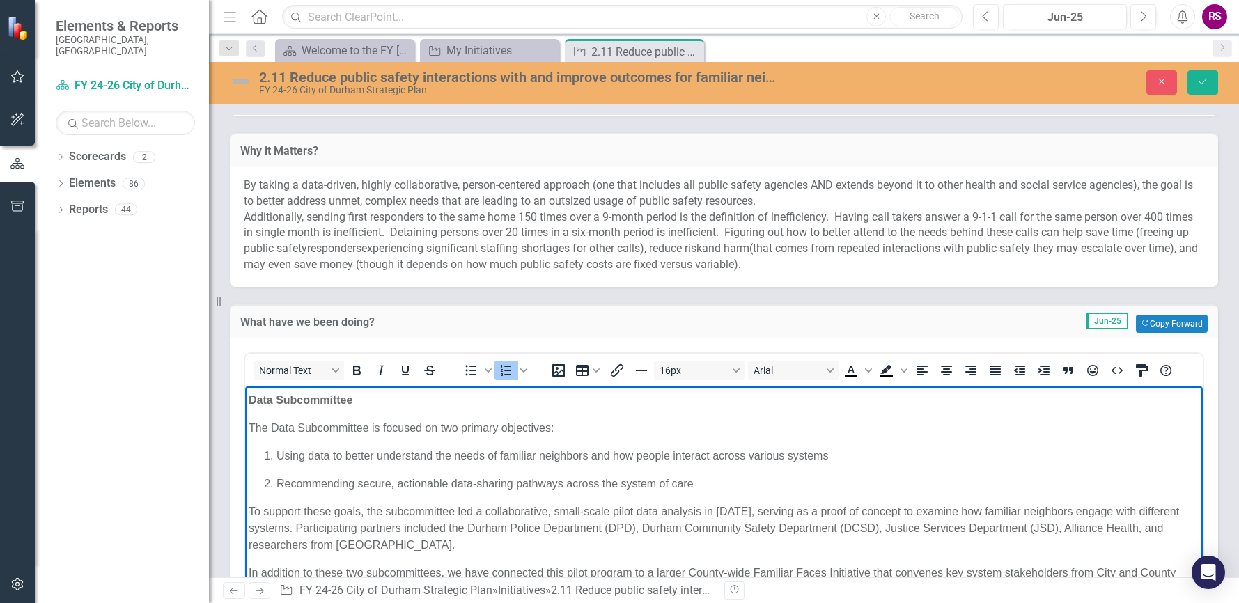
click at [251, 518] on p "To support these goals, the subcommittee led a collaborative, small-scale pilot…" at bounding box center [724, 528] width 950 height 50
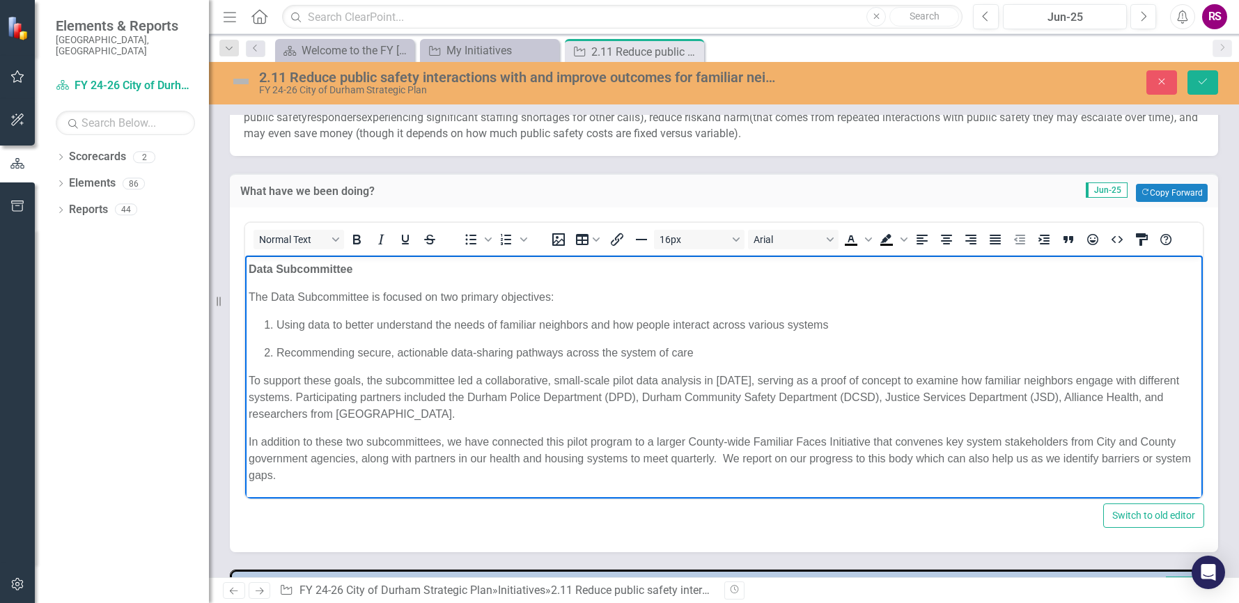
scroll to position [627, 0]
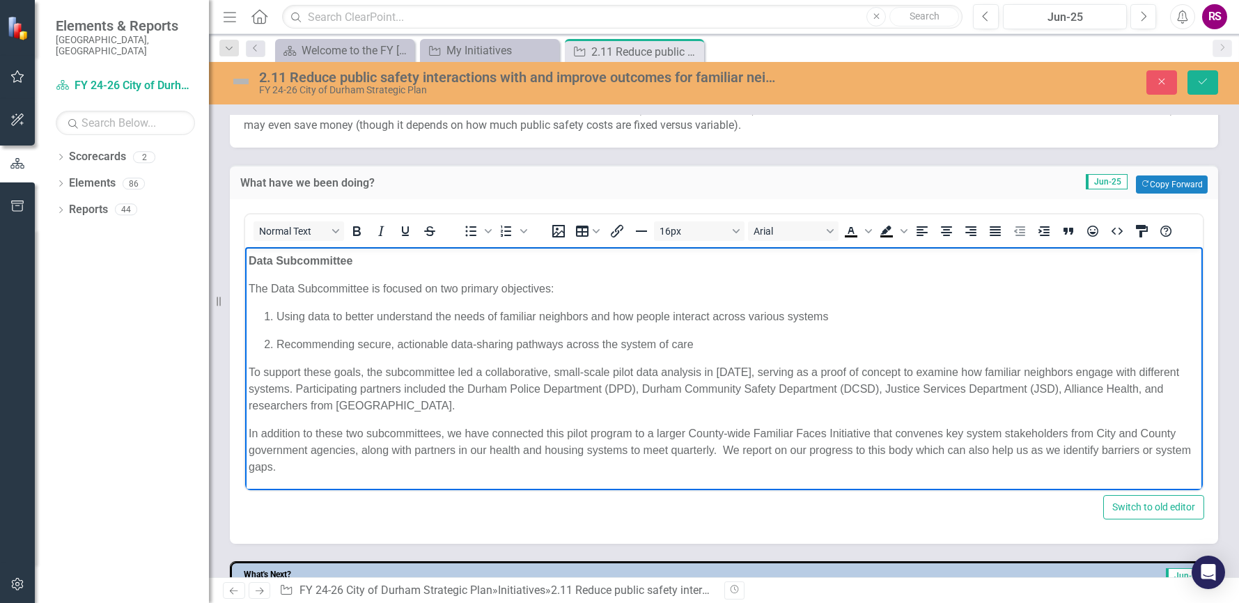
click at [407, 461] on p "In addition to these two subcommittees, we have connected this pilot program to…" at bounding box center [724, 450] width 950 height 50
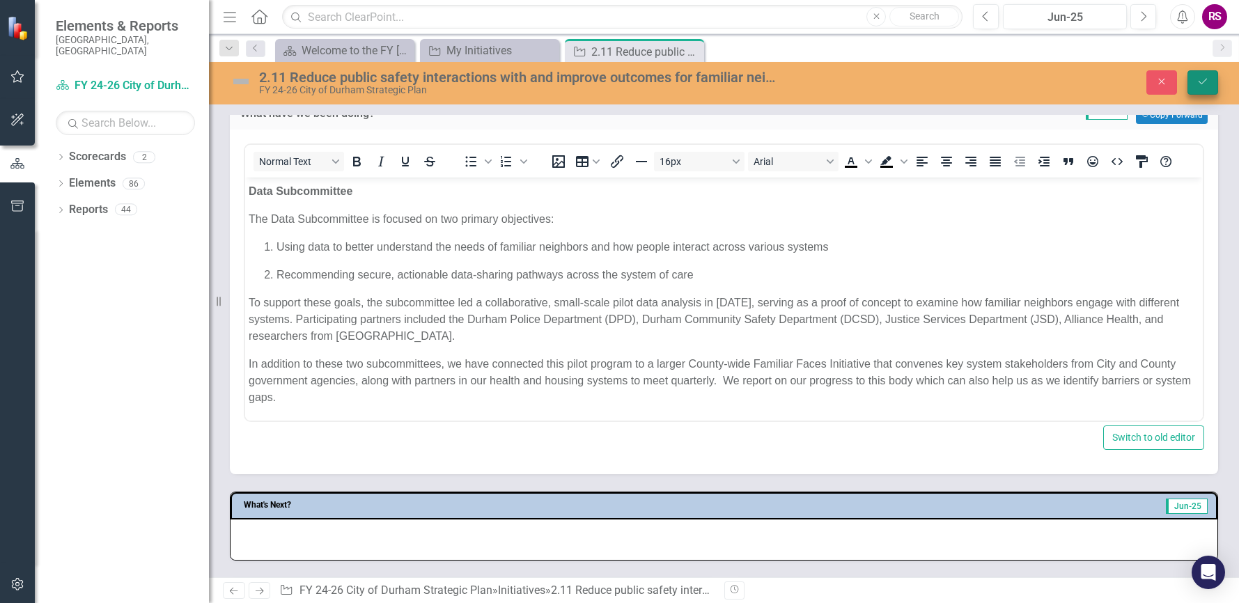
click at [1200, 85] on icon "Save" at bounding box center [1202, 82] width 13 height 10
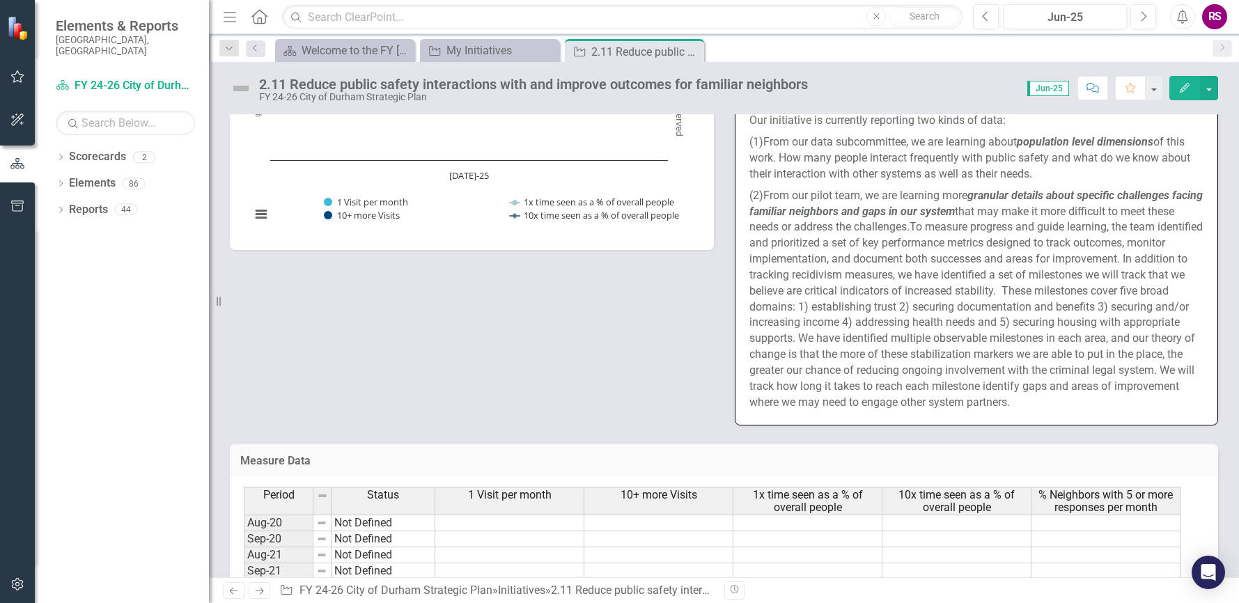
scroll to position [1114, 0]
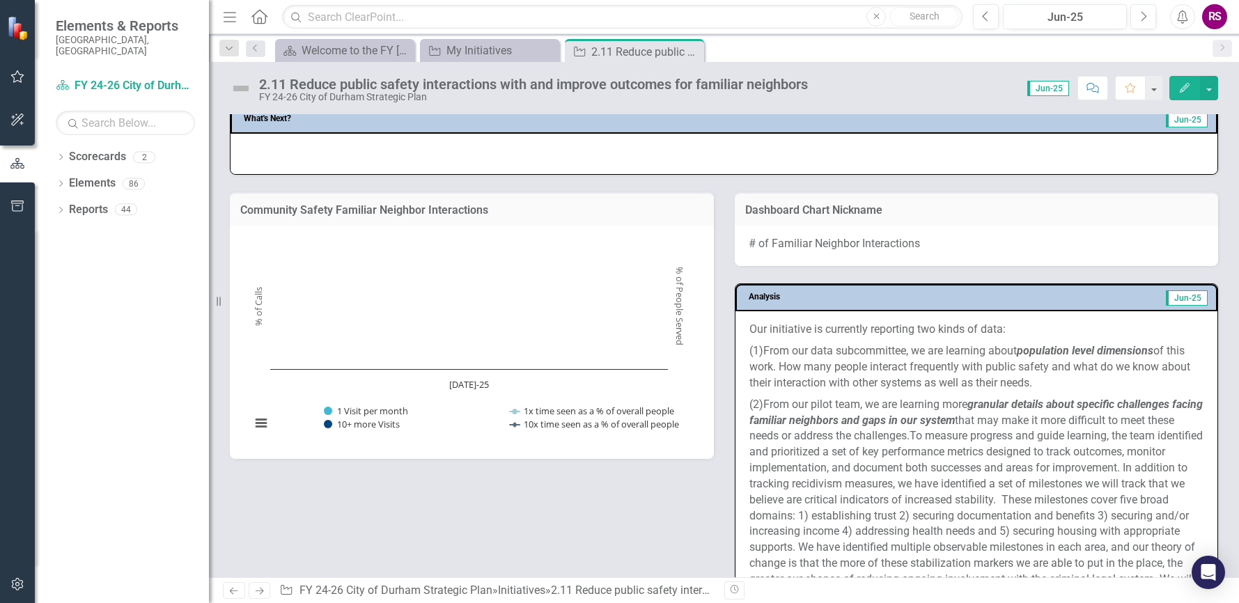
click at [957, 388] on span "(1)From our data subcommittee, we are learning about population level dimension…" at bounding box center [969, 366] width 441 height 45
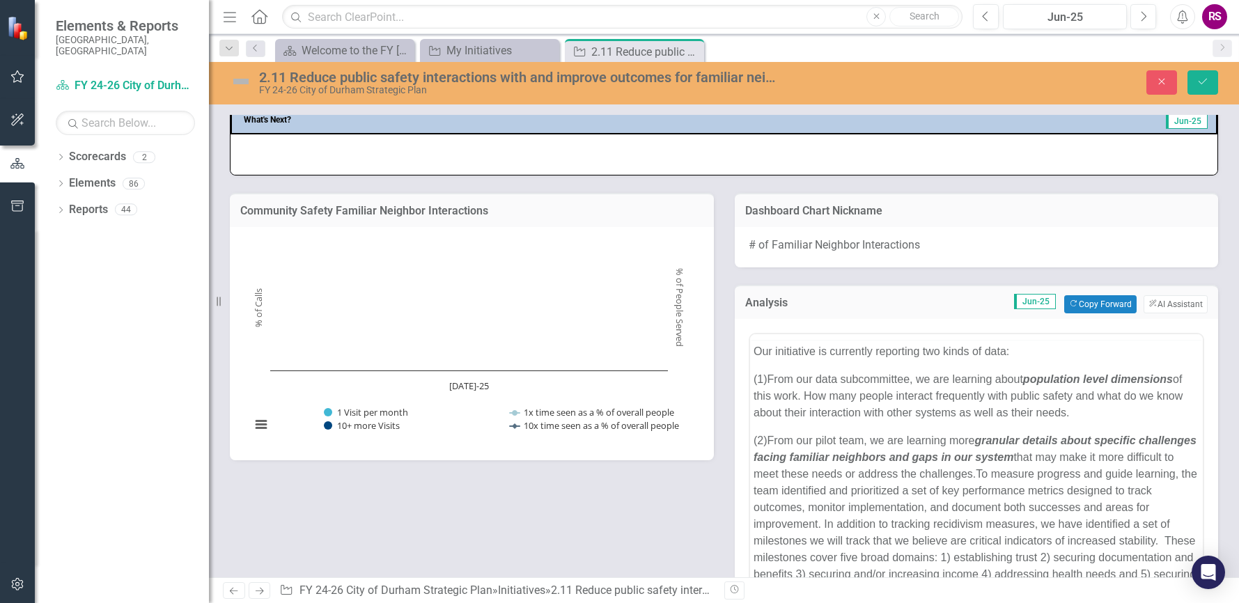
scroll to position [0, 0]
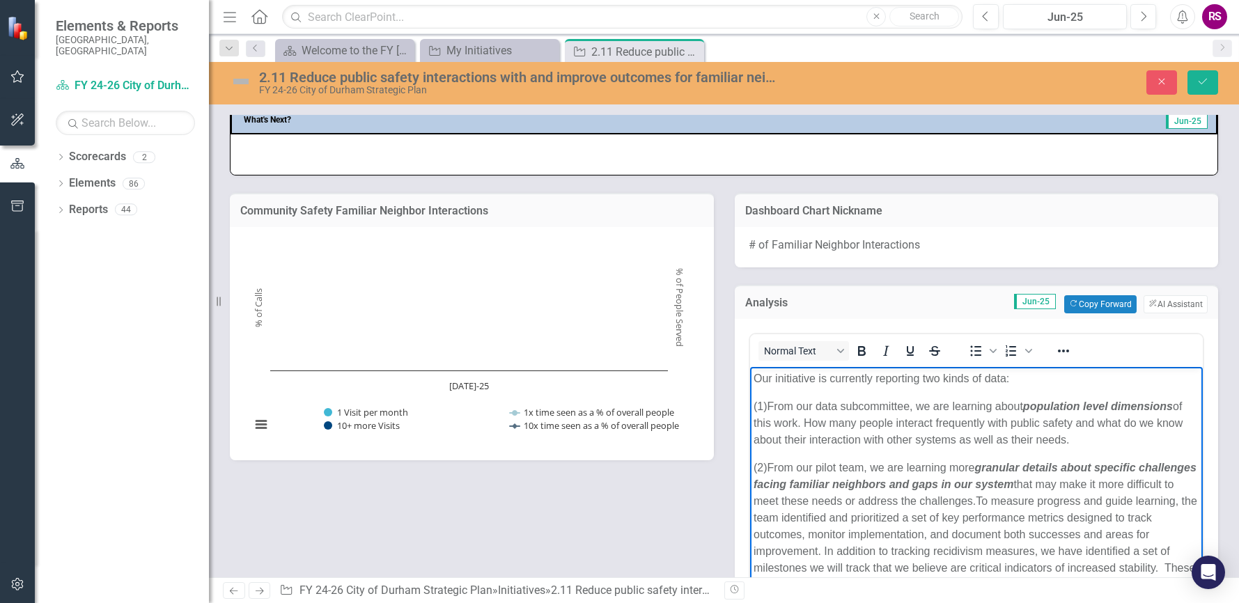
click at [976, 467] on strong "granular details about specific challenges facing familiar neighbors and gaps i…" at bounding box center [974, 475] width 443 height 29
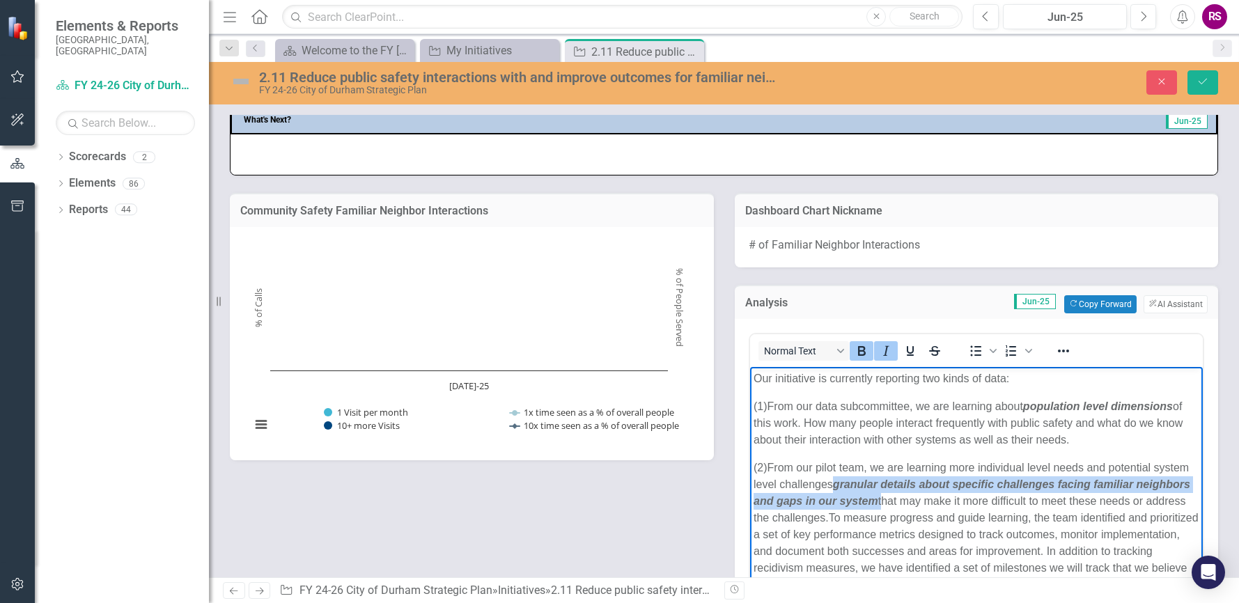
drag, startPoint x: 874, startPoint y: 485, endPoint x: 936, endPoint y: 497, distance: 63.1
click at [936, 497] on span "(2)From our pilot team, we are learning more individual level needs and potenti…" at bounding box center [971, 492] width 437 height 62
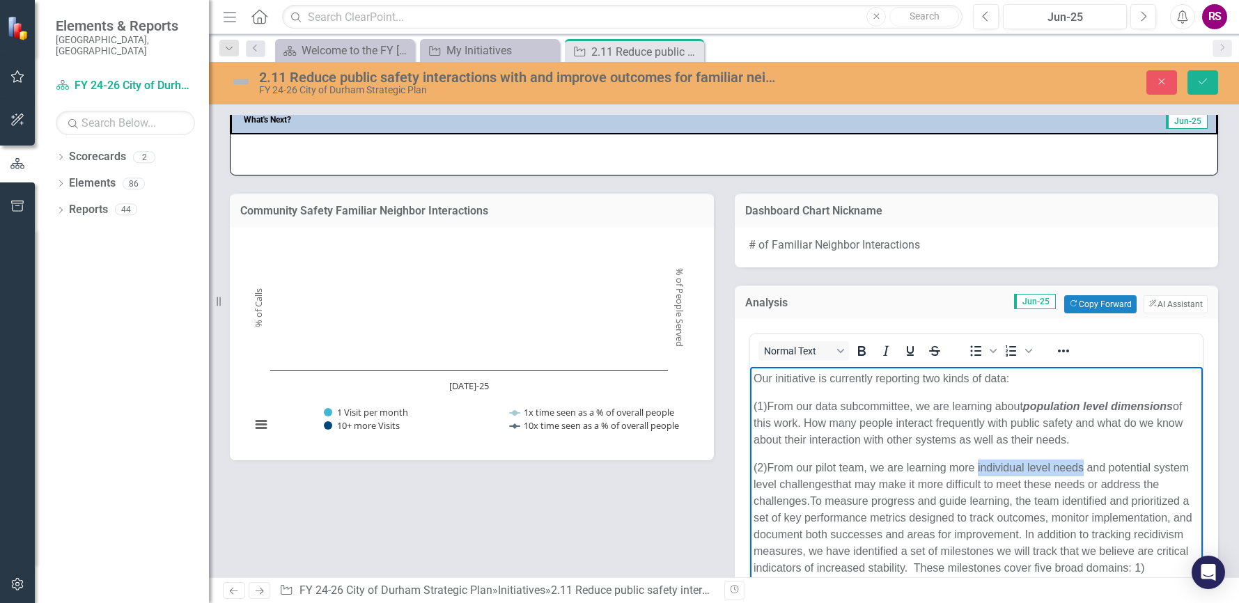
drag, startPoint x: 975, startPoint y: 466, endPoint x: 1081, endPoint y: 470, distance: 105.2
click at [1081, 470] on span "(2)From our pilot team, we are learning more individual level needs and potenti…" at bounding box center [970, 483] width 435 height 45
click at [755, 483] on span "(2)From our pilot team, we are learning more individual level needs and potenti…" at bounding box center [972, 483] width 439 height 45
drag, startPoint x: 754, startPoint y: 482, endPoint x: 867, endPoint y: 482, distance: 112.8
click at [867, 482] on span "(2)From our pilot team, we are learning more individual level needs and potenti…" at bounding box center [972, 483] width 439 height 45
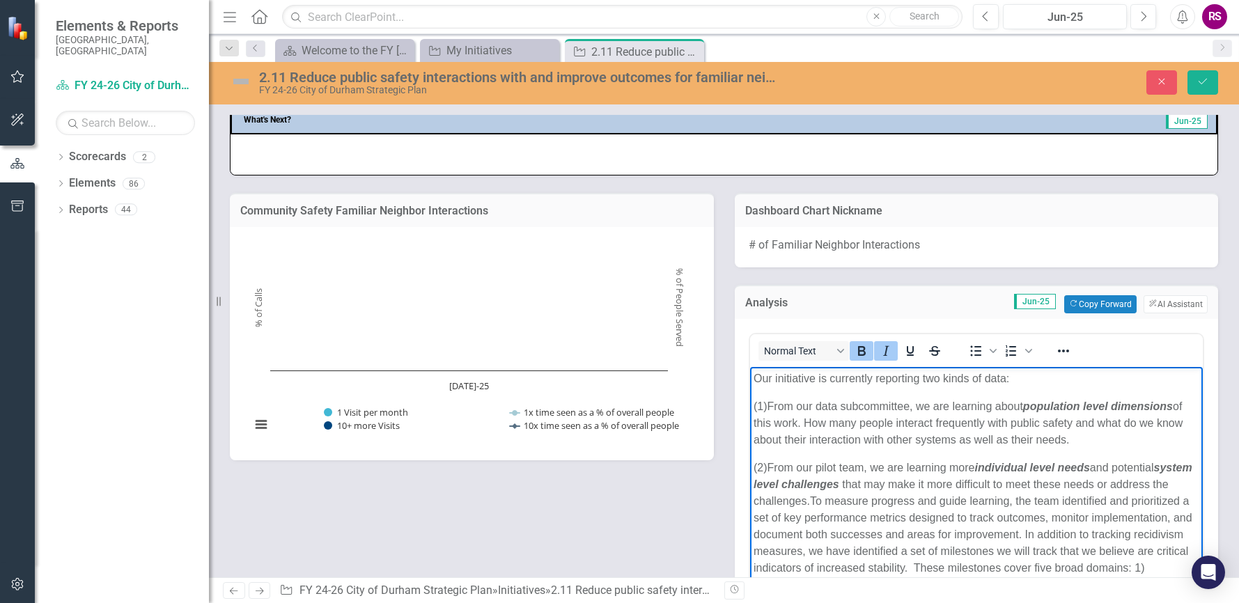
click at [1062, 496] on span "To measure progress and guide learning, the team identified and prioritized a s…" at bounding box center [976, 592] width 446 height 196
click at [1197, 86] on icon "Save" at bounding box center [1202, 82] width 13 height 10
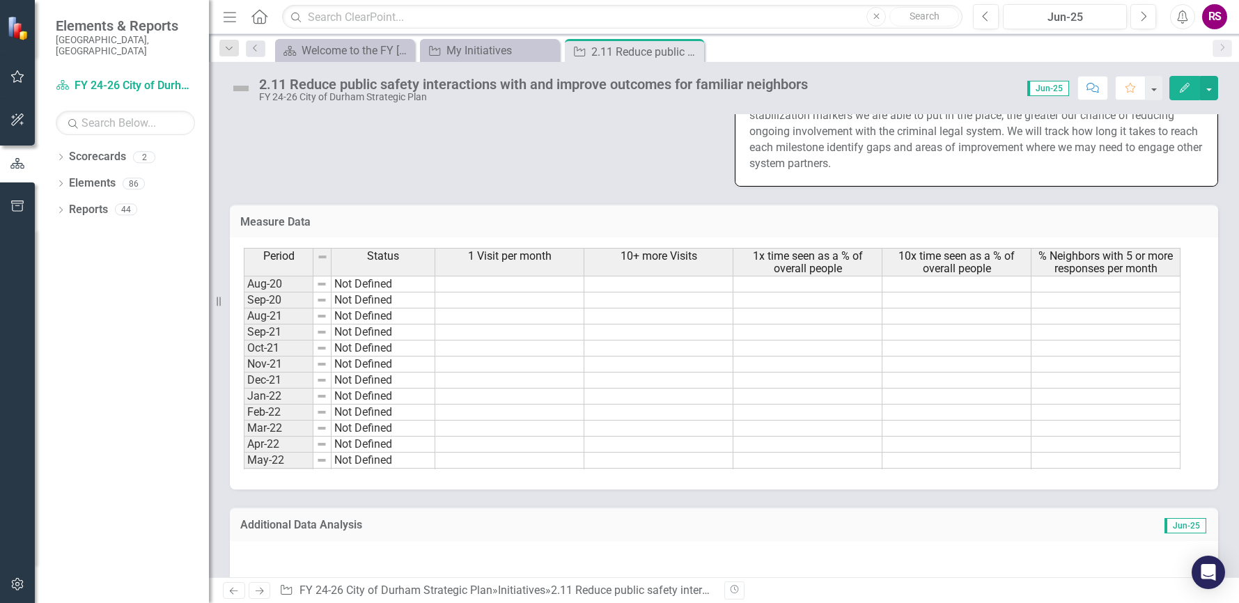
scroll to position [1671, 0]
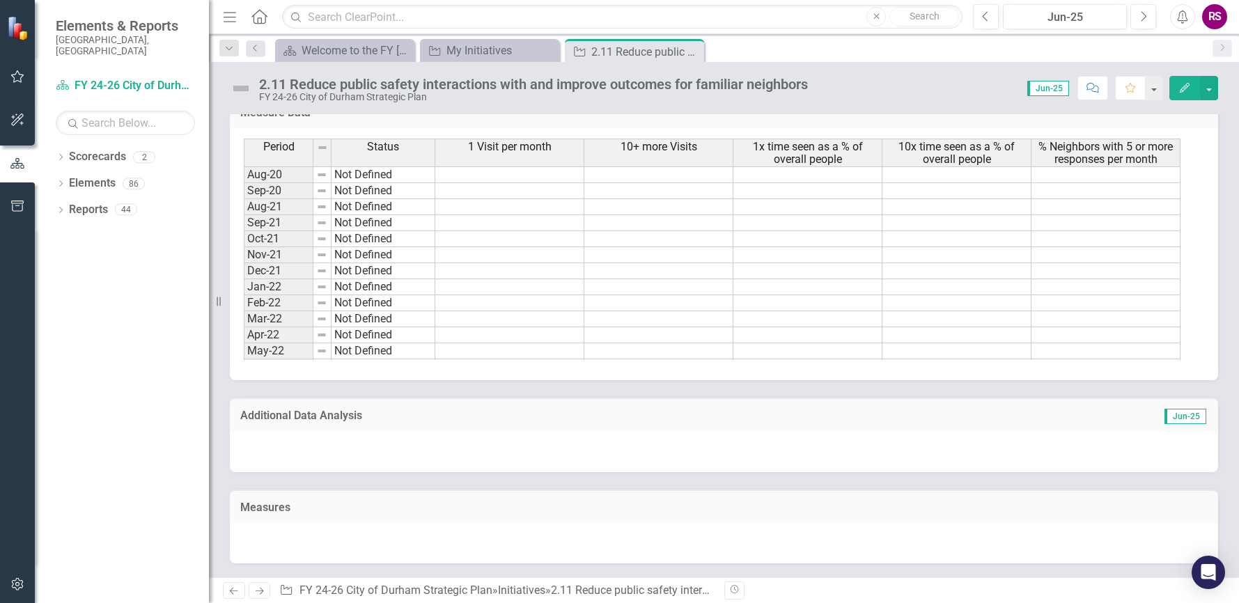
click at [340, 440] on div at bounding box center [724, 452] width 988 height 40
click at [339, 440] on div at bounding box center [724, 452] width 988 height 40
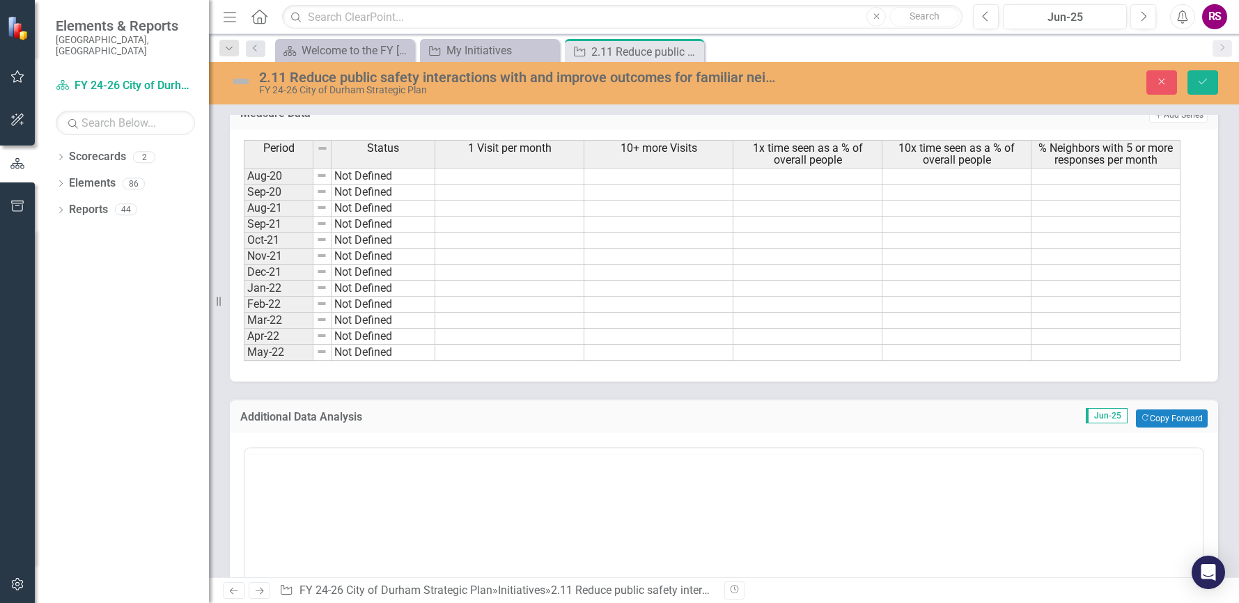
scroll to position [0, 0]
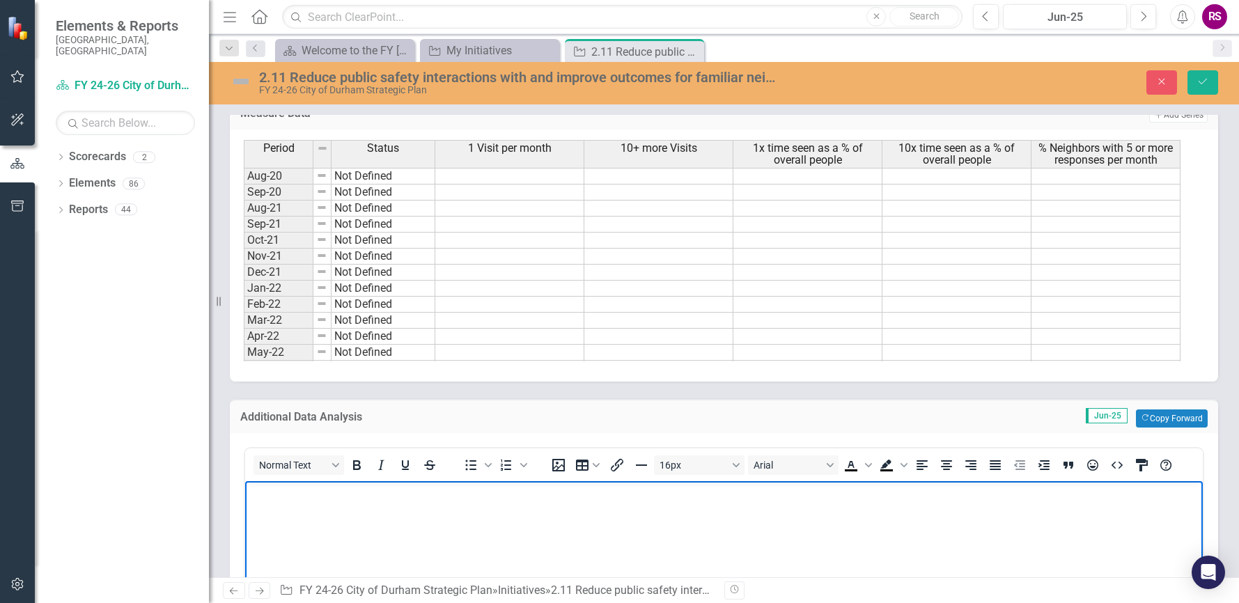
click at [335, 494] on p "Rich Text Area. Press ALT-0 for help." at bounding box center [724, 492] width 950 height 17
click at [279, 505] on body "Rich Text Area. Press ALT-0 for help." at bounding box center [723, 584] width 957 height 209
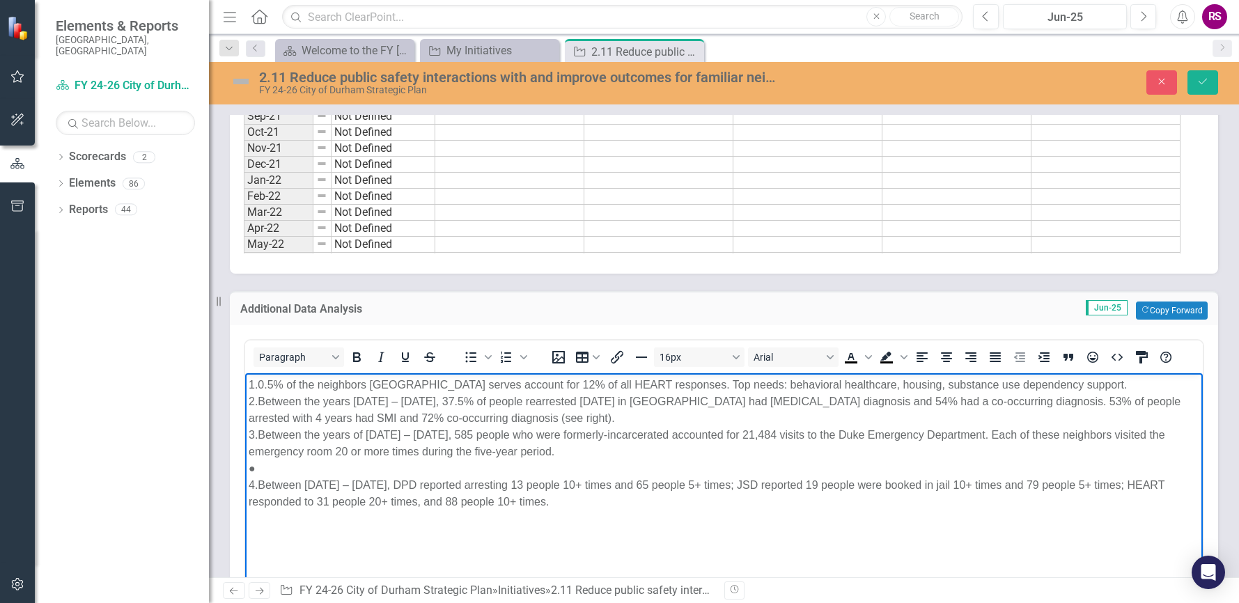
scroll to position [1768, 0]
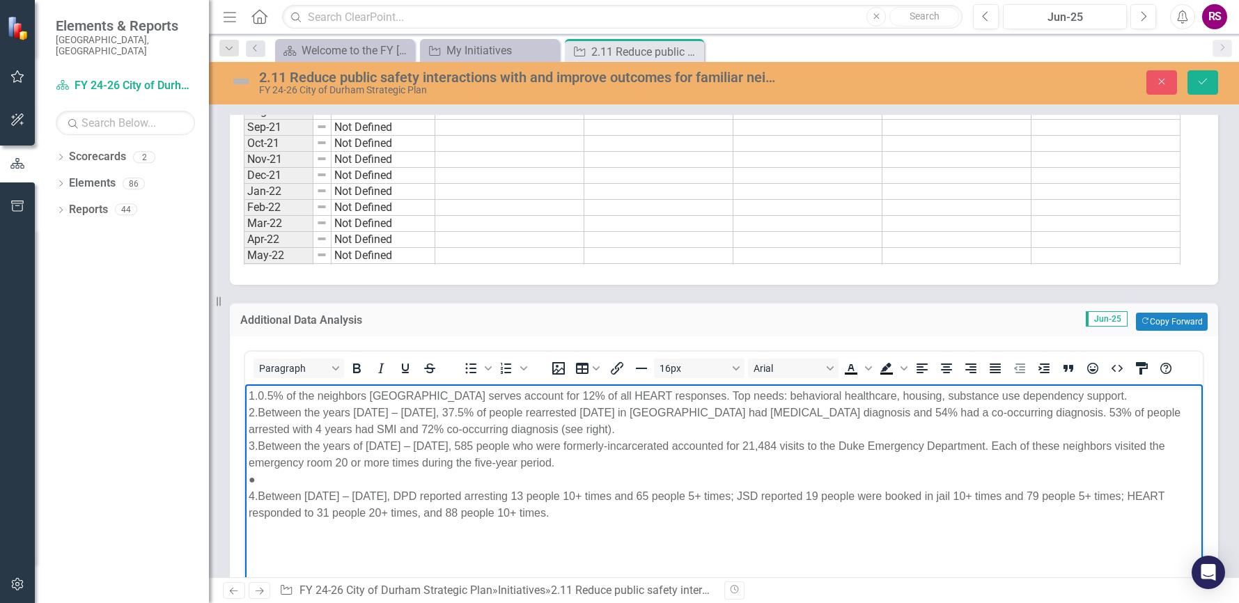
click at [258, 393] on div "1.0.5% of the neighbors DCSD serves account for 12% of all HEART responses. Top…" at bounding box center [724, 395] width 950 height 17
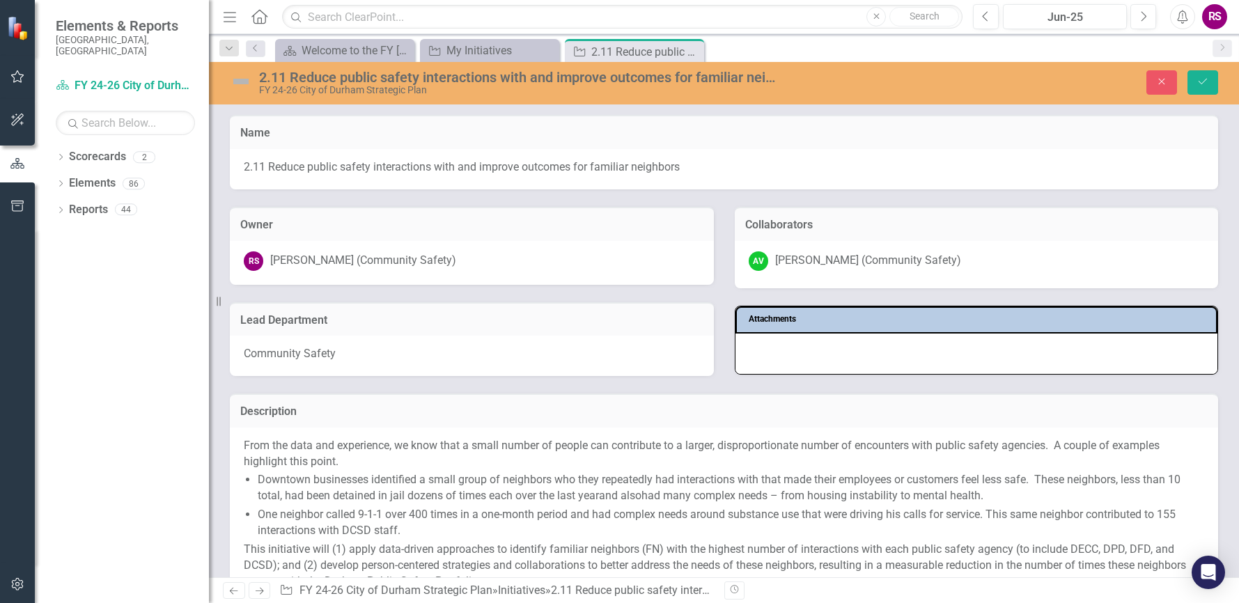
scroll to position [1768, 0]
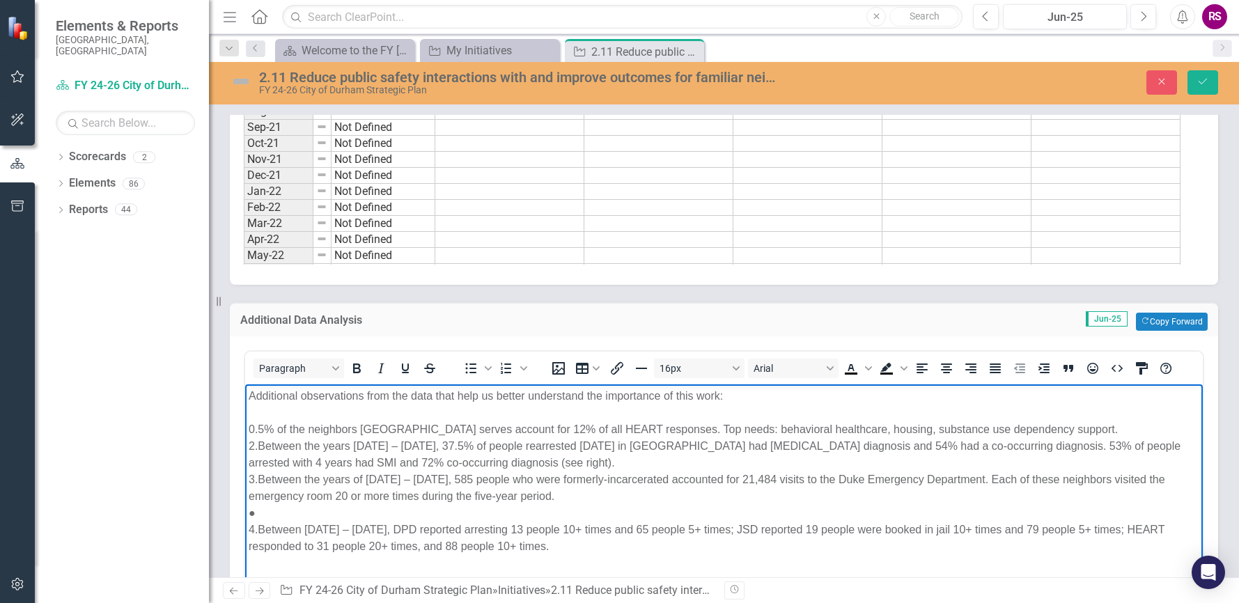
click at [249, 427] on div "0.5% of the neighbors [GEOGRAPHIC_DATA] serves account for 12% of all HEART res…" at bounding box center [724, 429] width 950 height 17
click at [470, 368] on icon "Bullet list" at bounding box center [471, 368] width 11 height 10
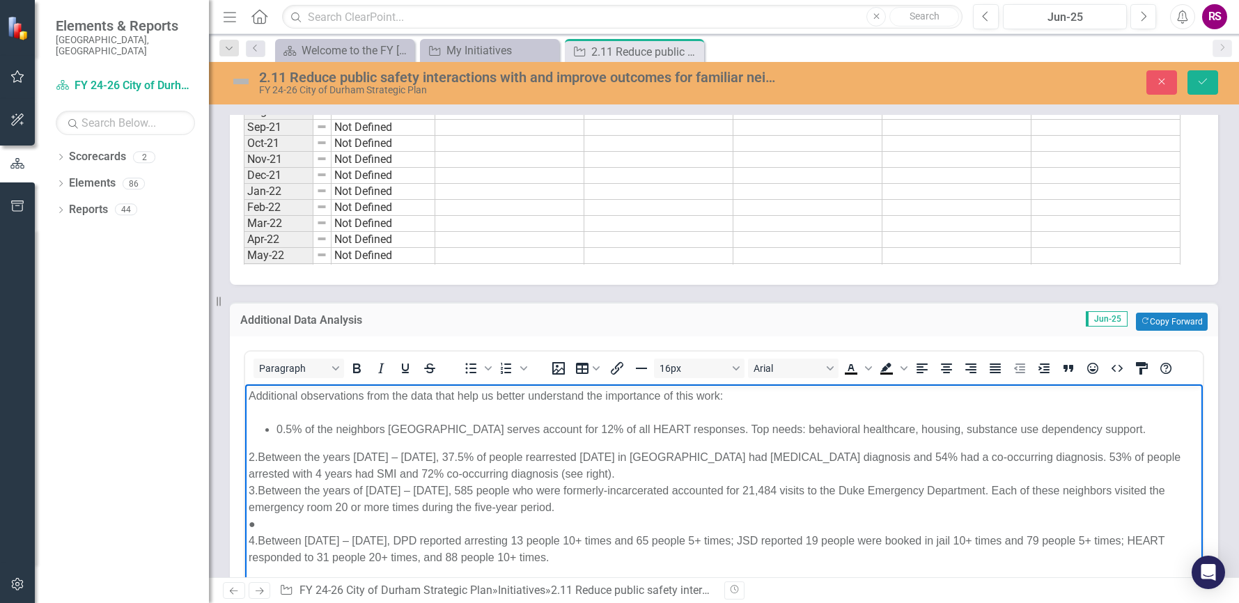
click at [258, 455] on div "2.Between the years [DATE] – [DATE], 37.5% of people rearrested [DATE] in [GEOG…" at bounding box center [724, 464] width 950 height 33
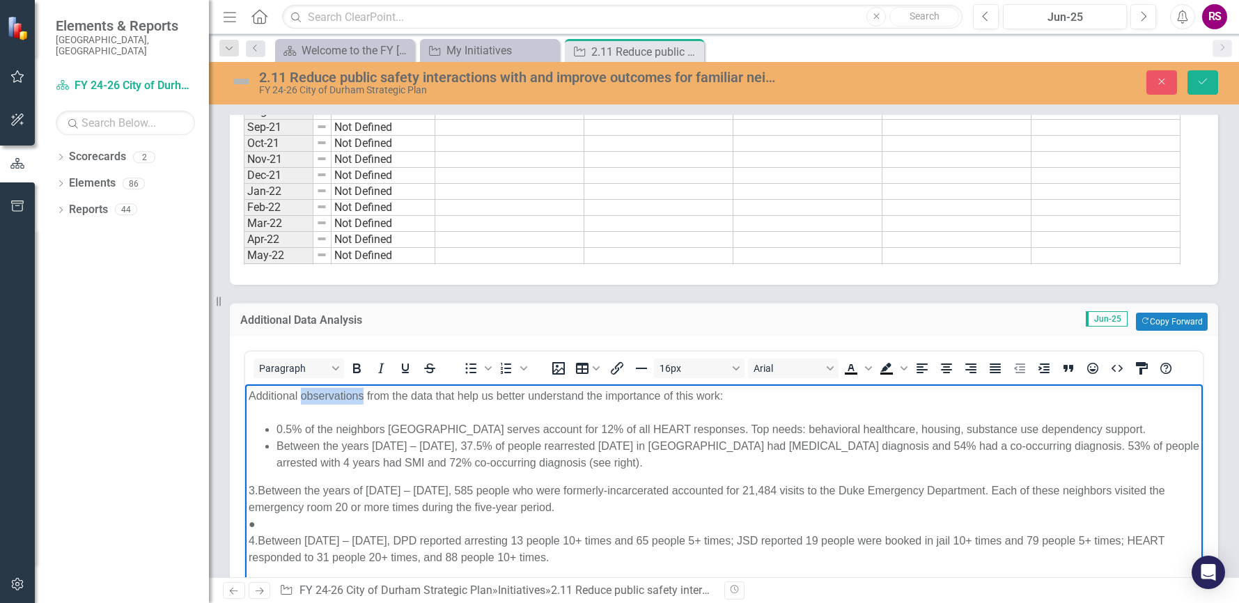
drag, startPoint x: 362, startPoint y: 395, endPoint x: 302, endPoint y: 400, distance: 60.1
click at [302, 400] on div "Additional observations from the data that help us better understand the import…" at bounding box center [724, 395] width 950 height 17
click at [260, 487] on div "3.Between the years of [DATE] – [DATE], 585 people who were formerly-incarcerat…" at bounding box center [724, 498] width 950 height 33
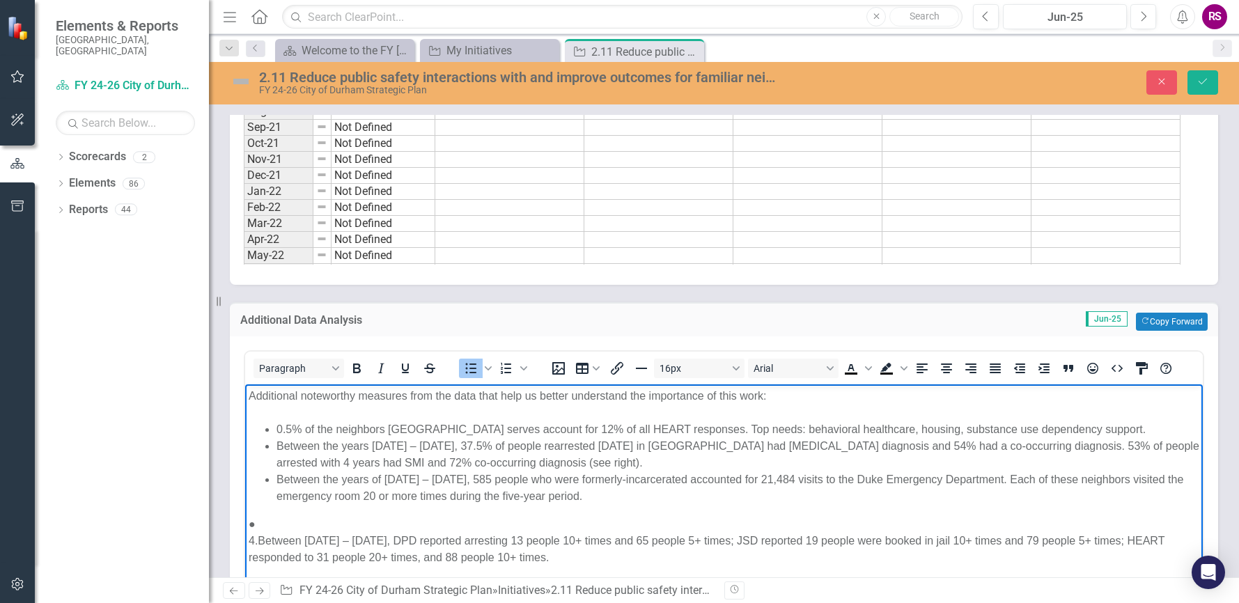
drag, startPoint x: 669, startPoint y: 464, endPoint x: 623, endPoint y: 459, distance: 46.2
click at [623, 459] on li "Between the years [DATE] – [DATE], 37.5% of people rearrested [DATE] in [GEOGRA…" at bounding box center [737, 453] width 922 height 33
click at [261, 535] on div "4.Between [DATE] – [DATE], DPD reported arresting 13 people 10+ times and 65 pe…" at bounding box center [724, 548] width 950 height 33
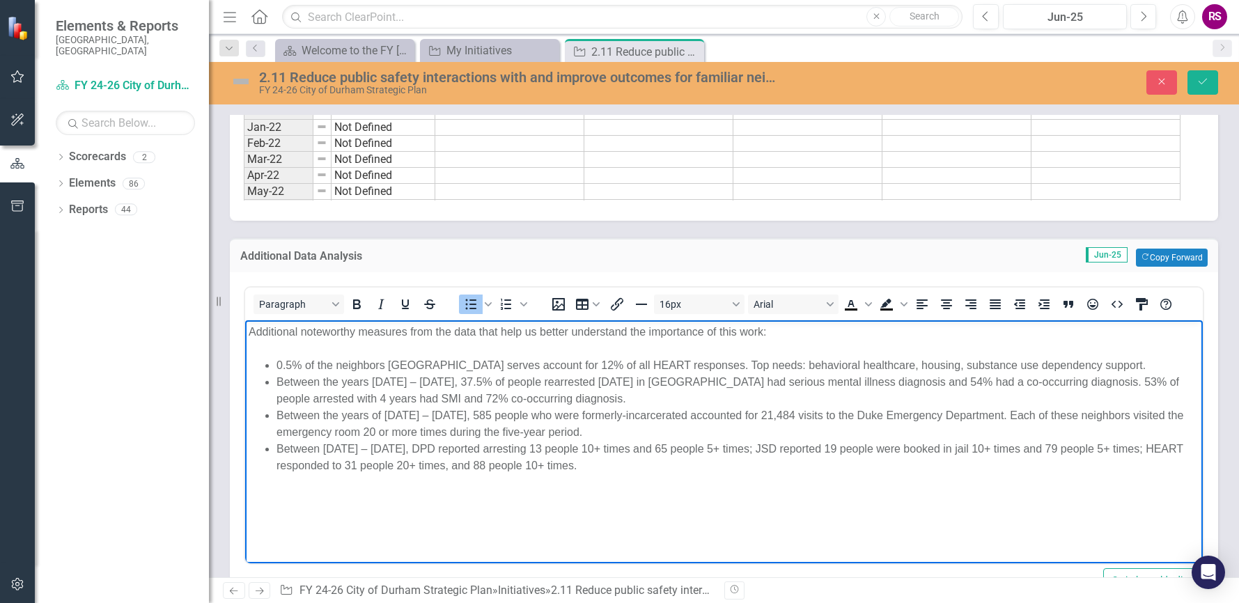
scroll to position [1907, 0]
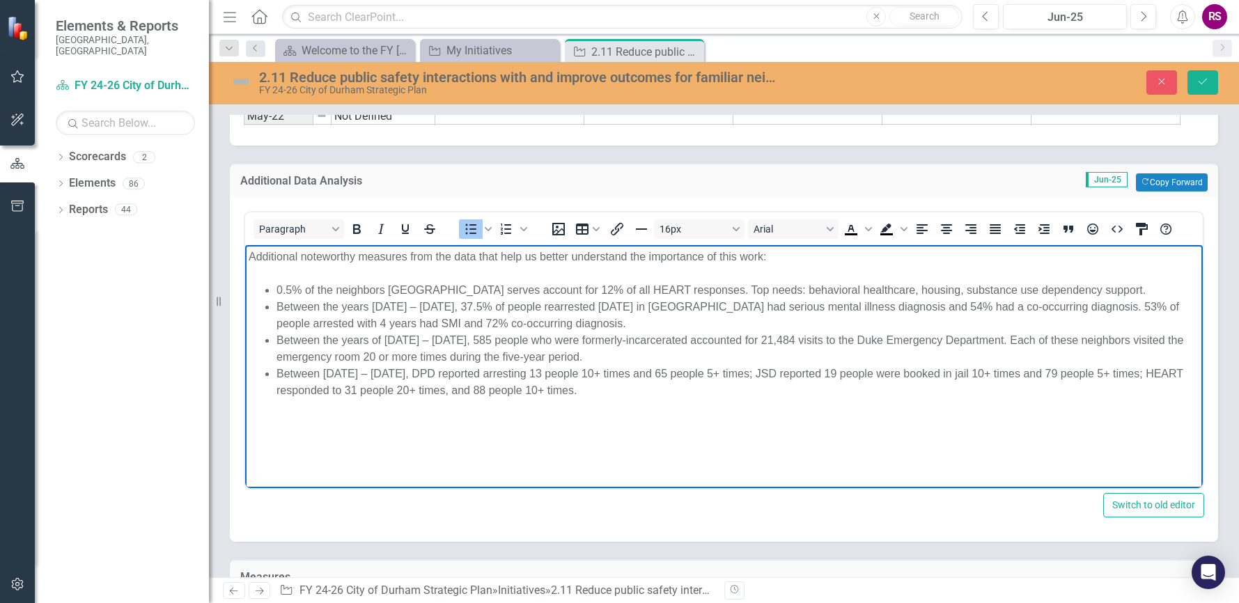
click at [340, 438] on body "Additional noteworthy measures from the data that help us better understand the…" at bounding box center [723, 348] width 957 height 209
click at [308, 453] on html "Additional noteworthy measures from the data that help us better understand the…" at bounding box center [723, 348] width 957 height 209
drag, startPoint x: 294, startPoint y: 457, endPoint x: 540, endPoint y: 414, distance: 249.6
click at [310, 451] on html "Additional noteworthy measures from the data that help us better understand the…" at bounding box center [723, 348] width 957 height 209
click at [669, 391] on li "Between [DATE] – [DATE], DPD reported arresting 13 people 10+ times and 65 peop…" at bounding box center [737, 381] width 922 height 33
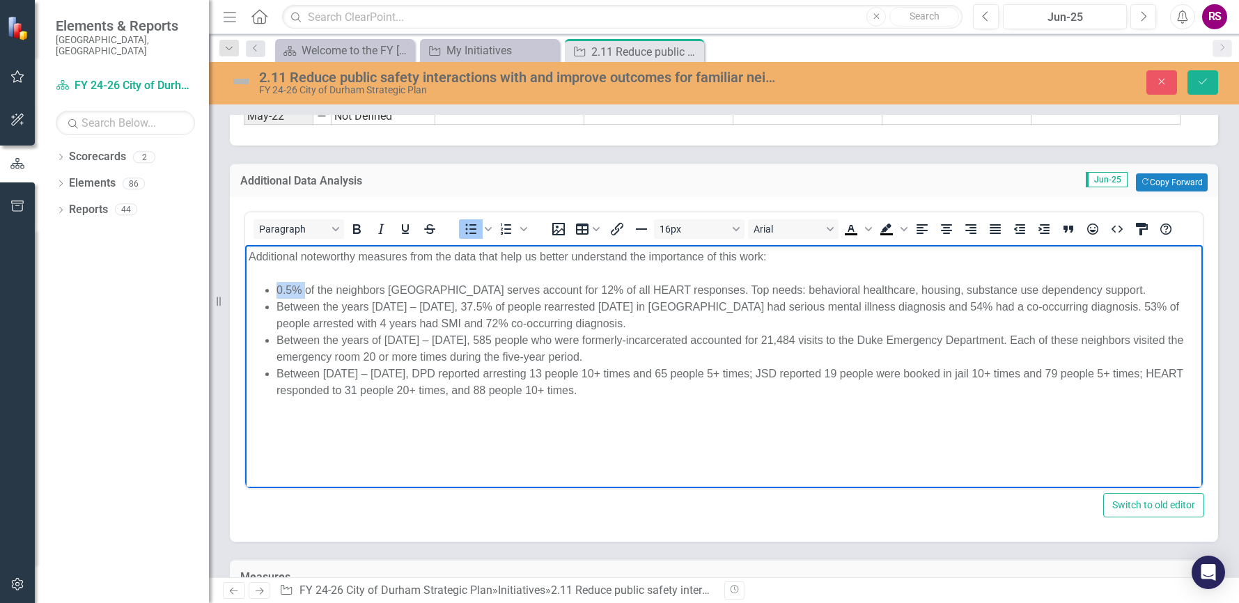
drag, startPoint x: 304, startPoint y: 288, endPoint x: 278, endPoint y: 290, distance: 25.2
click at [278, 290] on li "0.5% of the neighbors [GEOGRAPHIC_DATA] serves account for 12% of all HEART res…" at bounding box center [737, 289] width 922 height 17
click at [356, 223] on icon "Bold" at bounding box center [356, 229] width 17 height 17
drag, startPoint x: 518, startPoint y: 289, endPoint x: 485, endPoint y: 258, distance: 45.3
click at [540, 292] on li "0.5% of the neighbors [GEOGRAPHIC_DATA] serves account for 12% of all HEART res…" at bounding box center [737, 289] width 922 height 17
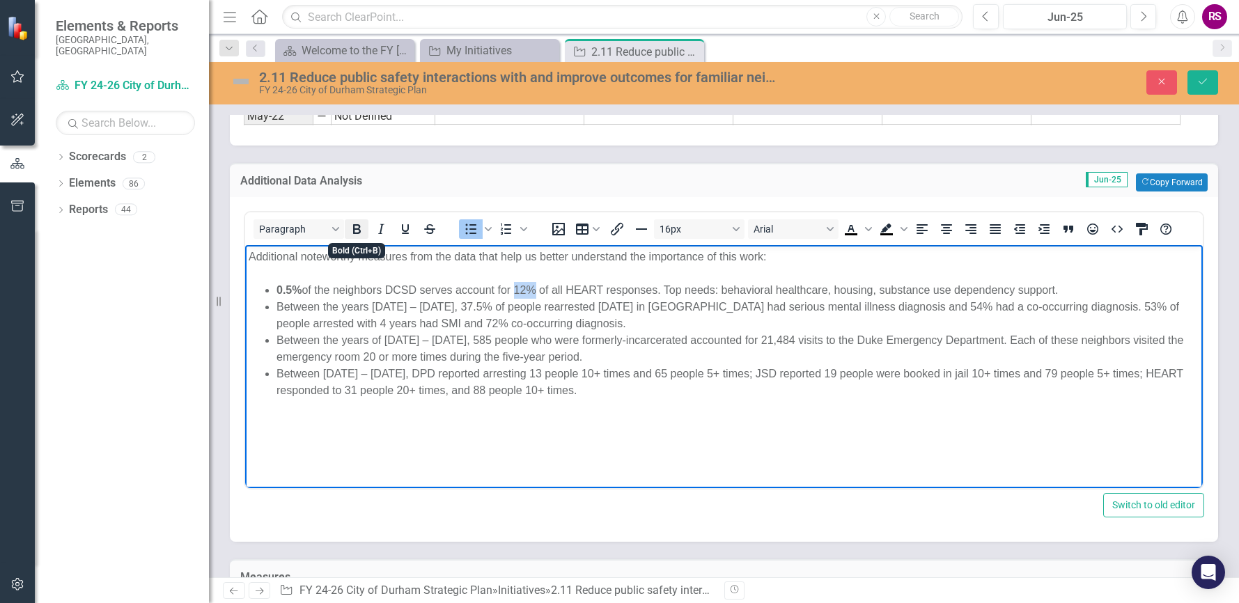
click at [359, 233] on icon "Bold" at bounding box center [357, 229] width 8 height 10
click at [414, 306] on li "Between the years [DATE] – [DATE], 37.5% of people rearrested [DATE] in [GEOGRA…" at bounding box center [737, 314] width 922 height 33
drag, startPoint x: 438, startPoint y: 306, endPoint x: 477, endPoint y: 307, distance: 39.0
click at [477, 307] on li "Between the years [DATE] – [DATE], 37.5% of people rearrested [DATE] in [GEOGRA…" at bounding box center [737, 314] width 922 height 33
click at [361, 226] on icon "Bold" at bounding box center [356, 229] width 17 height 17
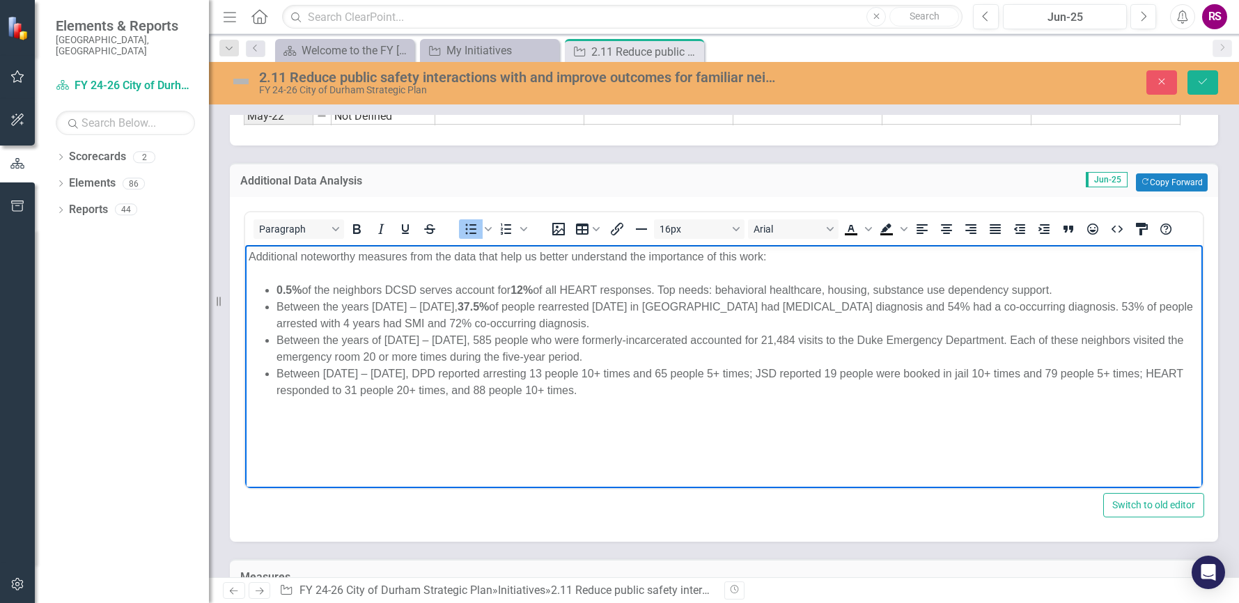
click at [987, 315] on li "Between the years [DATE] – [DATE], 37.5% of people rearrested [DATE] in [GEOGRA…" at bounding box center [737, 314] width 922 height 33
drag, startPoint x: 954, startPoint y: 306, endPoint x: 740, endPoint y: 439, distance: 251.4
click at [976, 306] on li "Between the years [DATE] – [DATE], 37.5% of people rearrested [DATE] in [GEOGRA…" at bounding box center [737, 314] width 922 height 33
click at [356, 230] on icon "Bold" at bounding box center [357, 229] width 8 height 10
drag, startPoint x: 1122, startPoint y: 308, endPoint x: 1149, endPoint y: 305, distance: 26.6
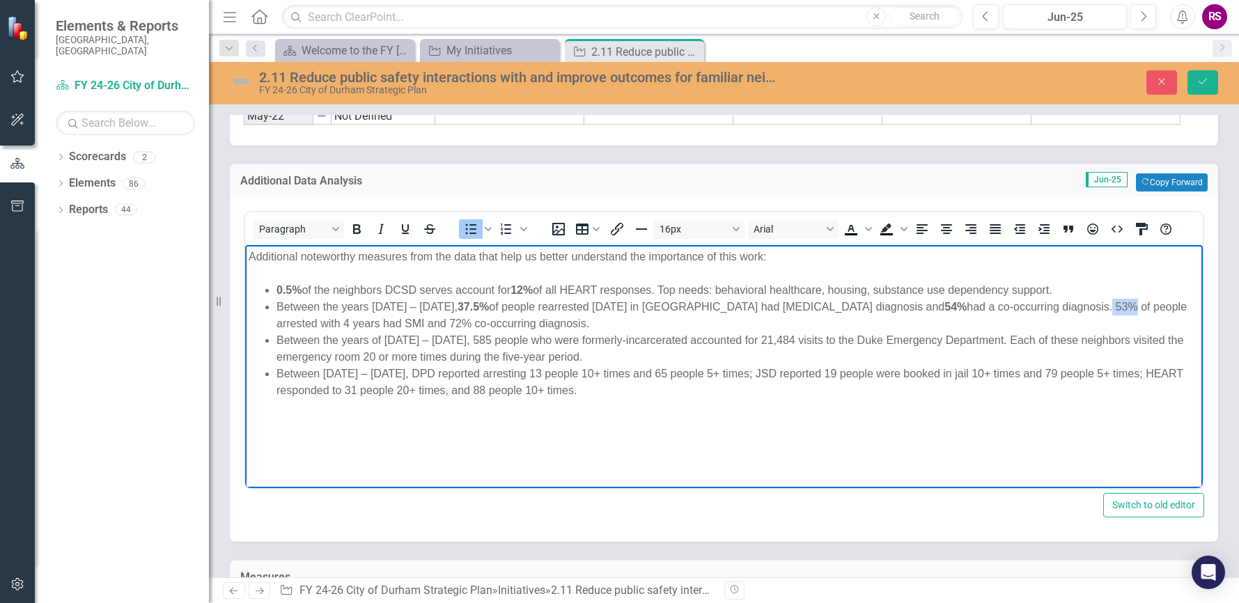
click at [1149, 305] on li "Between the years [DATE] – [DATE], 37.5% of people rearrested [DATE] in [GEOGRA…" at bounding box center [737, 314] width 922 height 33
click at [352, 230] on icon "Bold" at bounding box center [356, 229] width 17 height 17
drag, startPoint x: 487, startPoint y: 321, endPoint x: 508, endPoint y: 322, distance: 20.9
click at [508, 322] on li "Between the years [DATE] – [DATE], 37.5% of people rearrested [DATE] in [GEOGRA…" at bounding box center [737, 314] width 922 height 33
click at [357, 228] on icon "Bold" at bounding box center [356, 229] width 17 height 17
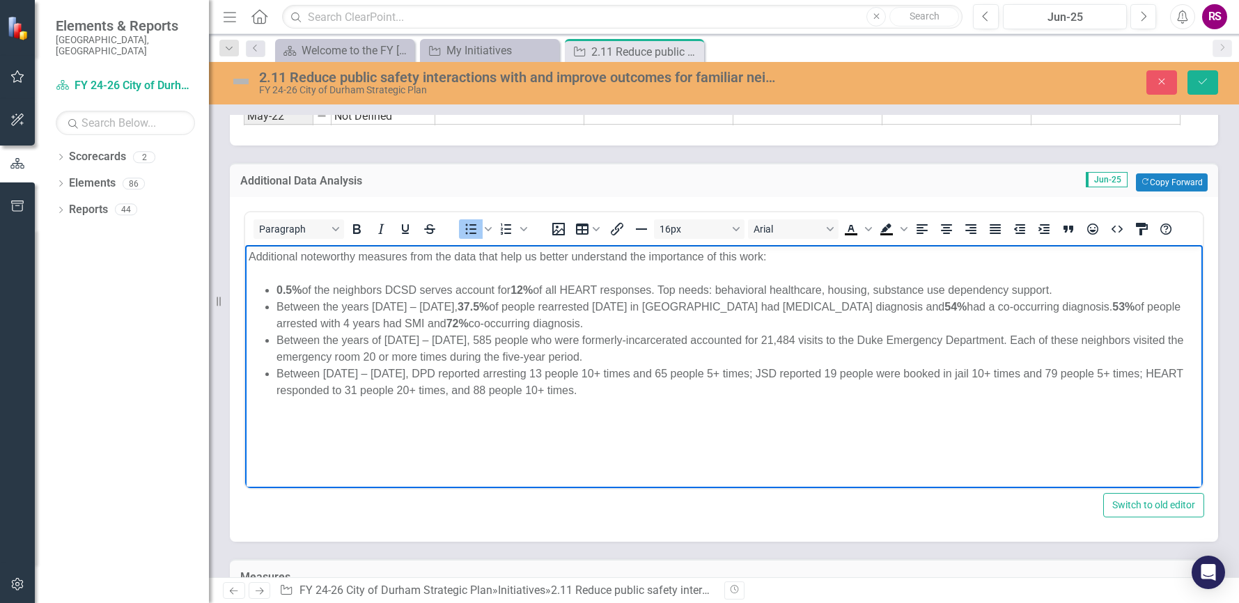
click at [432, 349] on li "Between the years of [DATE] – [DATE], 585 people who were formerly-incarcerated…" at bounding box center [737, 347] width 922 height 33
drag, startPoint x: 452, startPoint y: 338, endPoint x: 508, endPoint y: 344, distance: 56.0
click at [508, 344] on li "Between the years of [DATE] – [DATE], 585 people who were formerly-incarcerated…" at bounding box center [737, 347] width 922 height 33
click at [354, 227] on icon "Bold" at bounding box center [357, 229] width 8 height 10
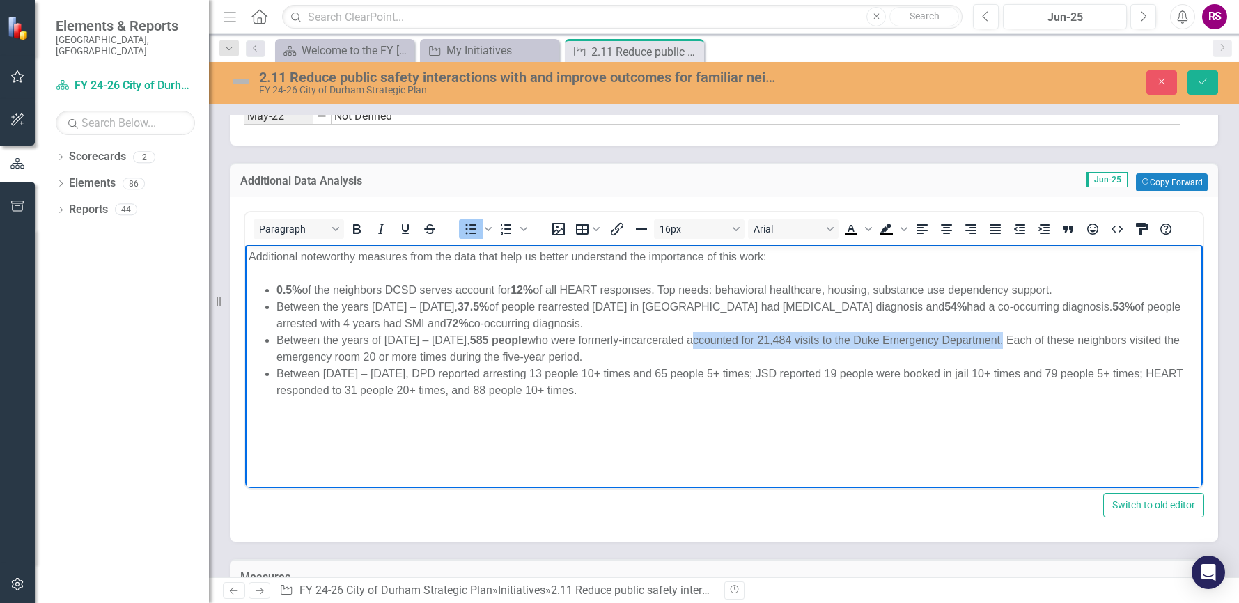
drag, startPoint x: 671, startPoint y: 339, endPoint x: 986, endPoint y: 338, distance: 314.7
click at [986, 338] on li "Between the years of [DATE] – [DATE], 585 people who were formerly-incarcerated…" at bounding box center [737, 347] width 922 height 33
click at [358, 233] on icon "Bold" at bounding box center [357, 229] width 8 height 10
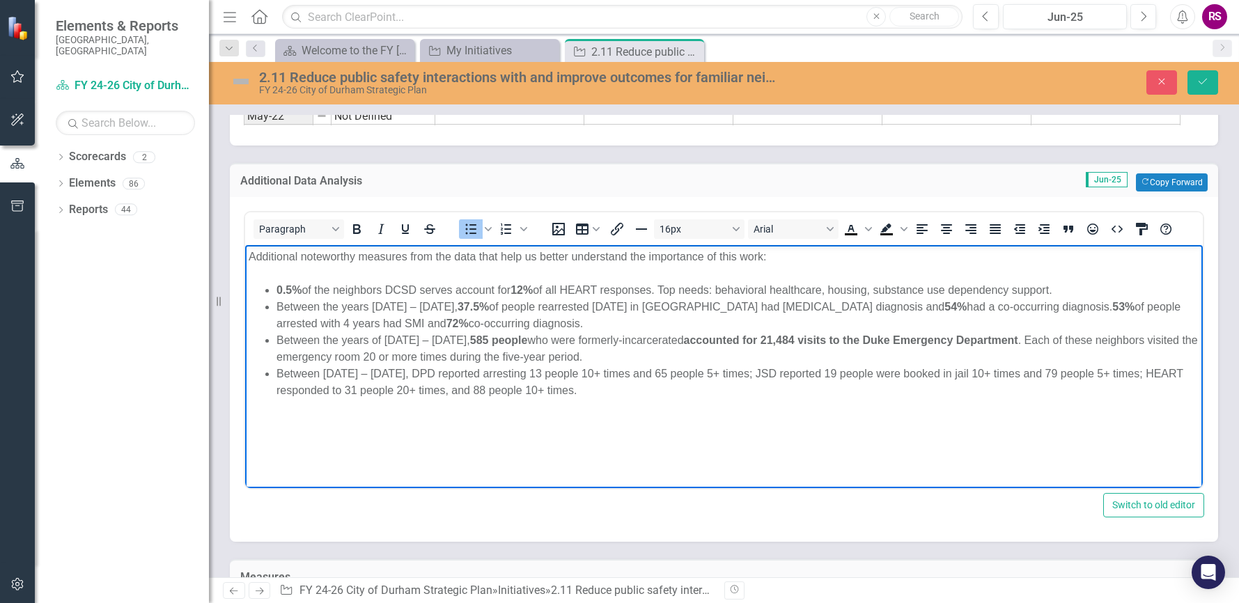
click at [429, 372] on li "Between [DATE] – [DATE], DPD reported arresting 13 people 10+ times and 65 peop…" at bounding box center [737, 381] width 922 height 33
drag, startPoint x: 441, startPoint y: 372, endPoint x: 613, endPoint y: 388, distance: 172.7
click at [613, 388] on li "Between [DATE] – [DATE], DPD reported arresting 13 people 10+ times and 65 peop…" at bounding box center [737, 381] width 922 height 33
click at [353, 229] on icon "Bold" at bounding box center [356, 229] width 17 height 17
click at [296, 433] on body "Additional noteworthy measures from the data that help us better understand the…" at bounding box center [723, 348] width 957 height 209
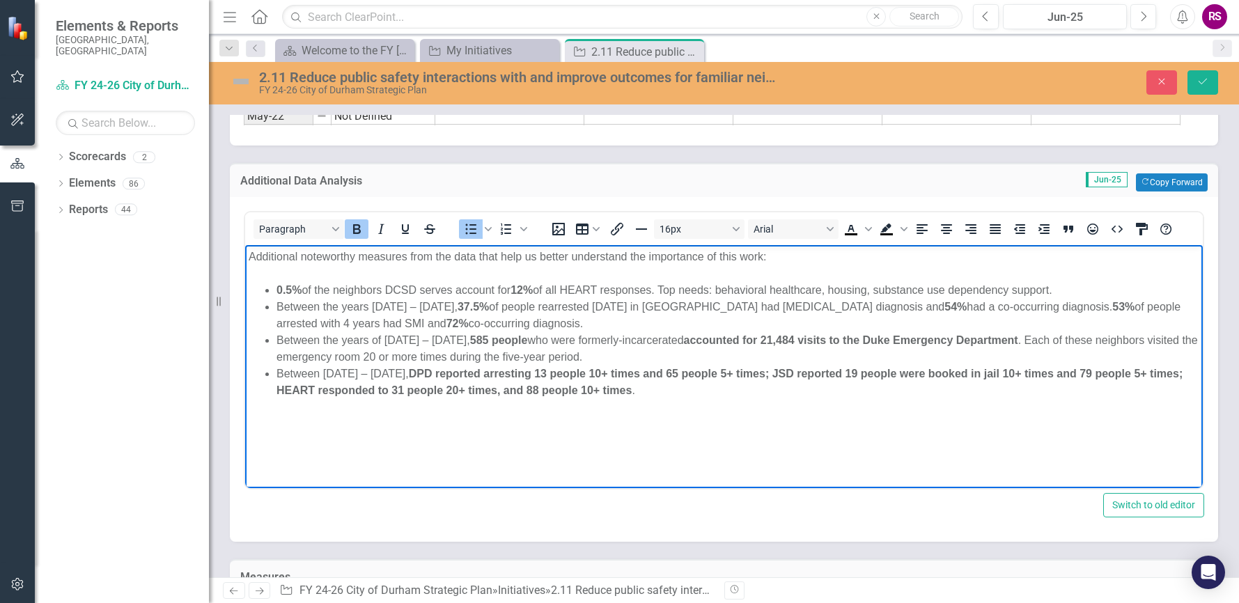
click at [278, 450] on body "Additional noteworthy measures from the data that help us better understand the…" at bounding box center [723, 348] width 957 height 209
click at [278, 429] on body "Additional noteworthy measures from the data that help us better understand the…" at bounding box center [723, 348] width 957 height 209
click at [744, 427] on body "Additional noteworthy measures from the data that help us better understand the…" at bounding box center [723, 348] width 957 height 209
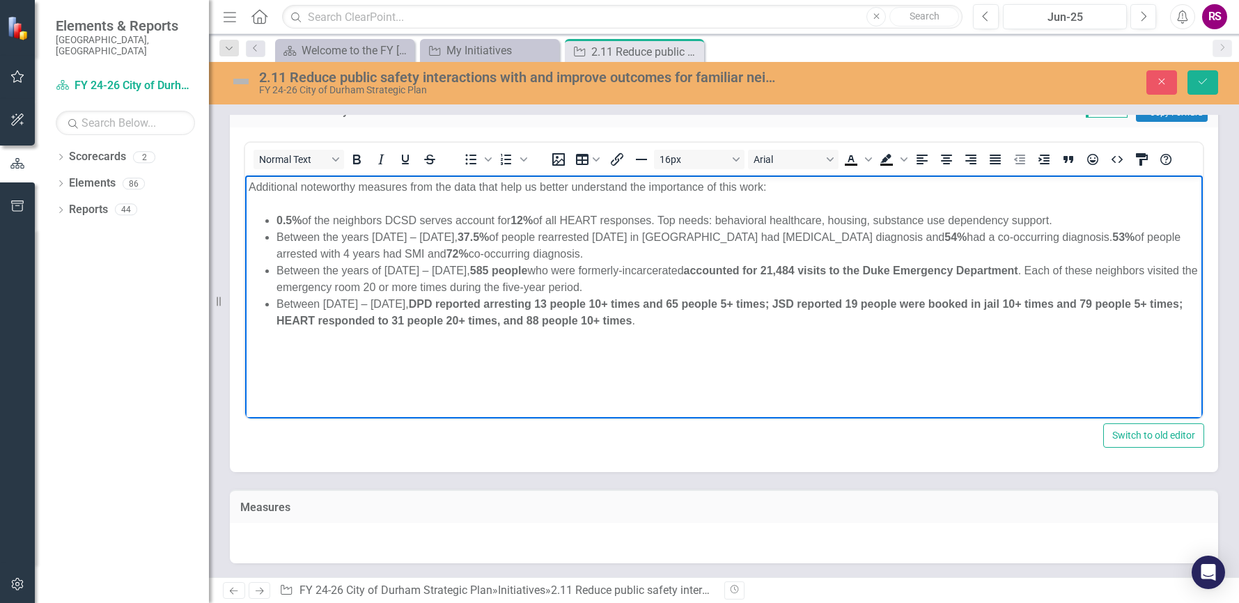
scroll to position [1837, 0]
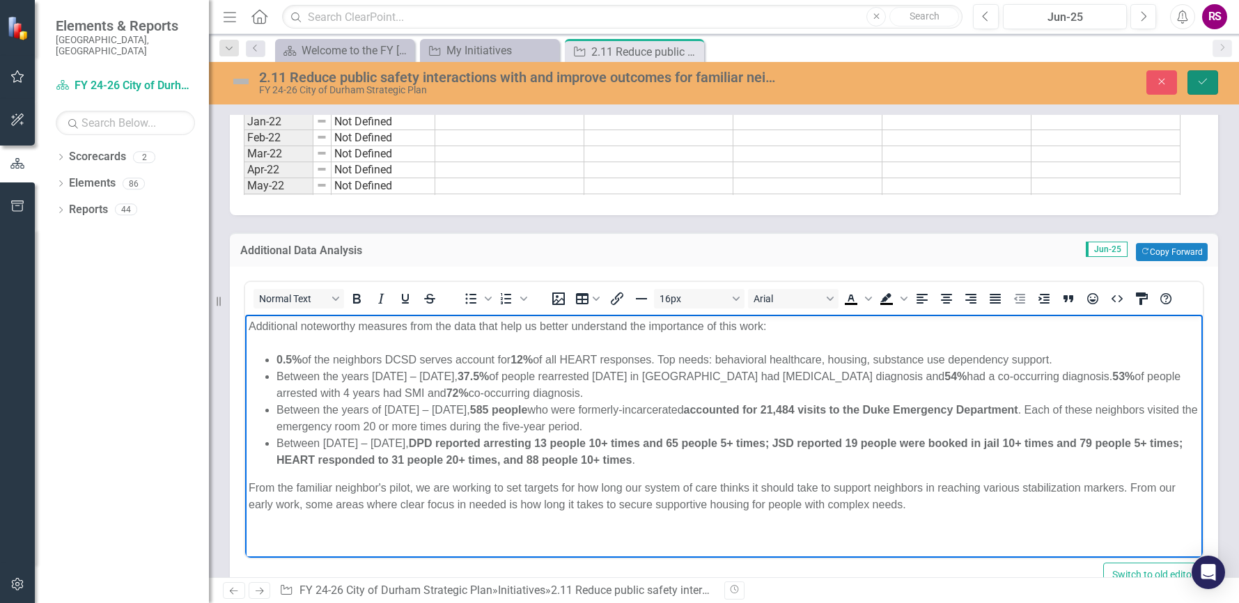
click at [1215, 81] on button "Save" at bounding box center [1202, 82] width 31 height 24
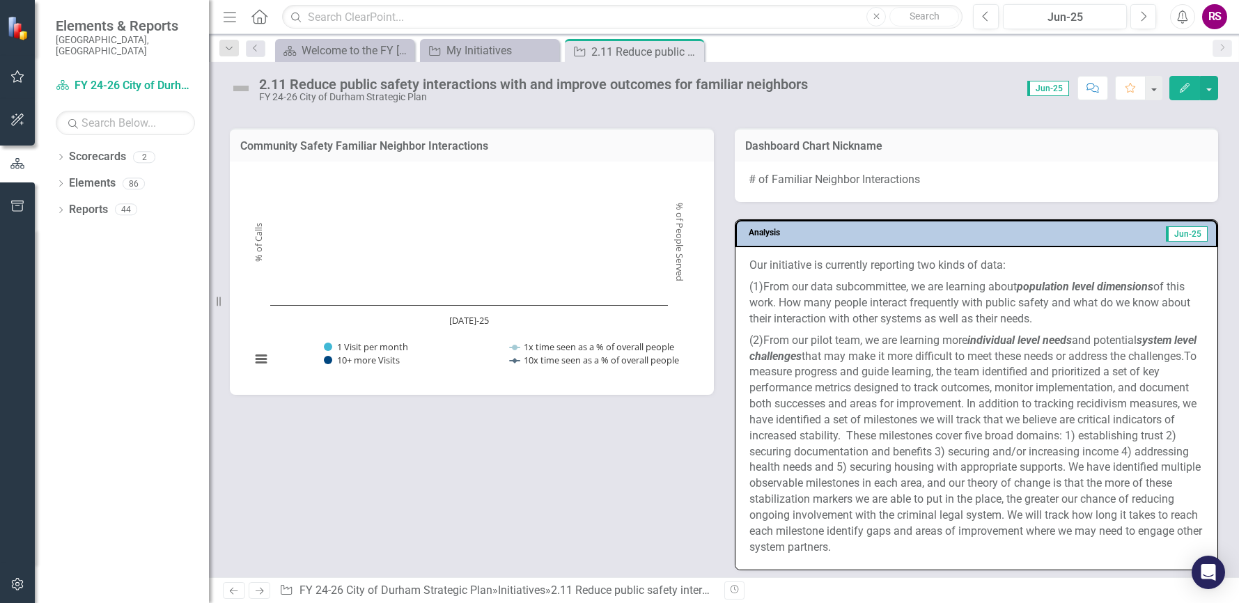
scroll to position [1070, 0]
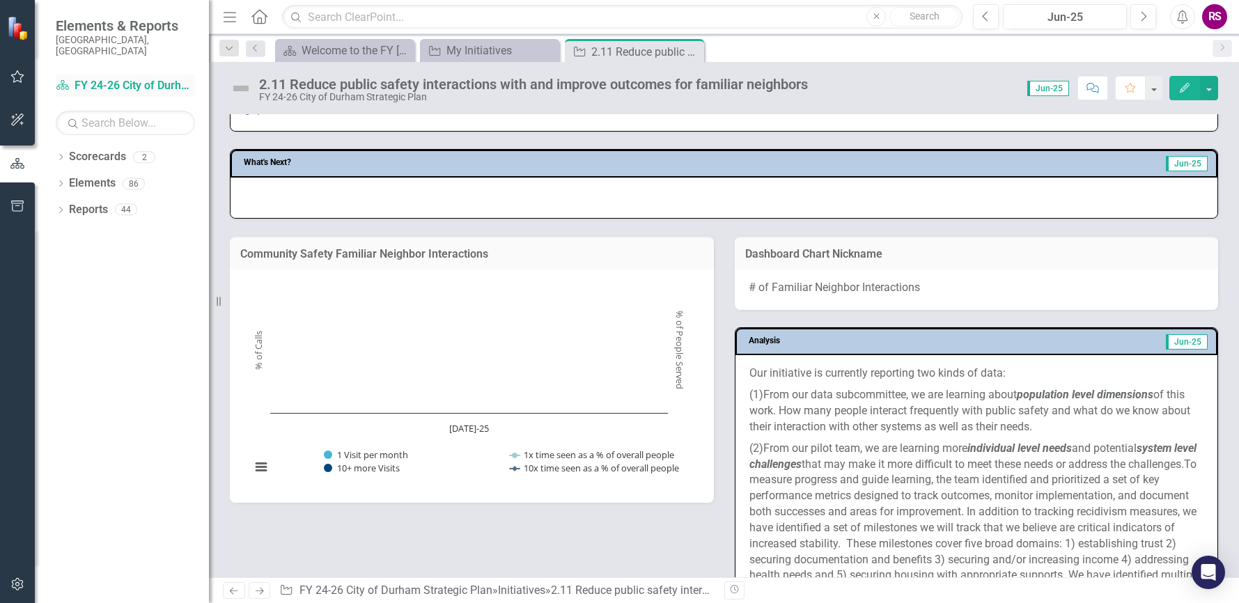
click at [79, 79] on link "Scorecard FY 24-26 City of Durham Strategic Plan" at bounding box center [125, 86] width 139 height 16
